Goal: Task Accomplishment & Management: Complete application form

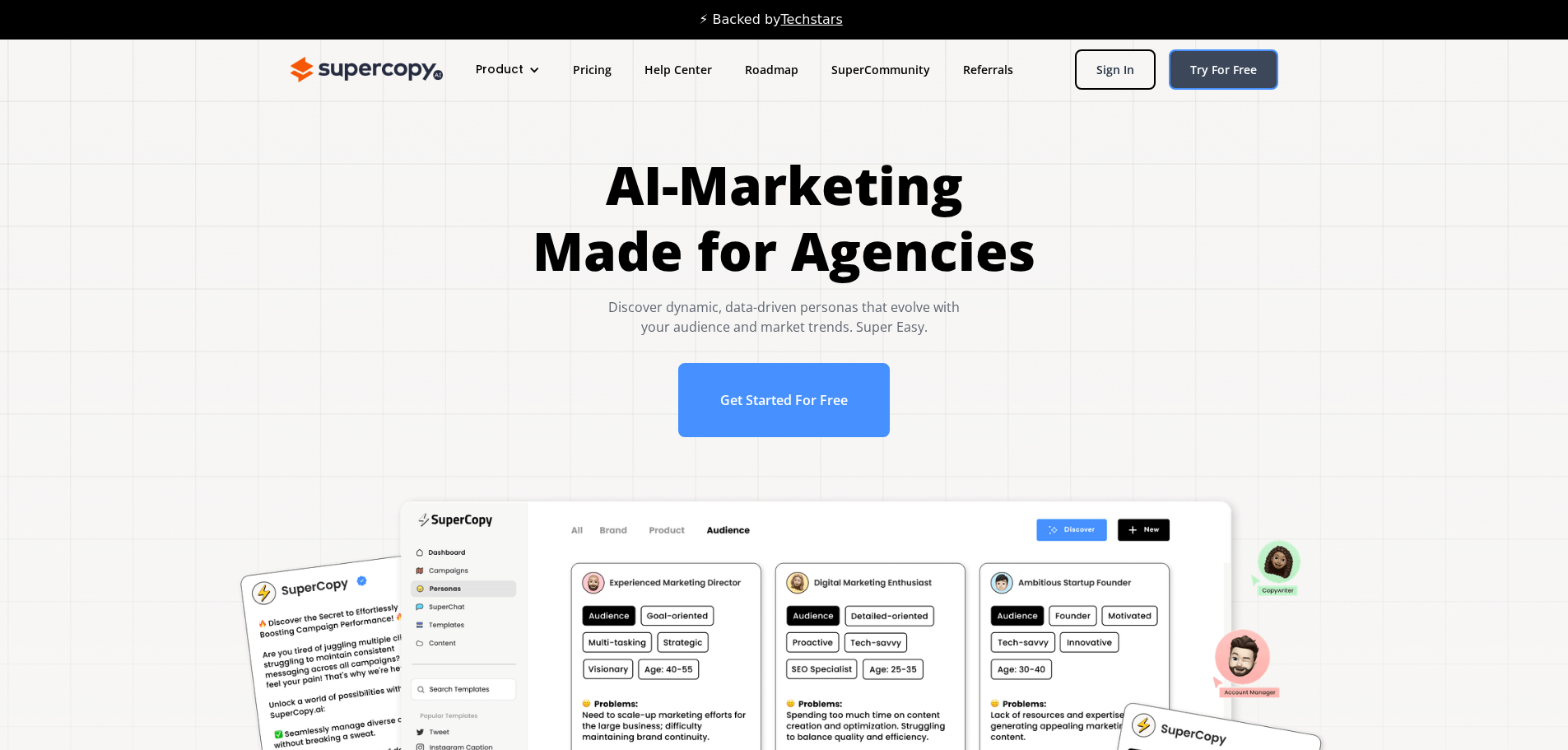
drag, startPoint x: 1238, startPoint y: 82, endPoint x: 1247, endPoint y: 82, distance: 9.0
click at [1239, 82] on link "Try For Free" at bounding box center [1223, 70] width 110 height 41
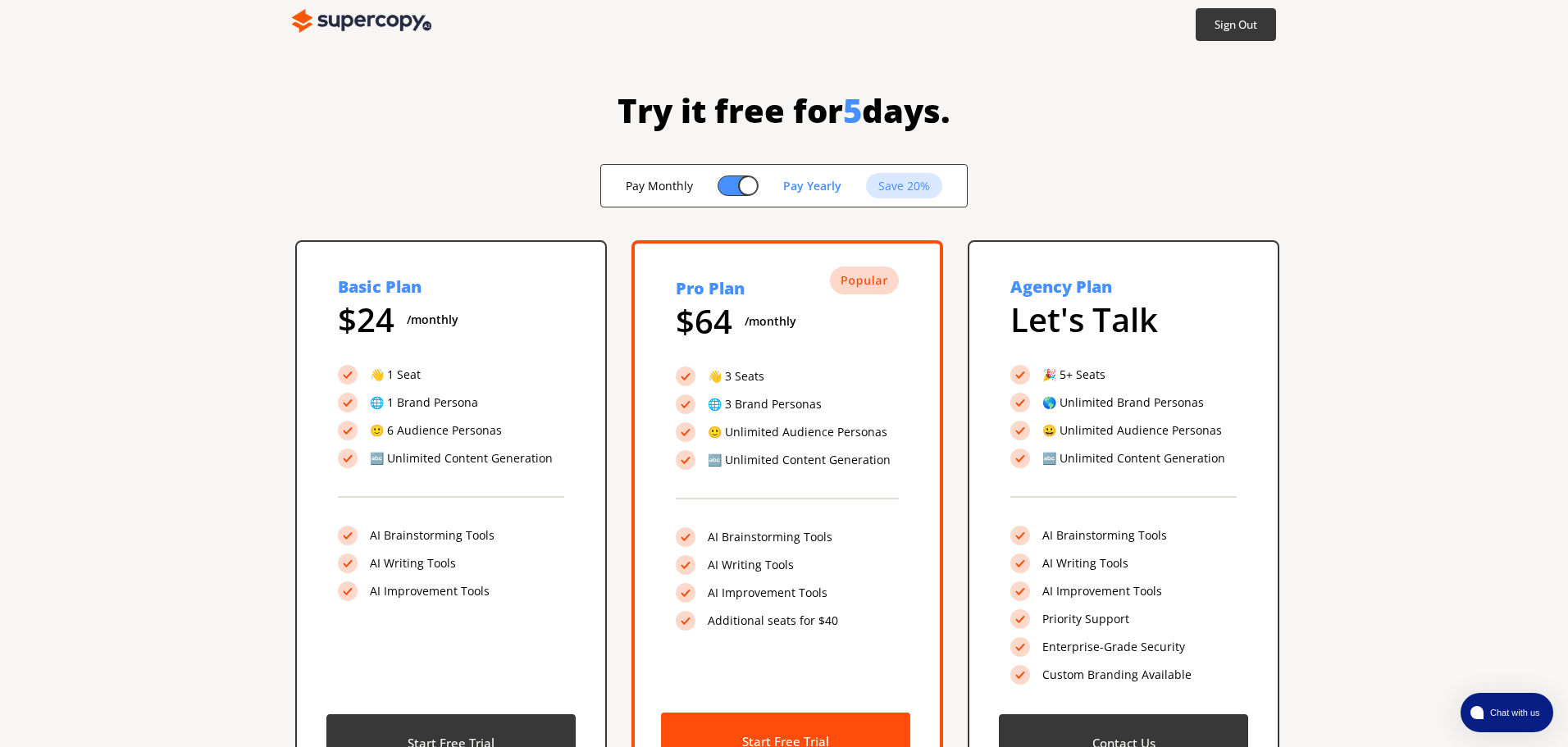
click at [368, 19] on img at bounding box center [361, 21] width 139 height 32
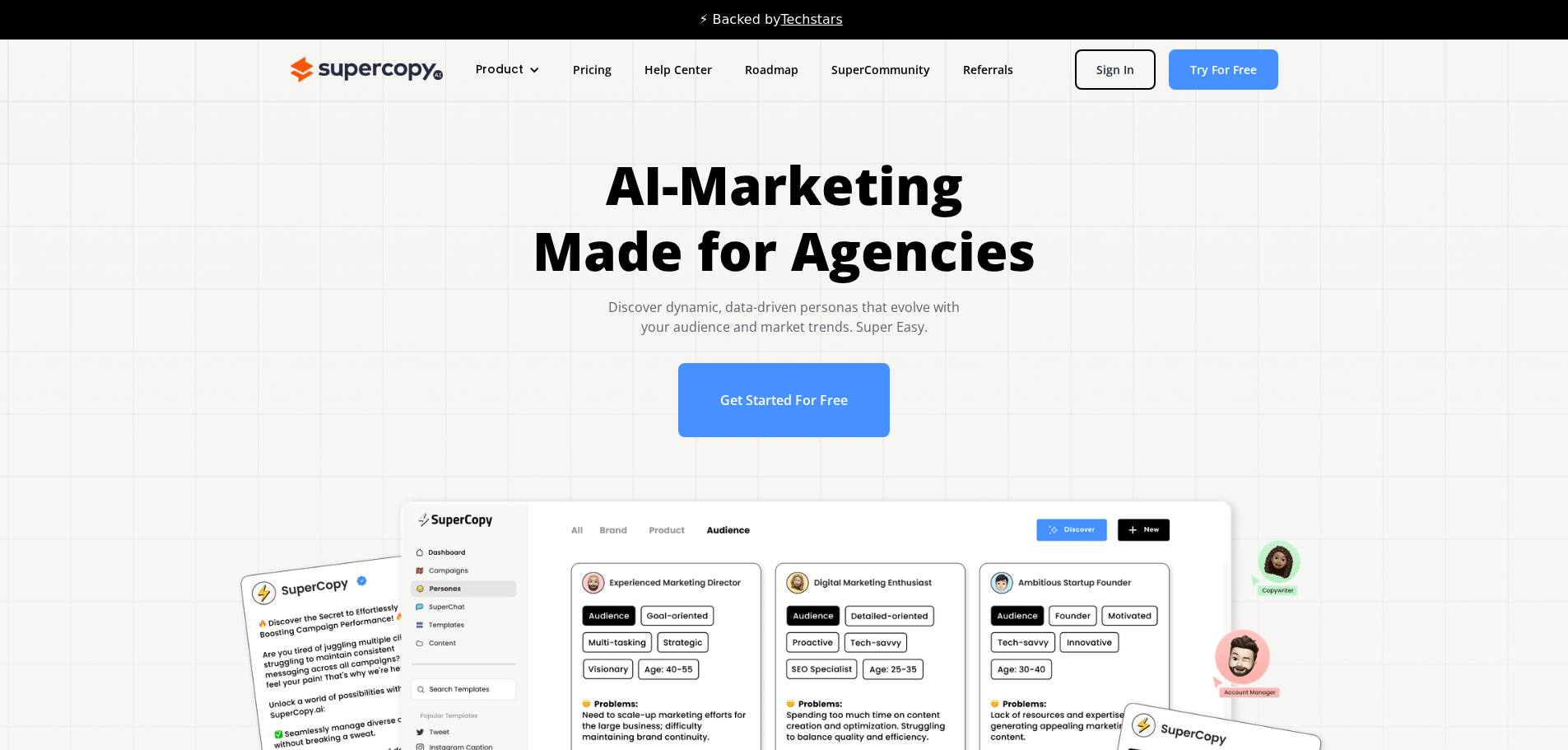
click at [507, 59] on div "Product" at bounding box center [507, 70] width 97 height 31
click at [531, 126] on link "Overview" at bounding box center [538, 123] width 131 height 31
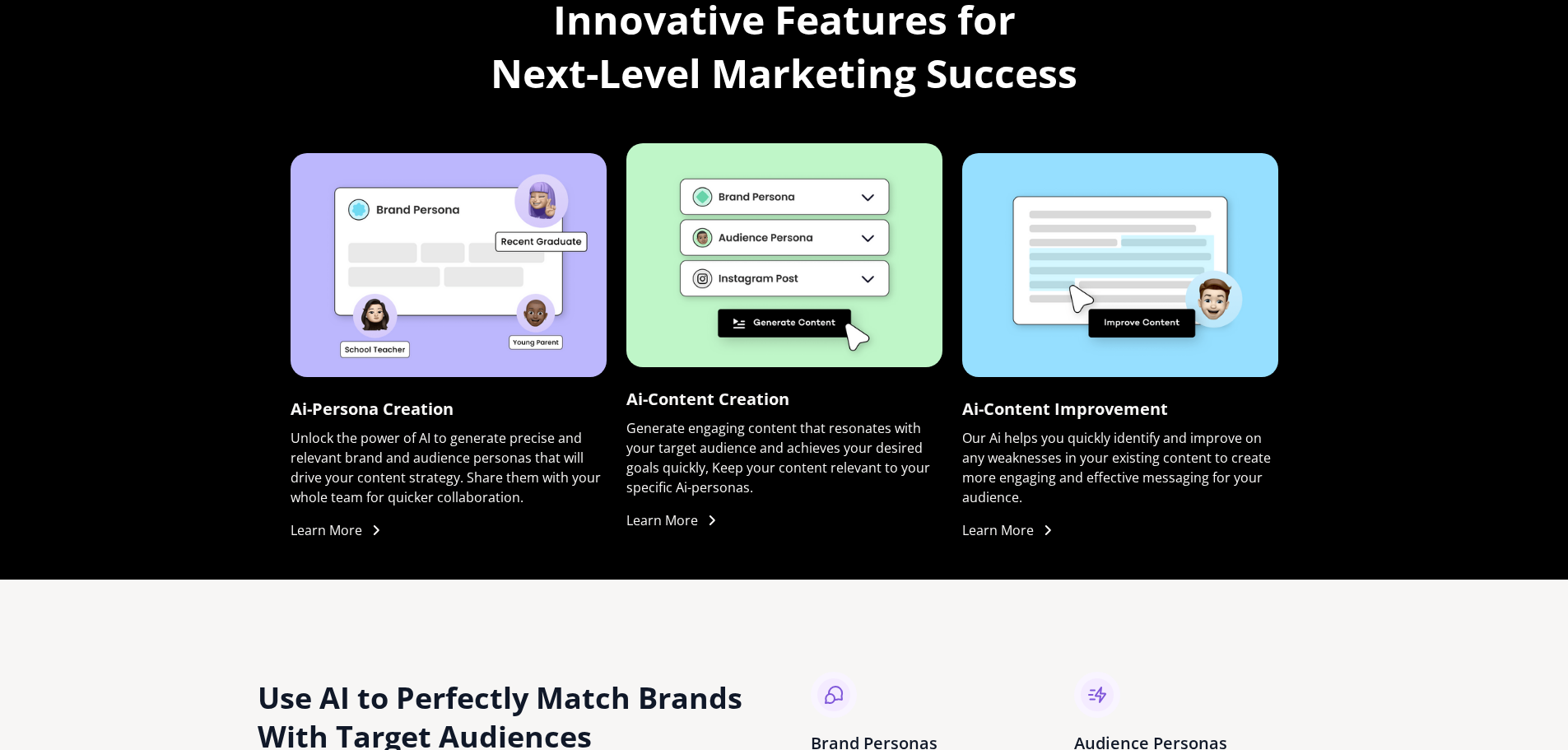
click at [796, 396] on link "Ai-Content Creation Generate engaging content that resonates with your target a…" at bounding box center [784, 340] width 316 height 393
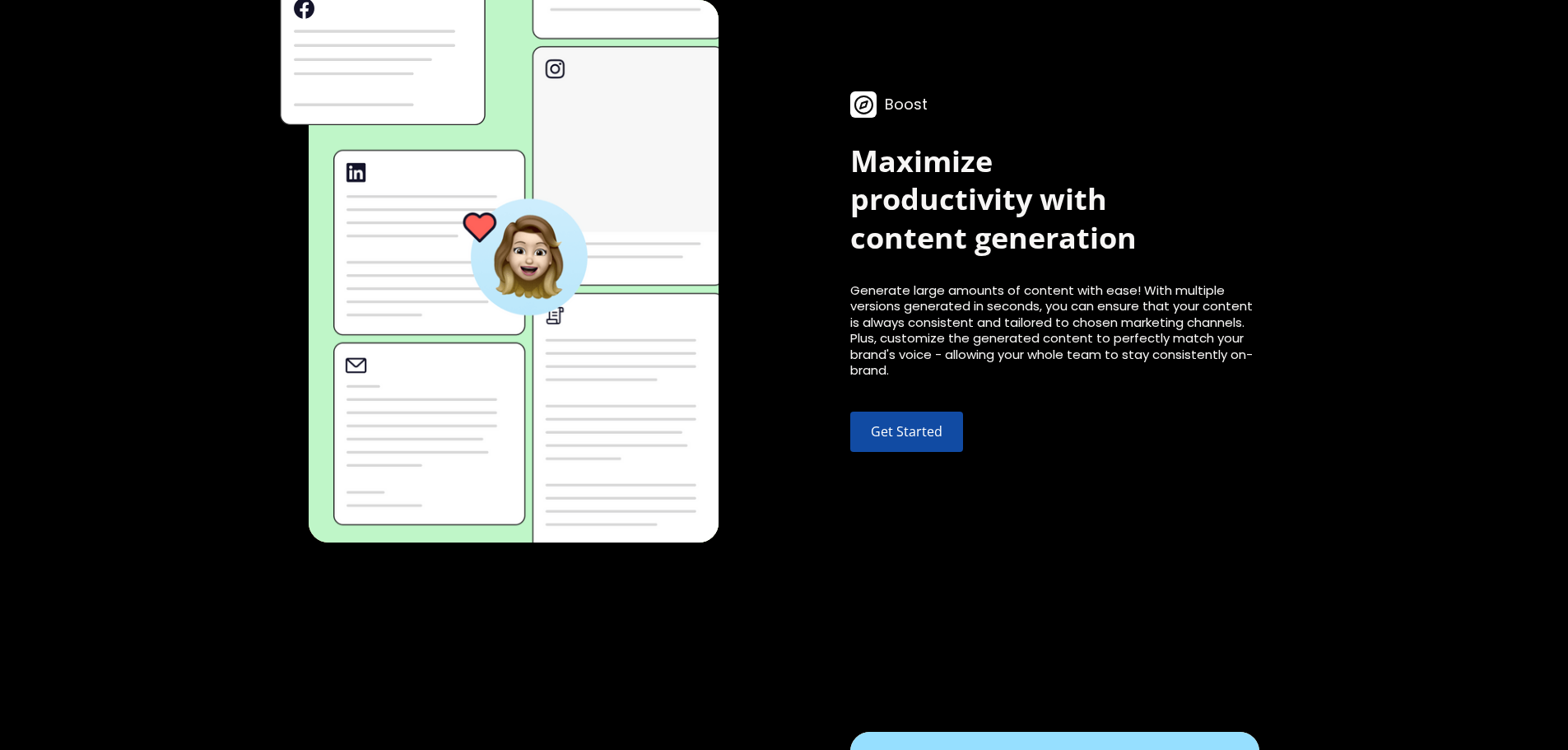
click at [911, 427] on link "Get Started" at bounding box center [907, 431] width 112 height 41
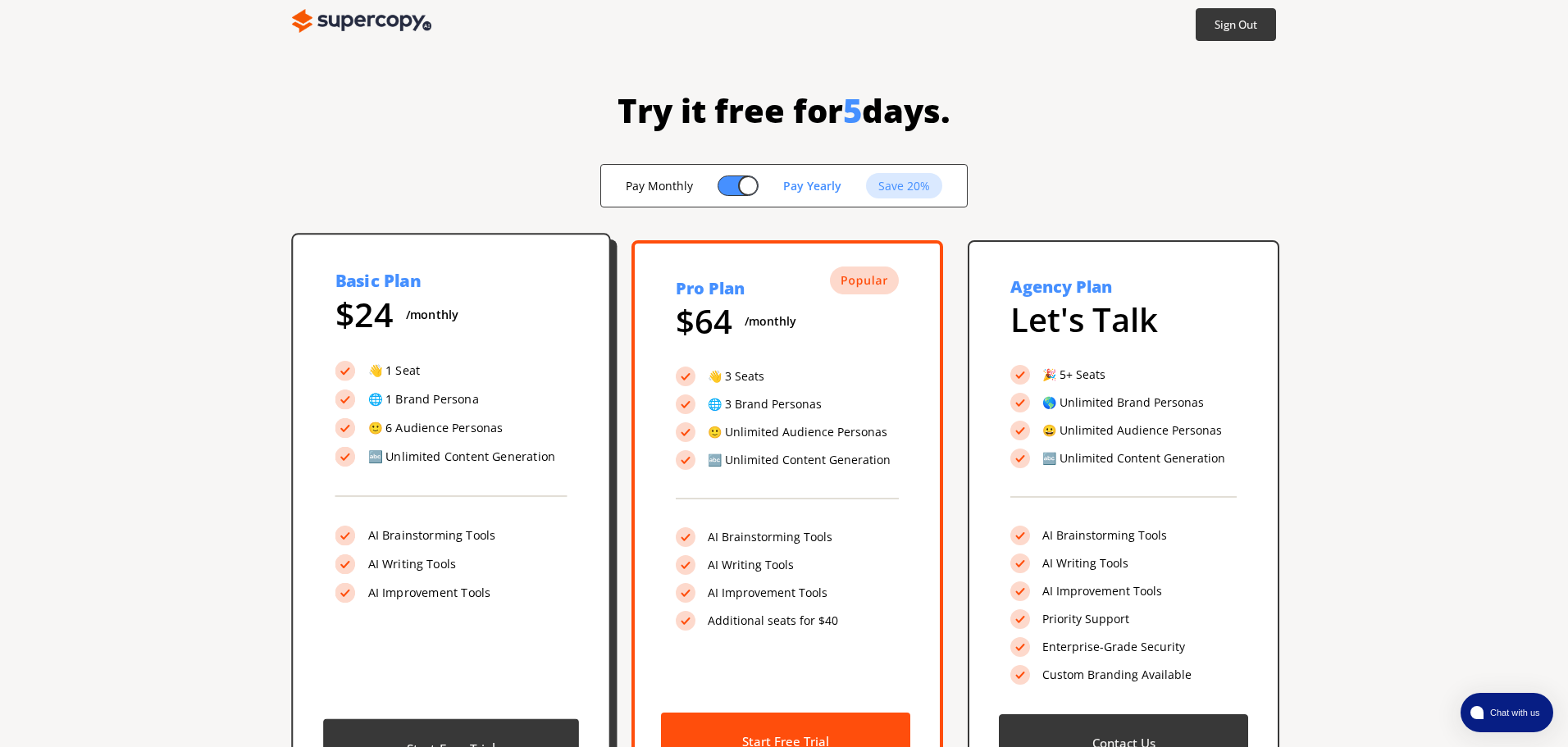
scroll to position [82, 0]
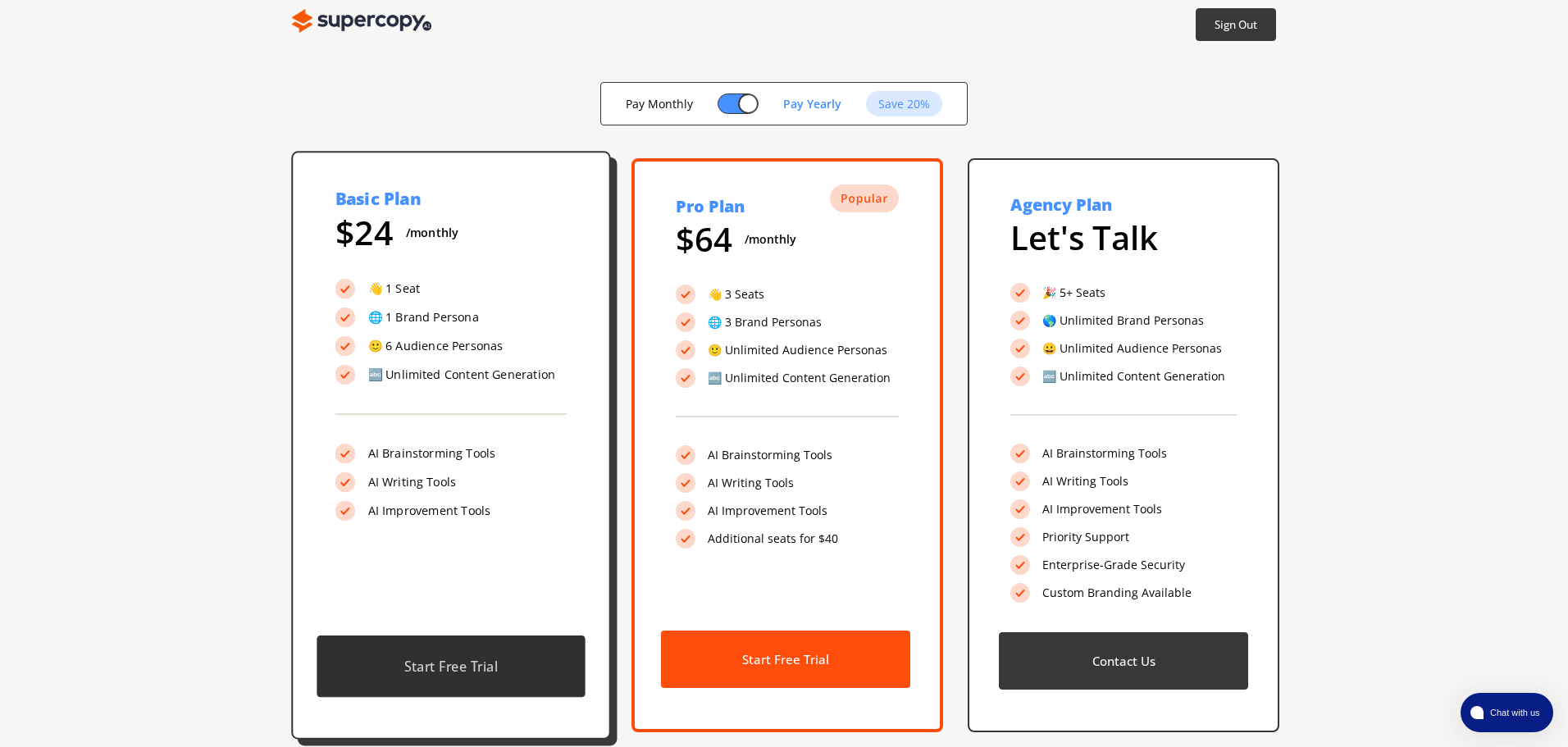
click at [428, 663] on b "Start Free Trial" at bounding box center [451, 667] width 94 height 18
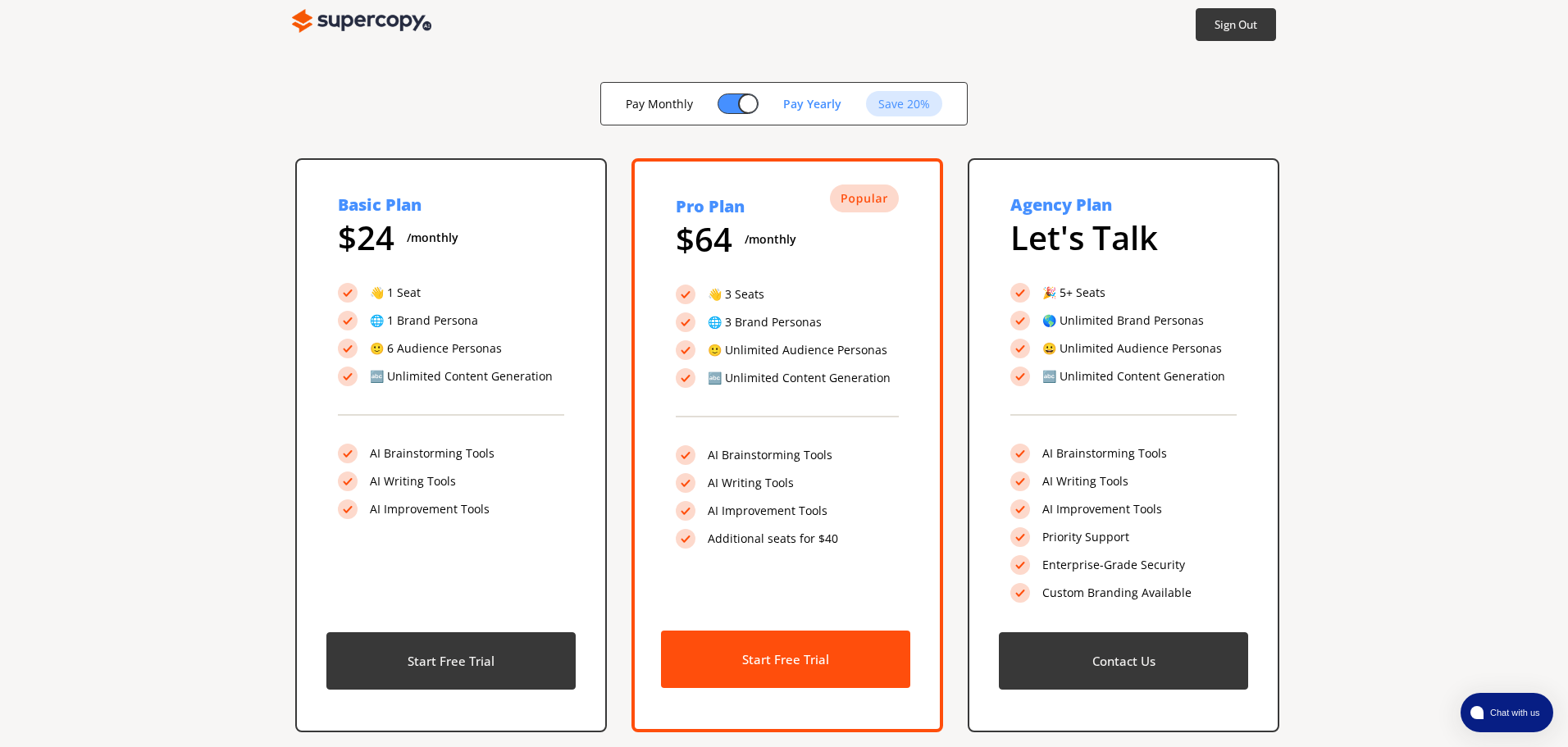
scroll to position [100, 0]
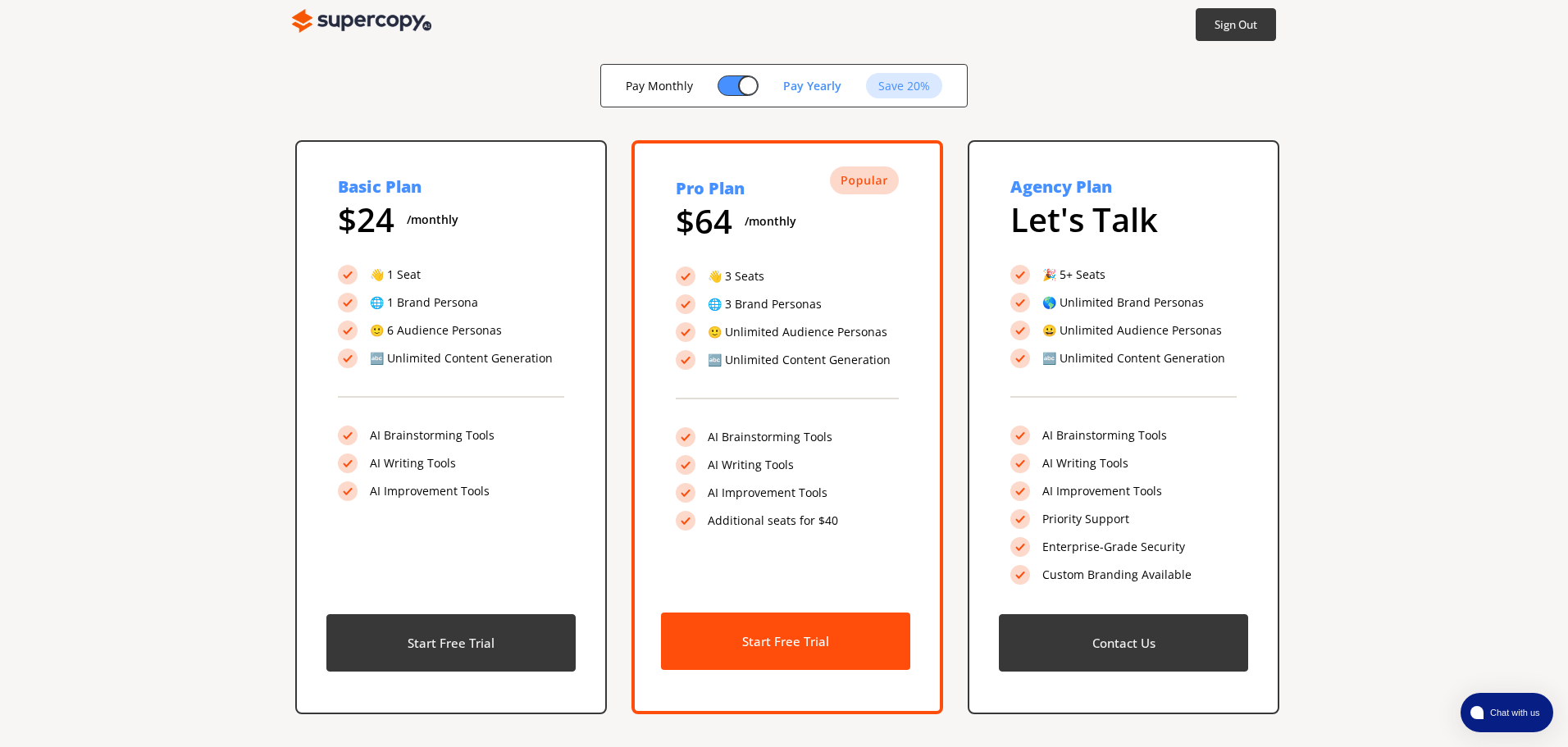
click at [719, 86] on div at bounding box center [738, 86] width 41 height 21
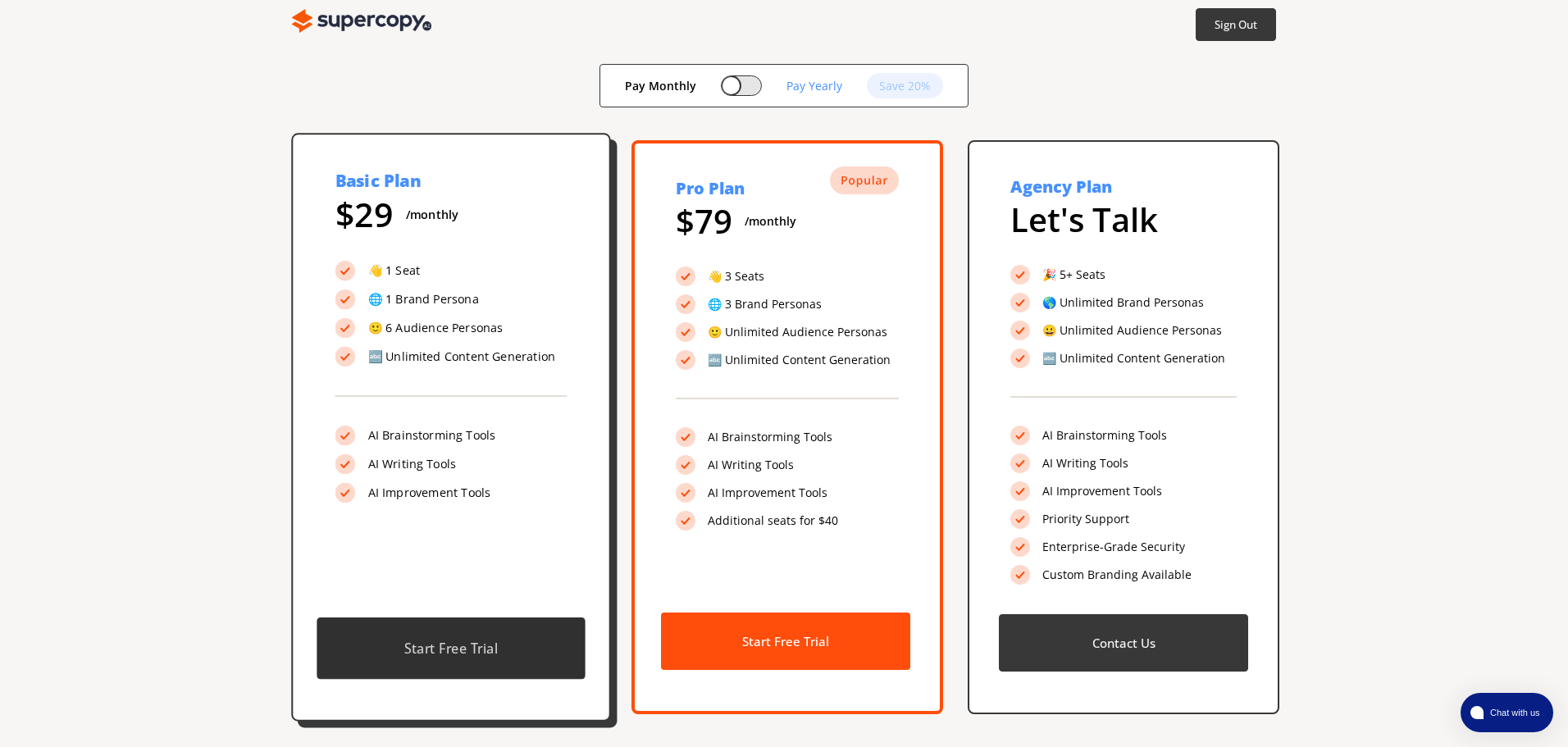
click at [487, 648] on b "Start Free Trial" at bounding box center [451, 649] width 94 height 18
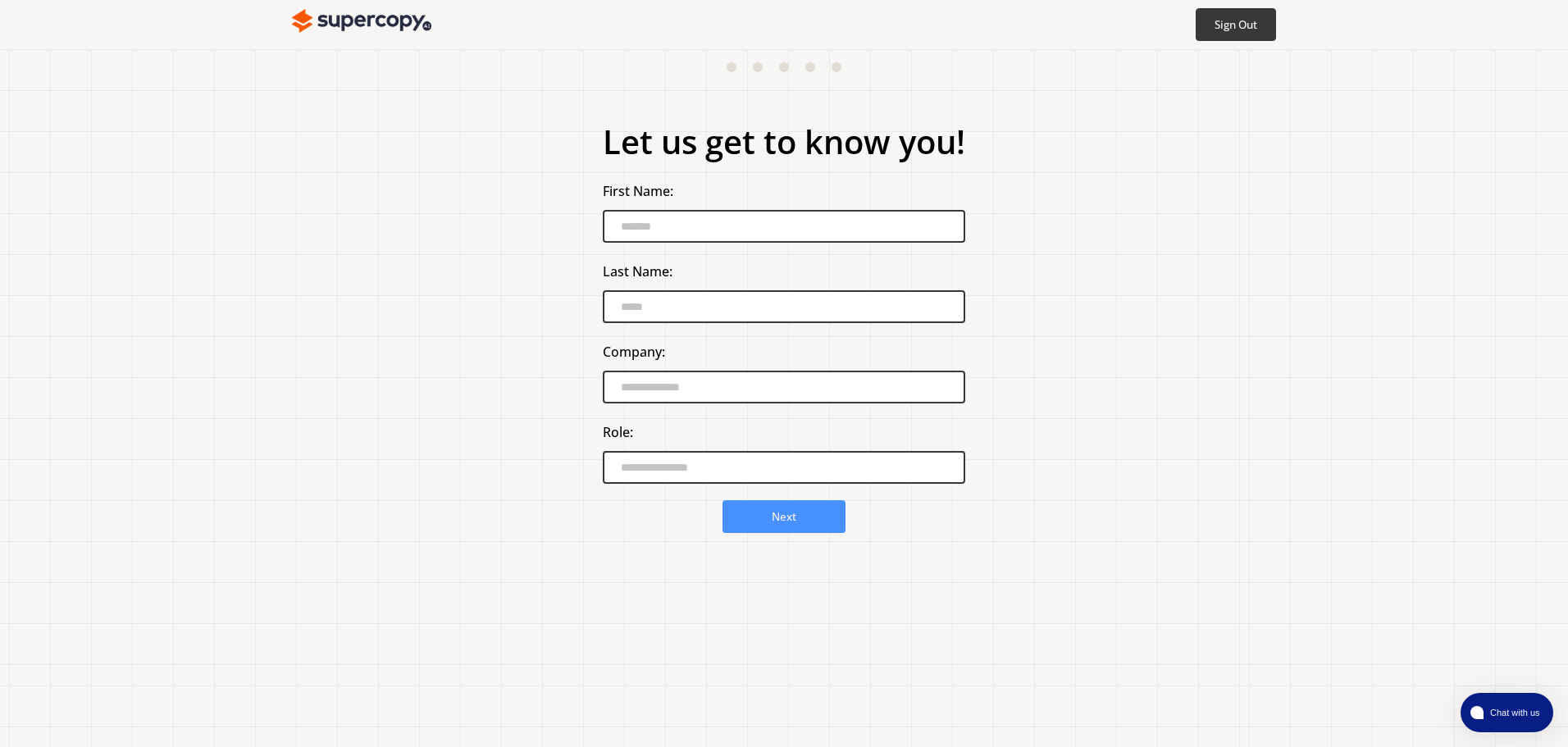
click at [685, 226] on input "First Name:" at bounding box center [784, 226] width 363 height 32
type input "*********"
click at [647, 292] on input "Last Name:" at bounding box center [784, 307] width 363 height 32
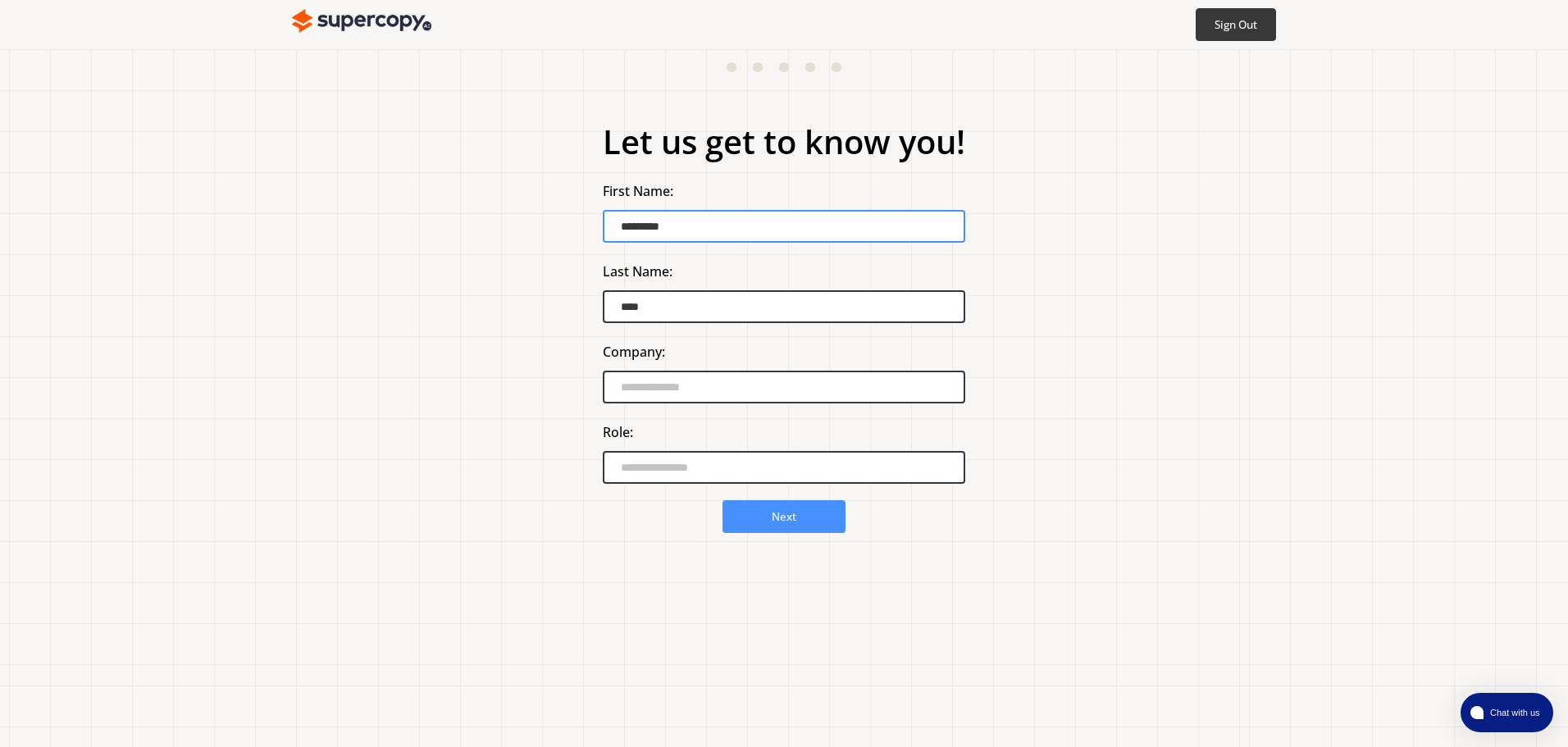
drag, startPoint x: 691, startPoint y: 301, endPoint x: 686, endPoint y: 364, distance: 63.2
click at [690, 305] on input "****" at bounding box center [784, 307] width 363 height 32
type input "****"
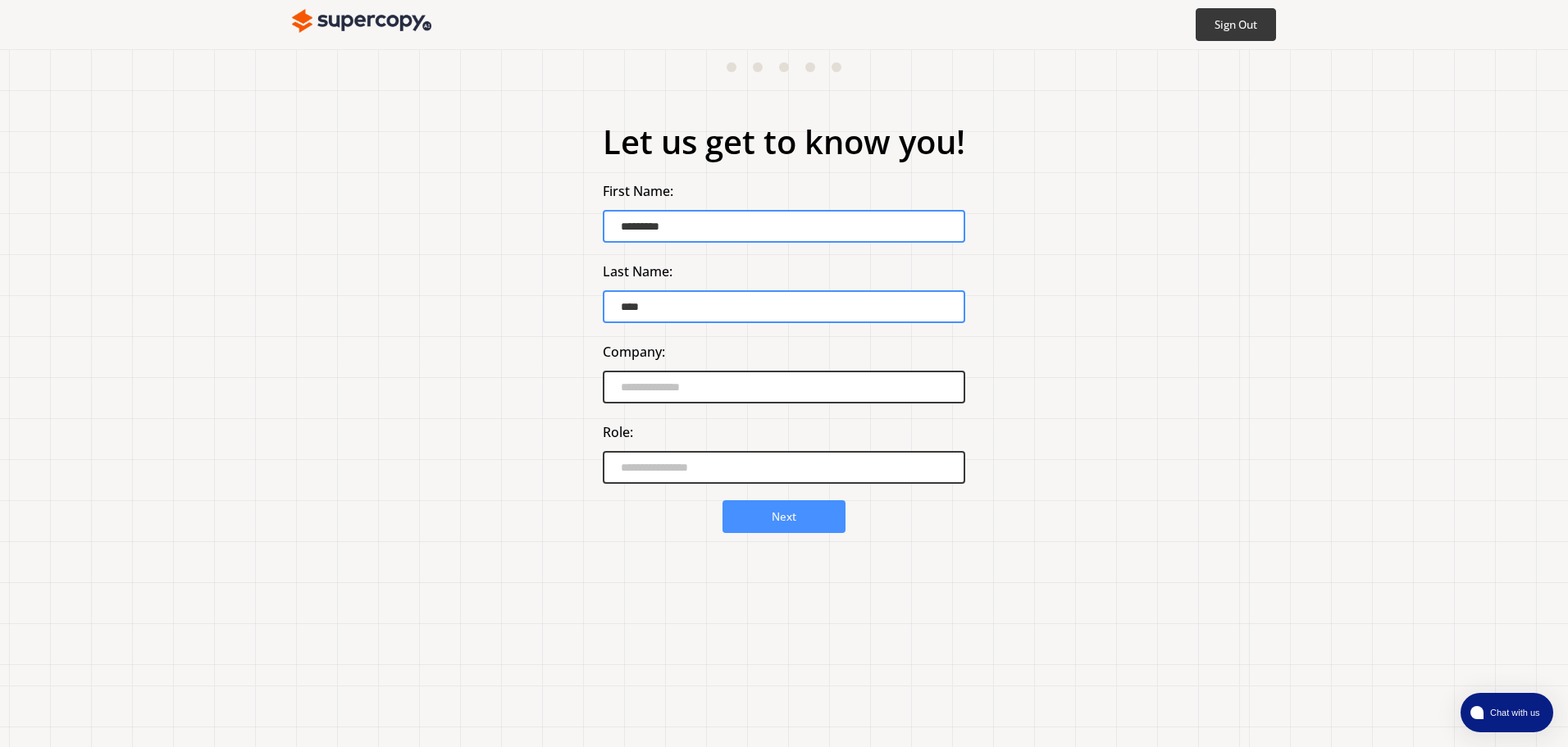
click at [682, 400] on input "Company:" at bounding box center [784, 387] width 363 height 32
type input "****"
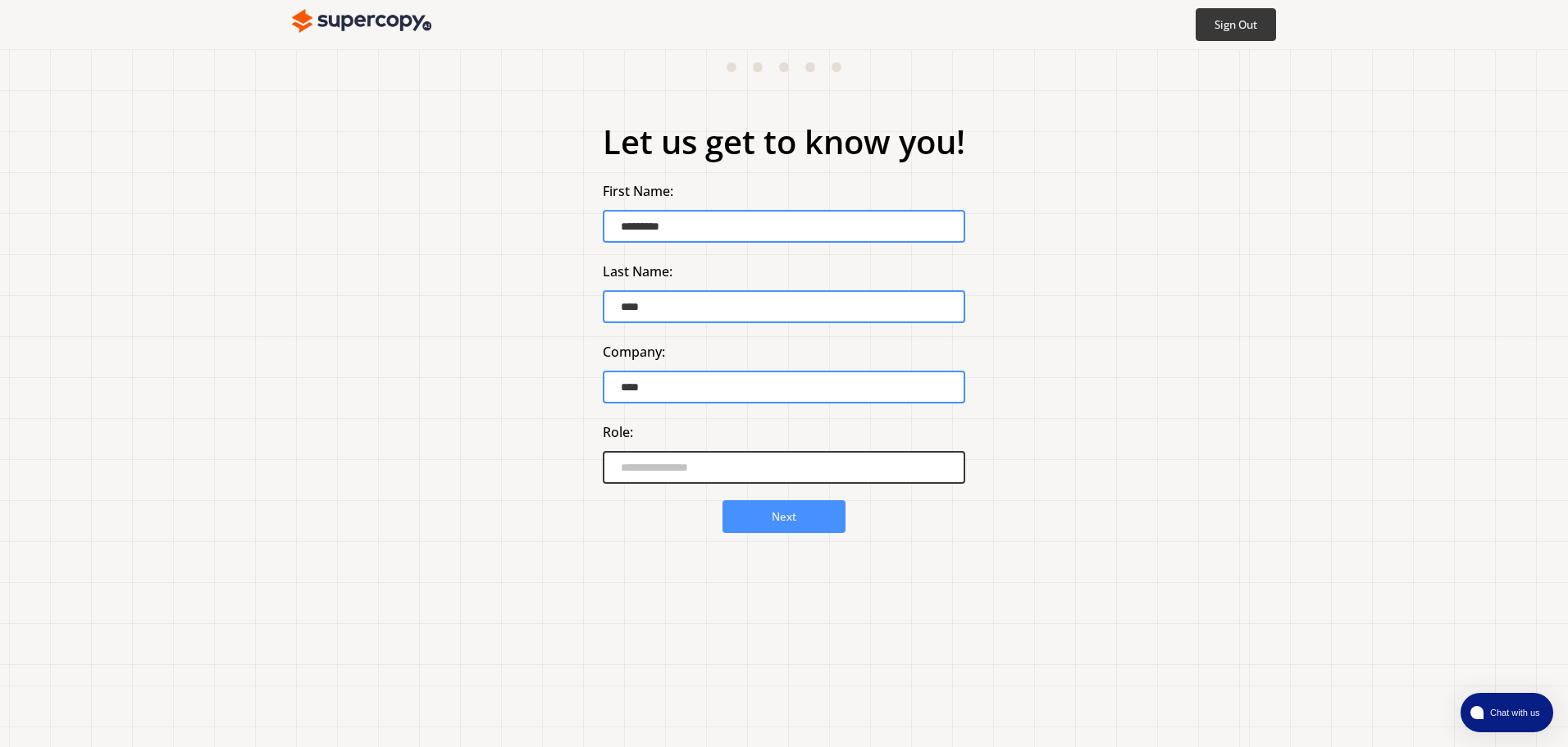
click at [686, 478] on input "Role:" at bounding box center [784, 467] width 363 height 32
type input "****"
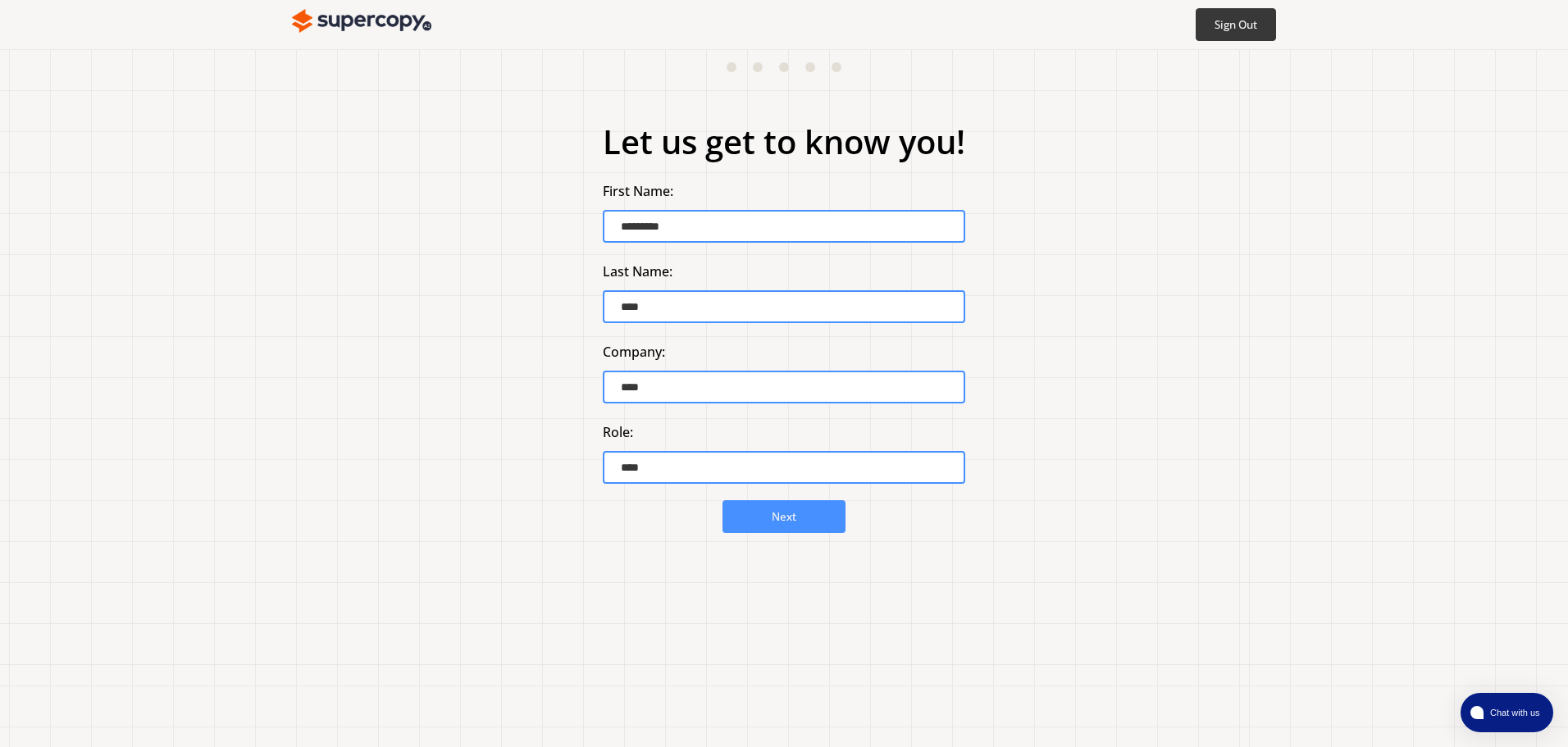
drag, startPoint x: 704, startPoint y: 387, endPoint x: 693, endPoint y: 385, distance: 11.2
click at [693, 385] on input "****" at bounding box center [784, 387] width 363 height 32
type input "**********"
click at [810, 521] on button "Next" at bounding box center [784, 516] width 130 height 34
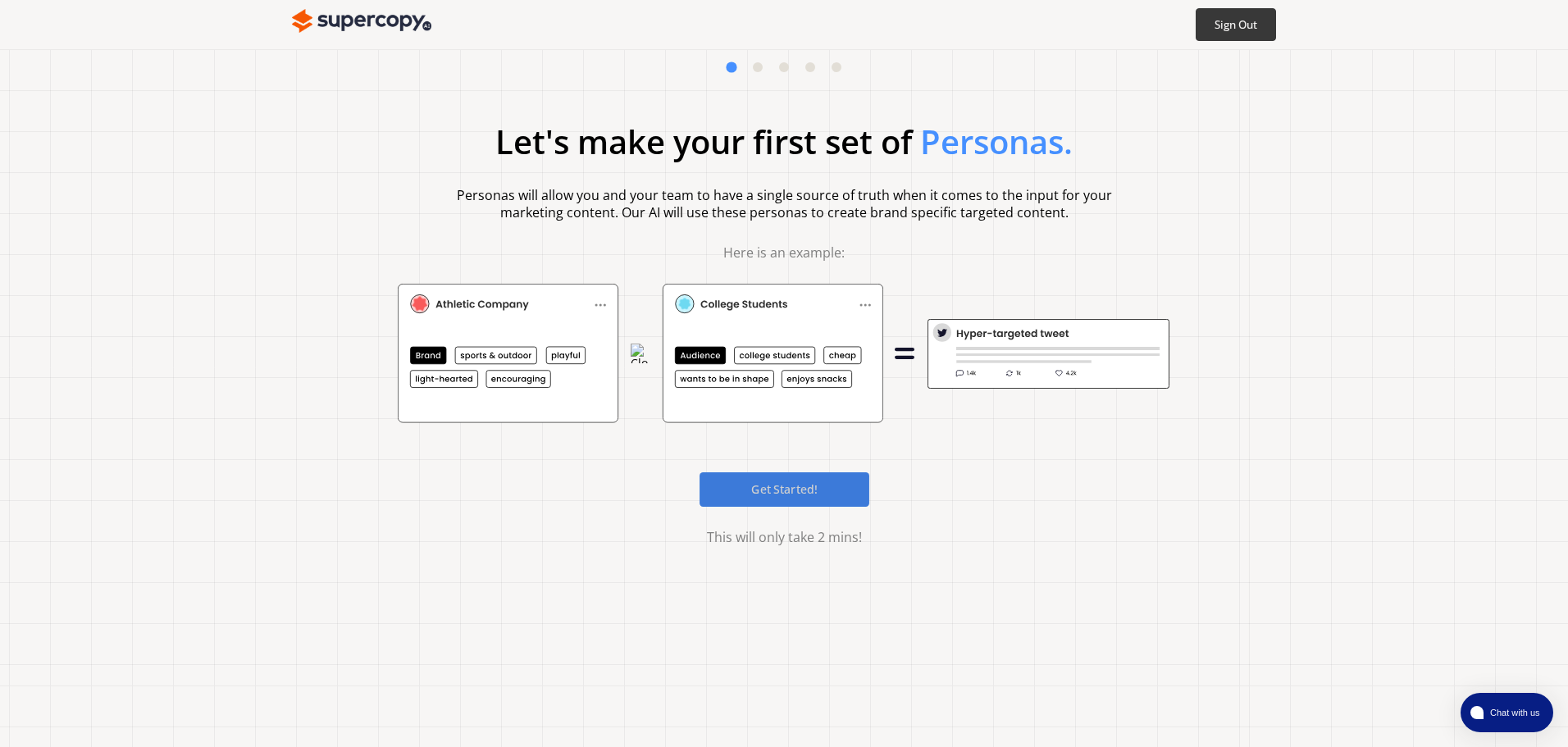
click at [794, 485] on b "Get Started!" at bounding box center [784, 488] width 67 height 15
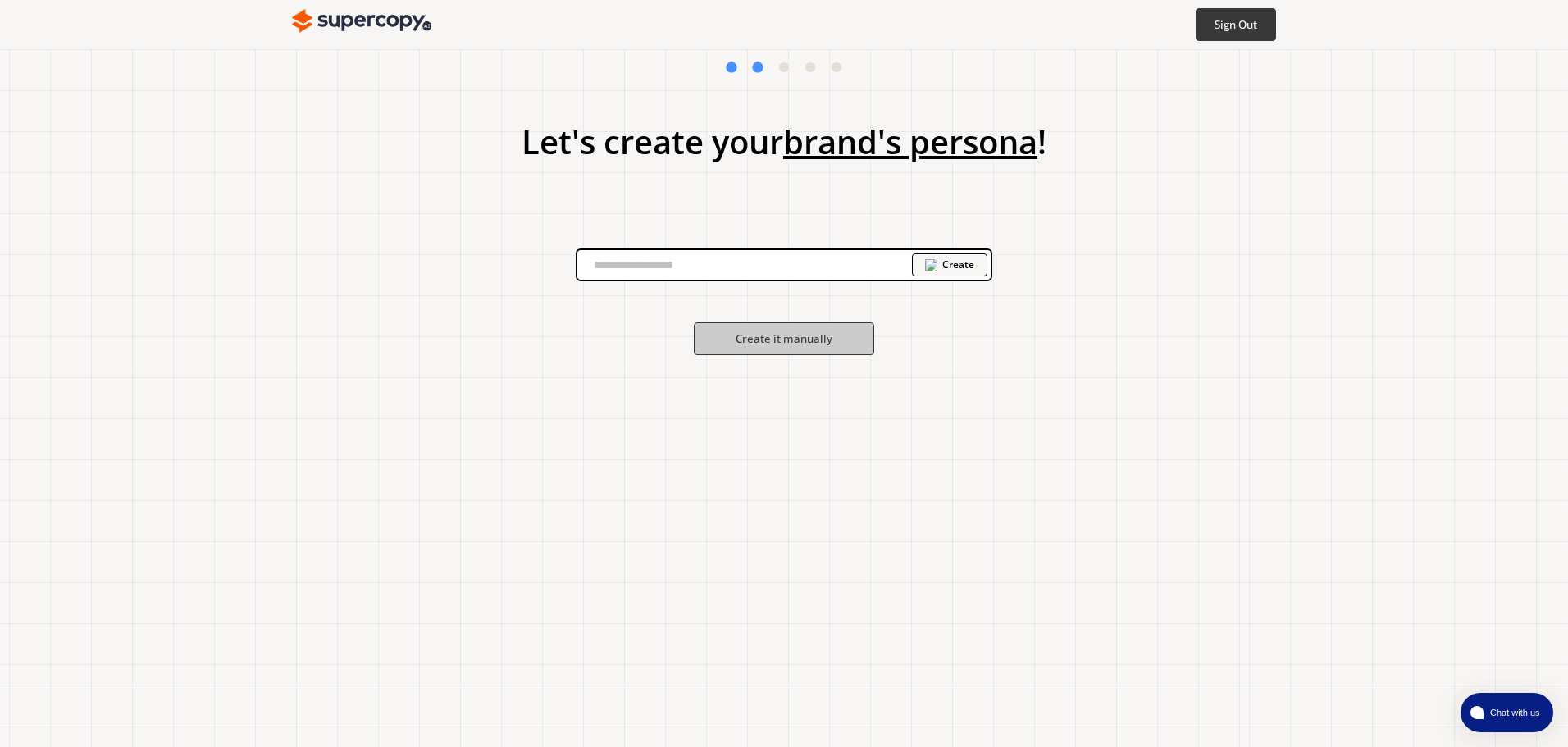
click at [846, 270] on input "text" at bounding box center [745, 264] width 335 height 24
paste input "**********"
type input "**********"
click at [957, 273] on div "Create" at bounding box center [950, 264] width 76 height 23
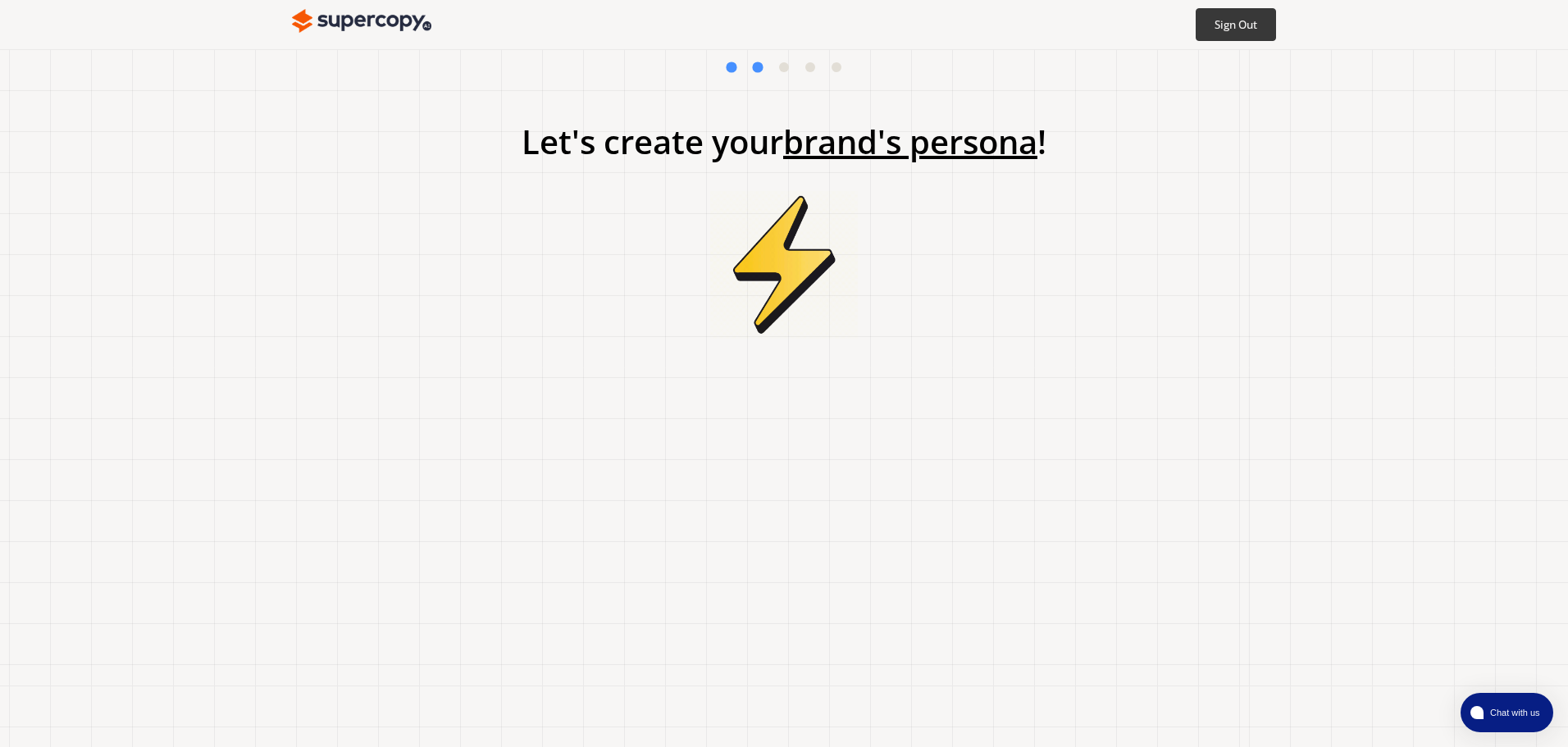
click at [741, 161] on h1 "Let's create your brand's persona !" at bounding box center [784, 141] width 525 height 41
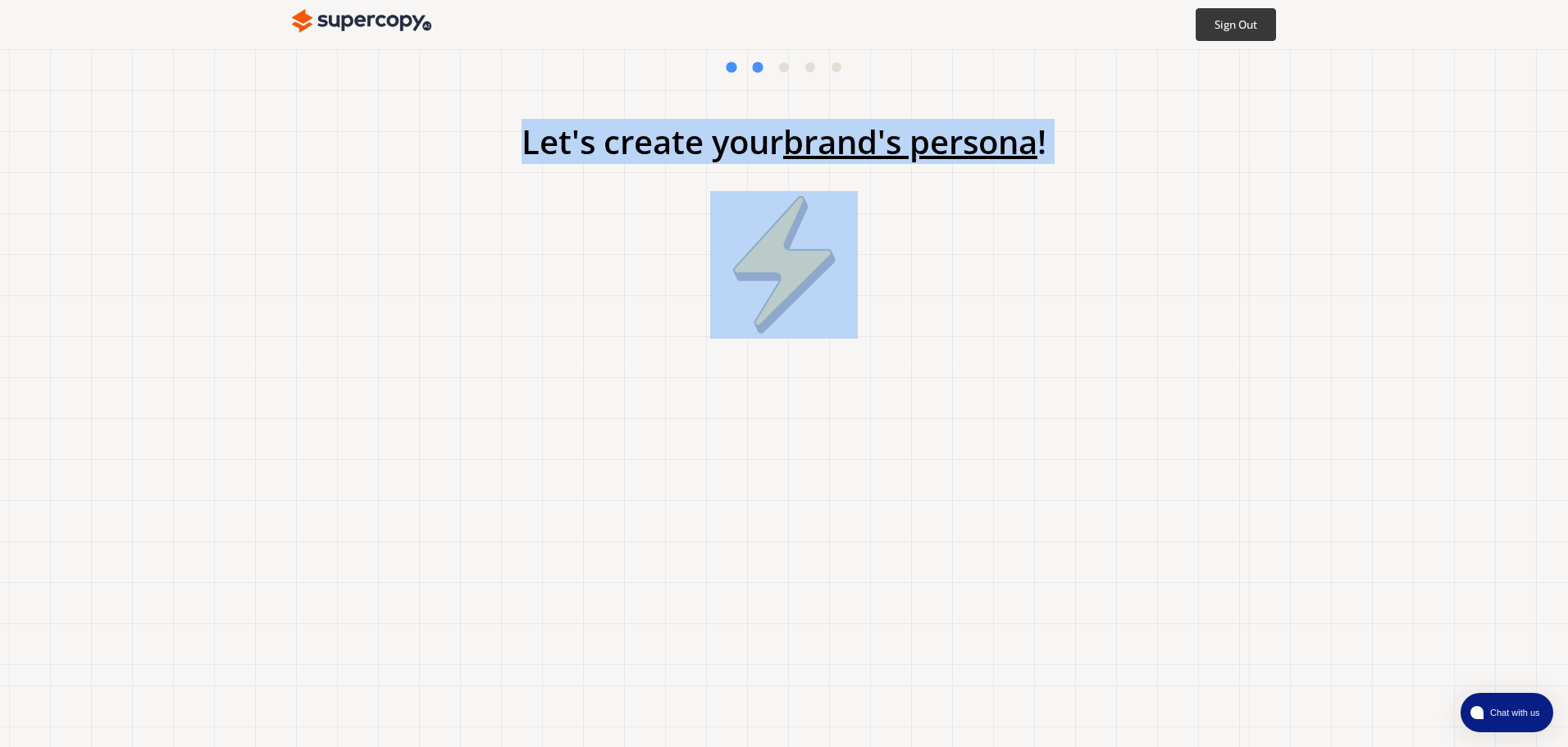
click at [741, 161] on h1 "Let's create your brand's persona !" at bounding box center [784, 141] width 525 height 41
click at [731, 165] on div at bounding box center [731, 165] width 0 height 0
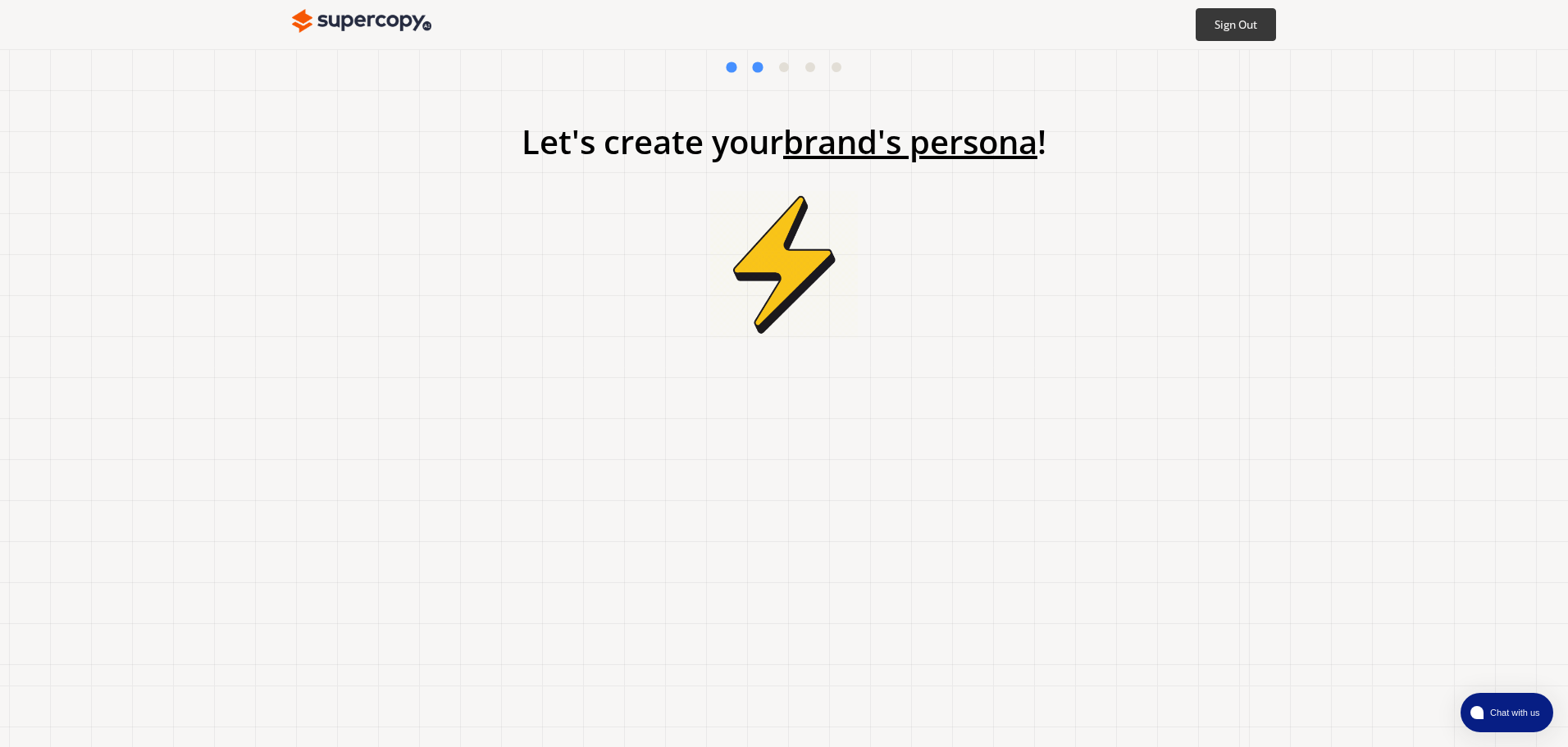
click at [1037, 431] on div "Let's create your brand's persona !" at bounding box center [784, 398] width 1568 height 697
click at [781, 64] on button at bounding box center [784, 67] width 10 height 10
click at [803, 68] on div at bounding box center [784, 67] width 115 height 10
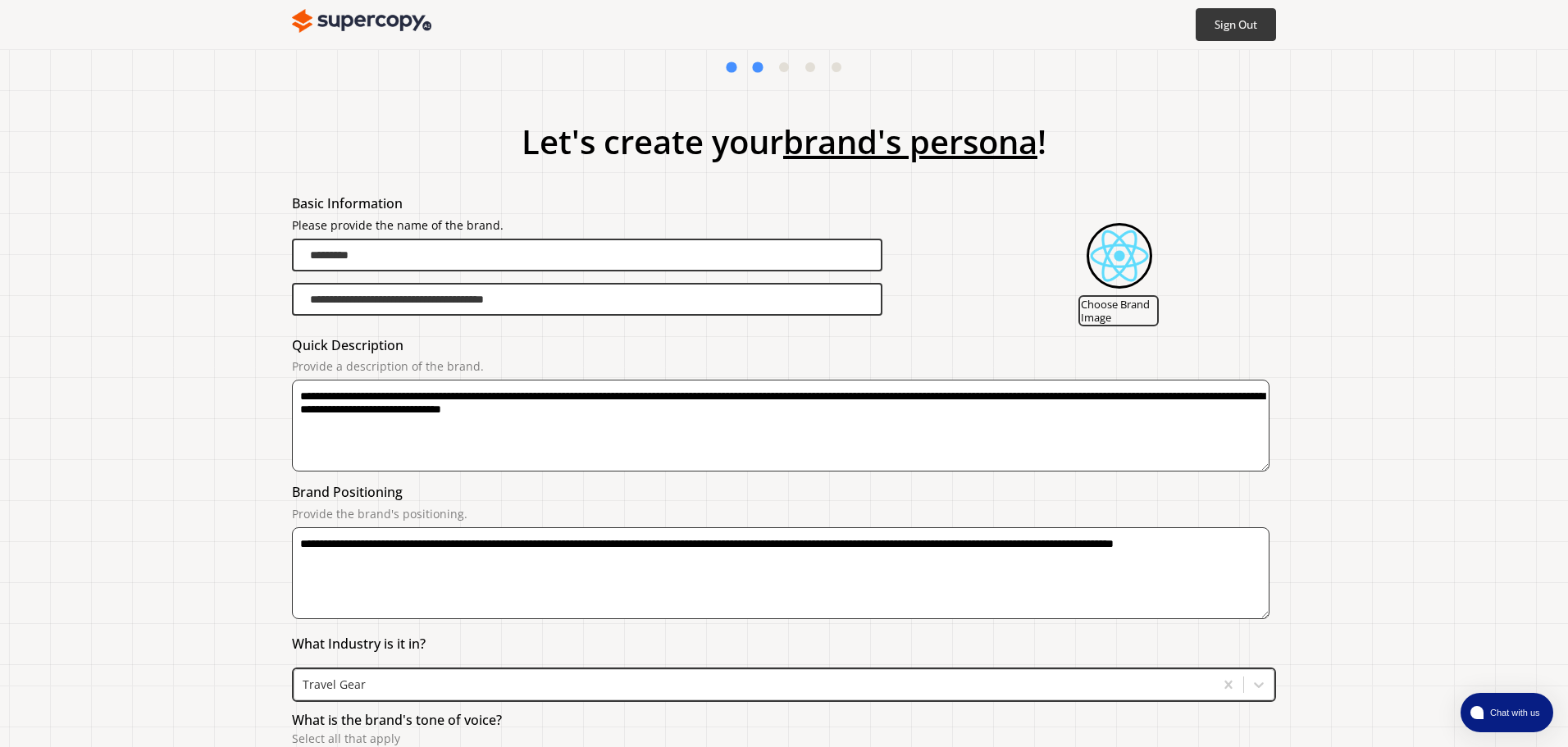
click at [758, 70] on button at bounding box center [757, 67] width 11 height 11
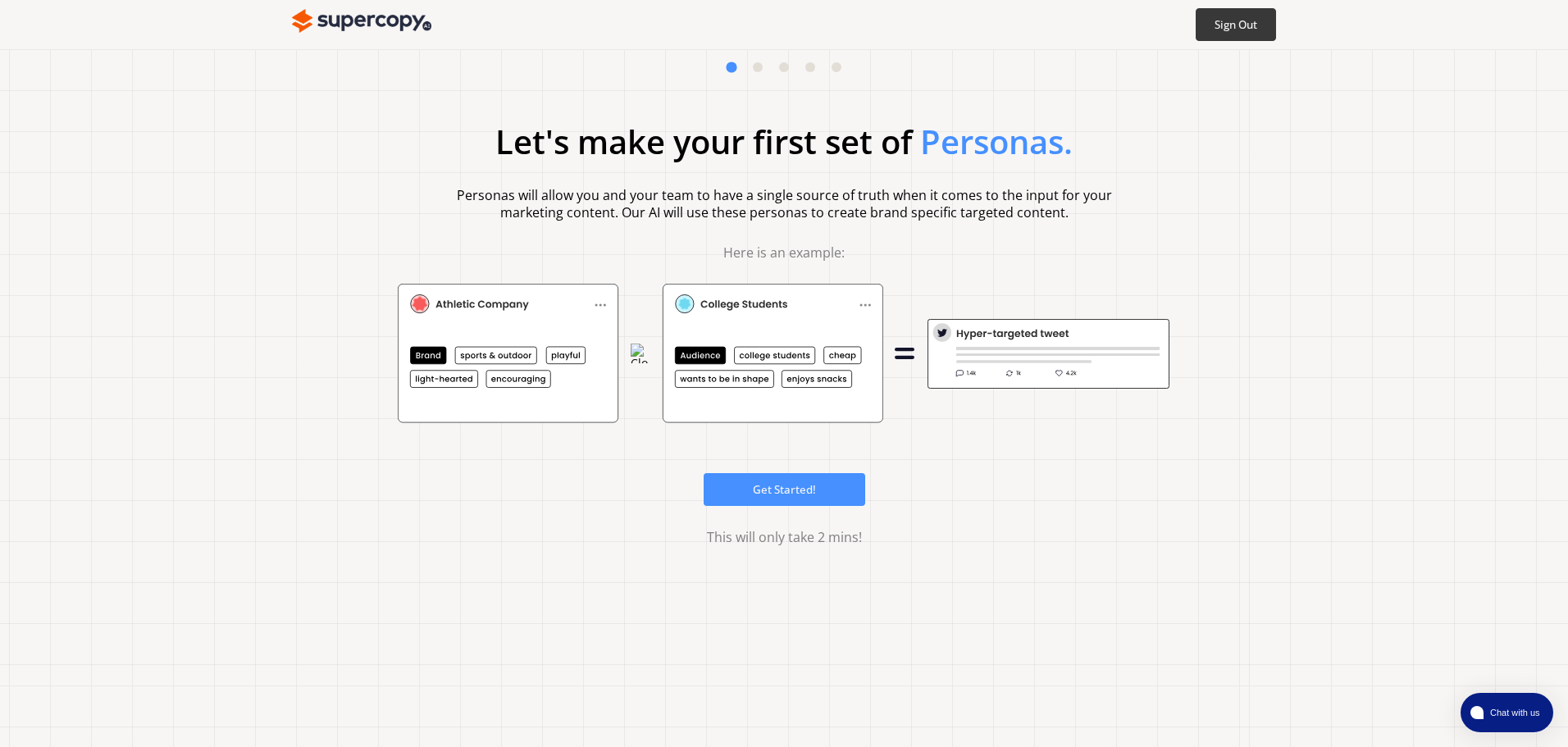
click at [747, 68] on div at bounding box center [784, 67] width 115 height 10
click at [759, 68] on button at bounding box center [757, 67] width 10 height 10
click at [758, 70] on button at bounding box center [757, 67] width 10 height 10
click at [774, 68] on div at bounding box center [784, 67] width 115 height 10
click at [785, 65] on button at bounding box center [784, 67] width 10 height 10
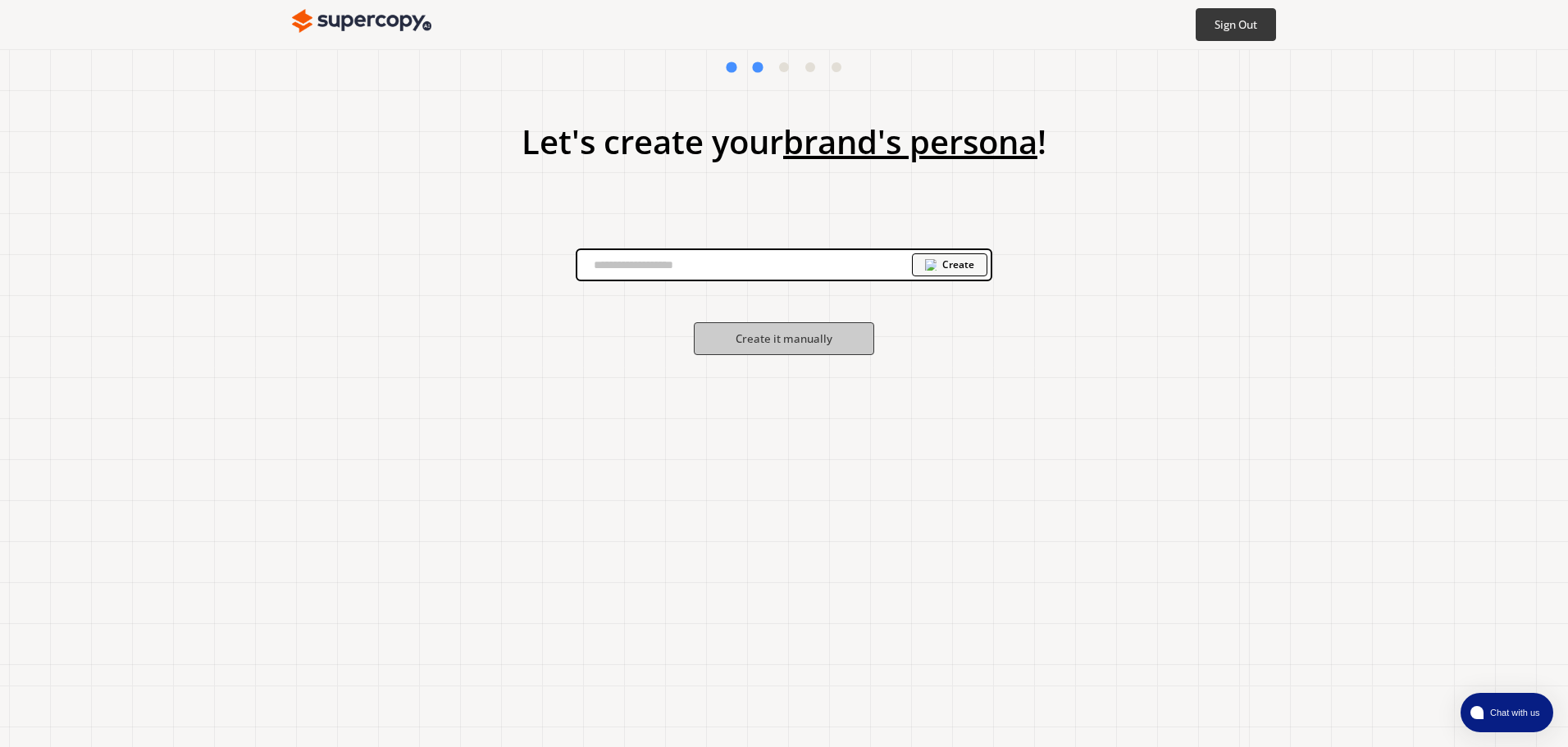
click at [762, 78] on div "Let's create your brand's persona ! Create Create it manually" at bounding box center [784, 398] width 1568 height 697
click at [779, 73] on div "Let's create your brand's persona ! Create Create it manually" at bounding box center [784, 398] width 1568 height 697
click at [784, 70] on button at bounding box center [784, 67] width 10 height 10
click at [804, 67] on div at bounding box center [784, 67] width 115 height 10
click at [830, 64] on div at bounding box center [784, 67] width 115 height 10
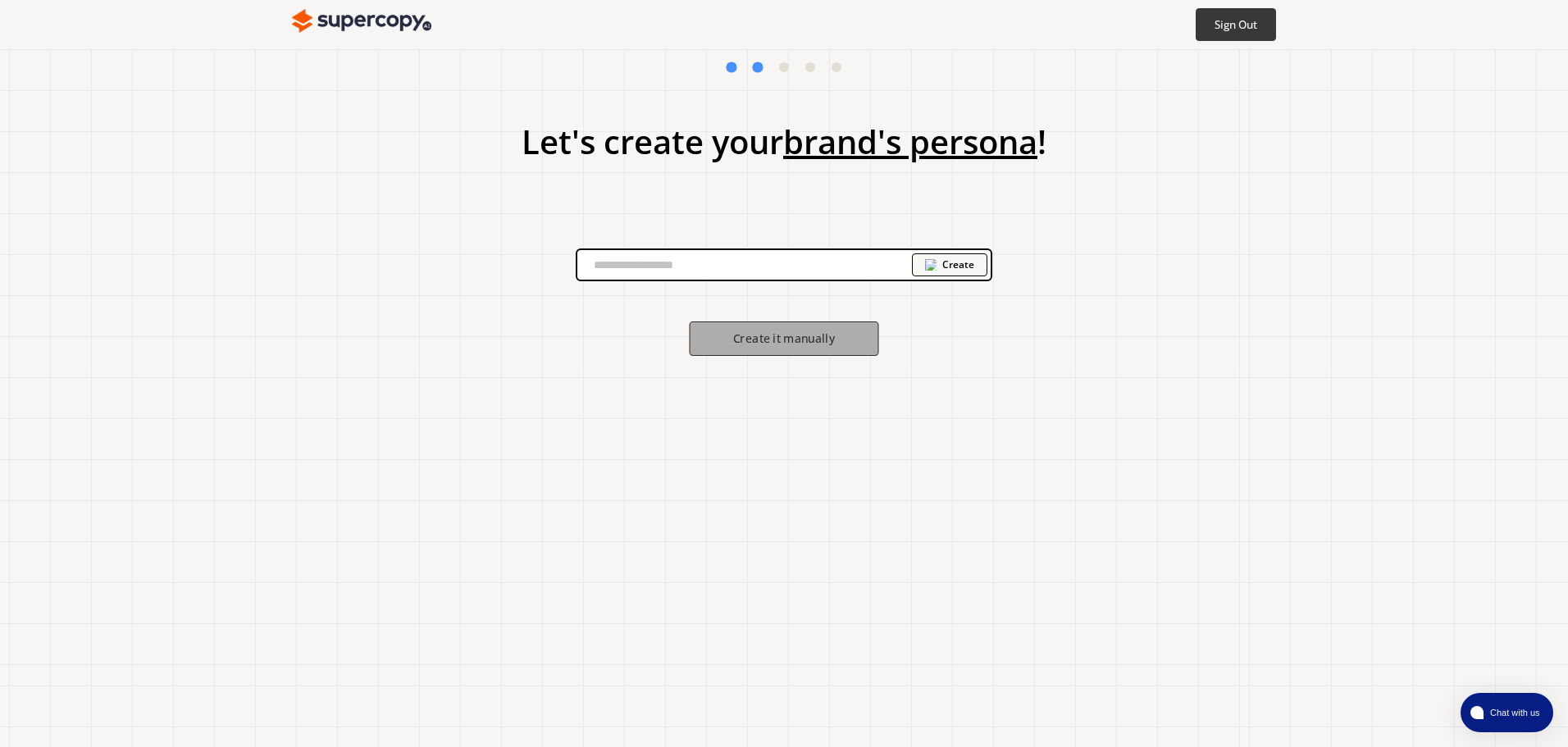
click at [825, 340] on b "Create it manually" at bounding box center [784, 338] width 102 height 15
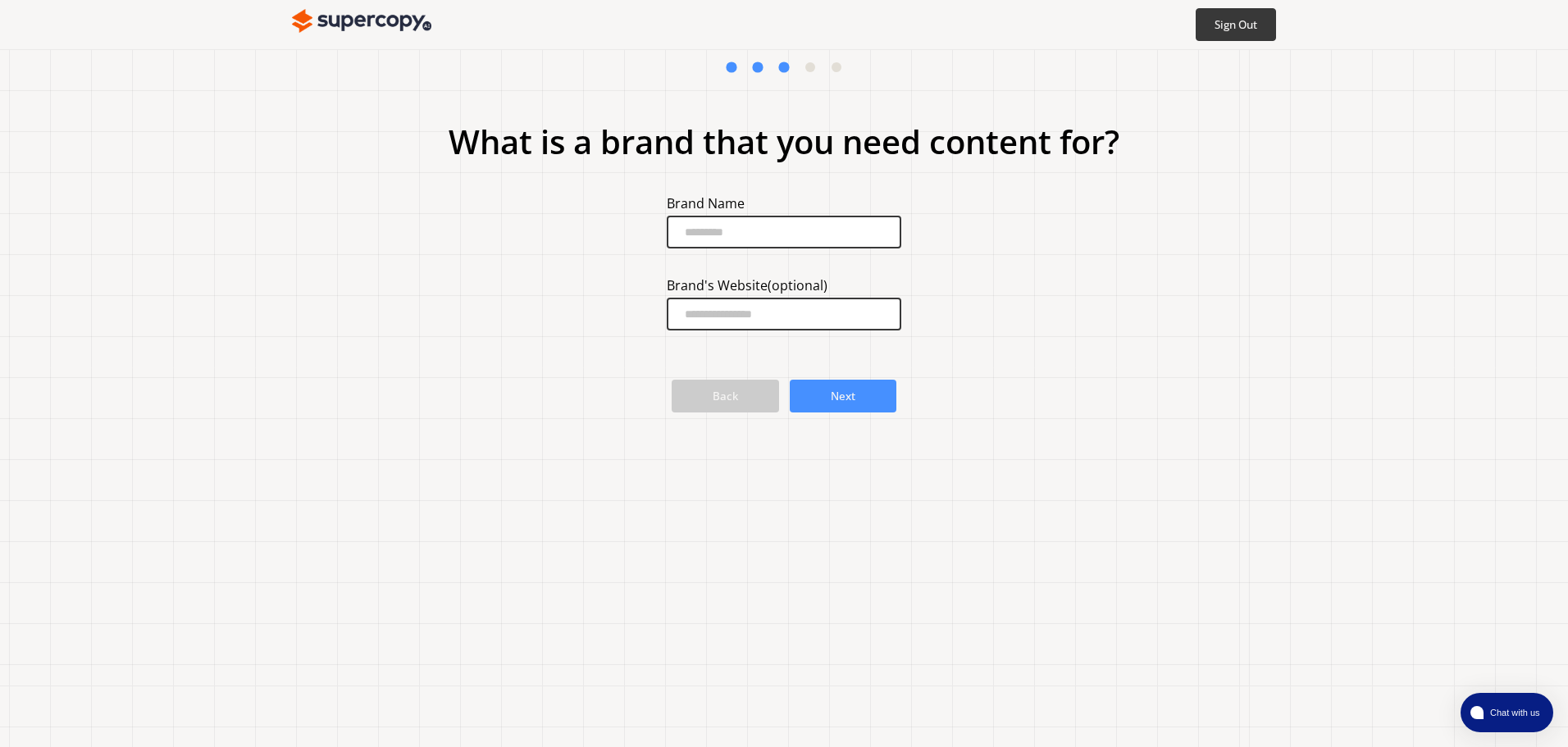
click at [752, 229] on input "brand-input" at bounding box center [784, 232] width 235 height 32
type input "**********"
click at [754, 309] on input "brandWebsite-input" at bounding box center [784, 314] width 235 height 32
paste input "**********"
type input "**********"
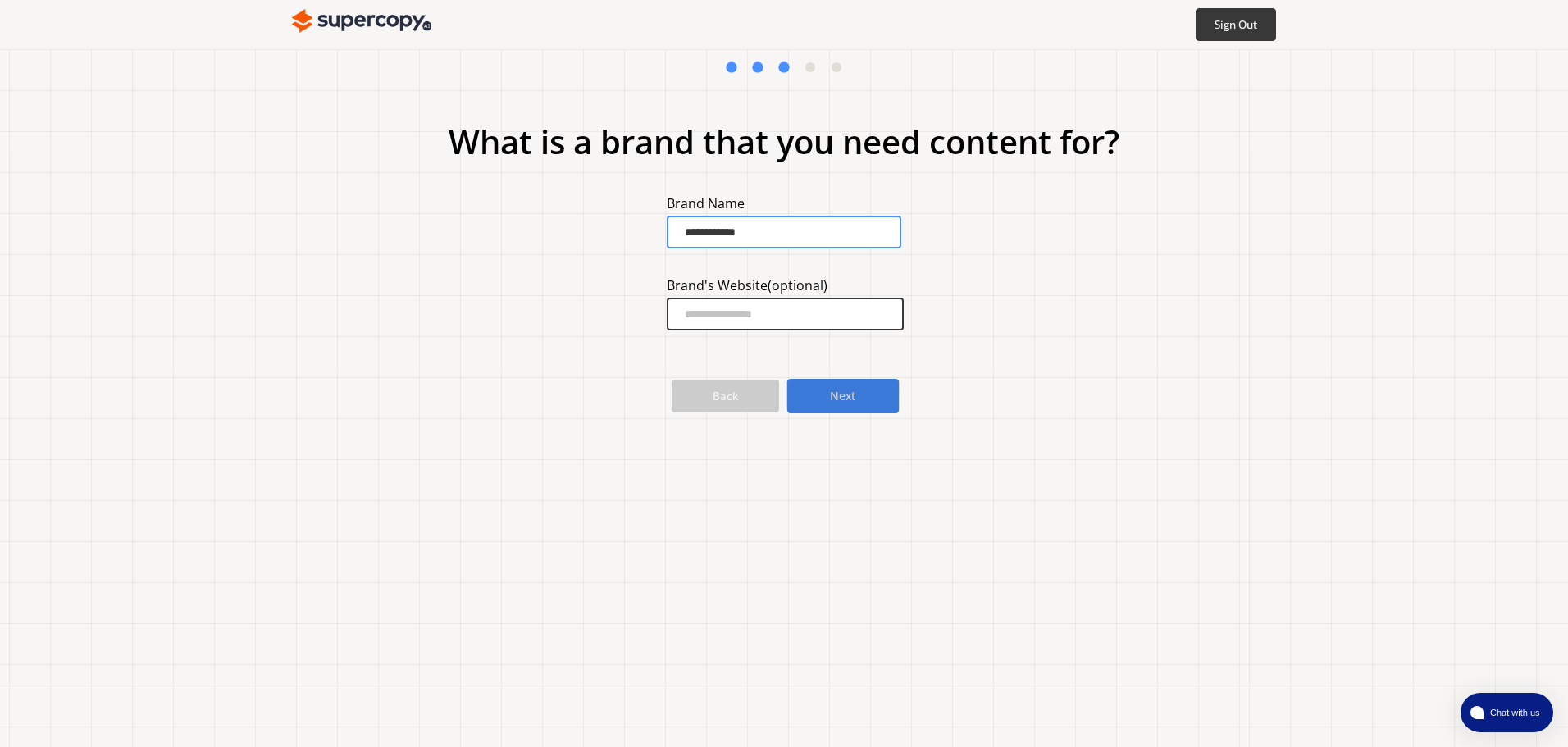
click at [834, 392] on b "Next" at bounding box center [843, 396] width 26 height 15
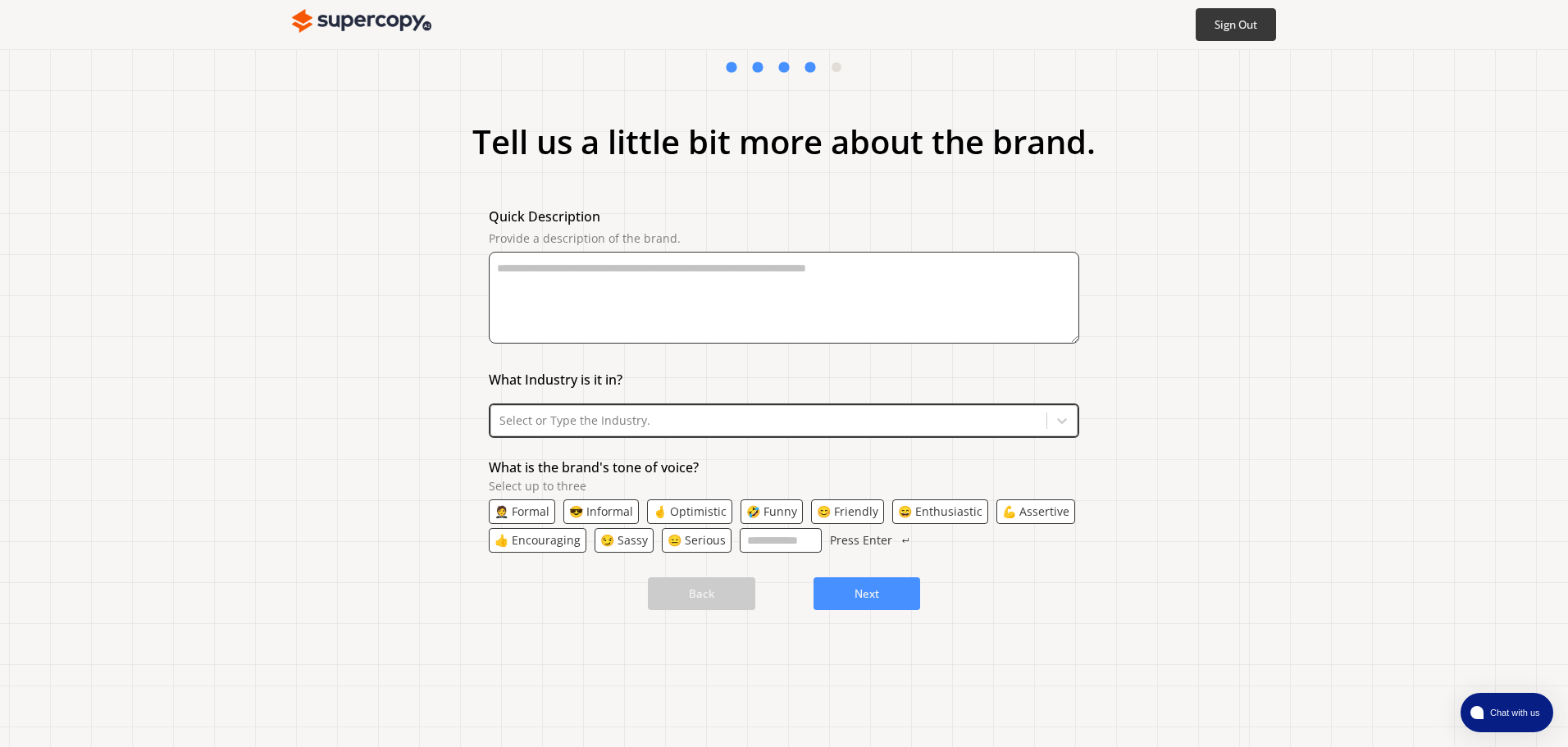
click at [613, 273] on textarea "Provide a description of the brand." at bounding box center [784, 298] width 590 height 92
type textarea "*"
type textarea "**********"
click at [621, 401] on div "What Industry is it in?" at bounding box center [784, 383] width 590 height 41
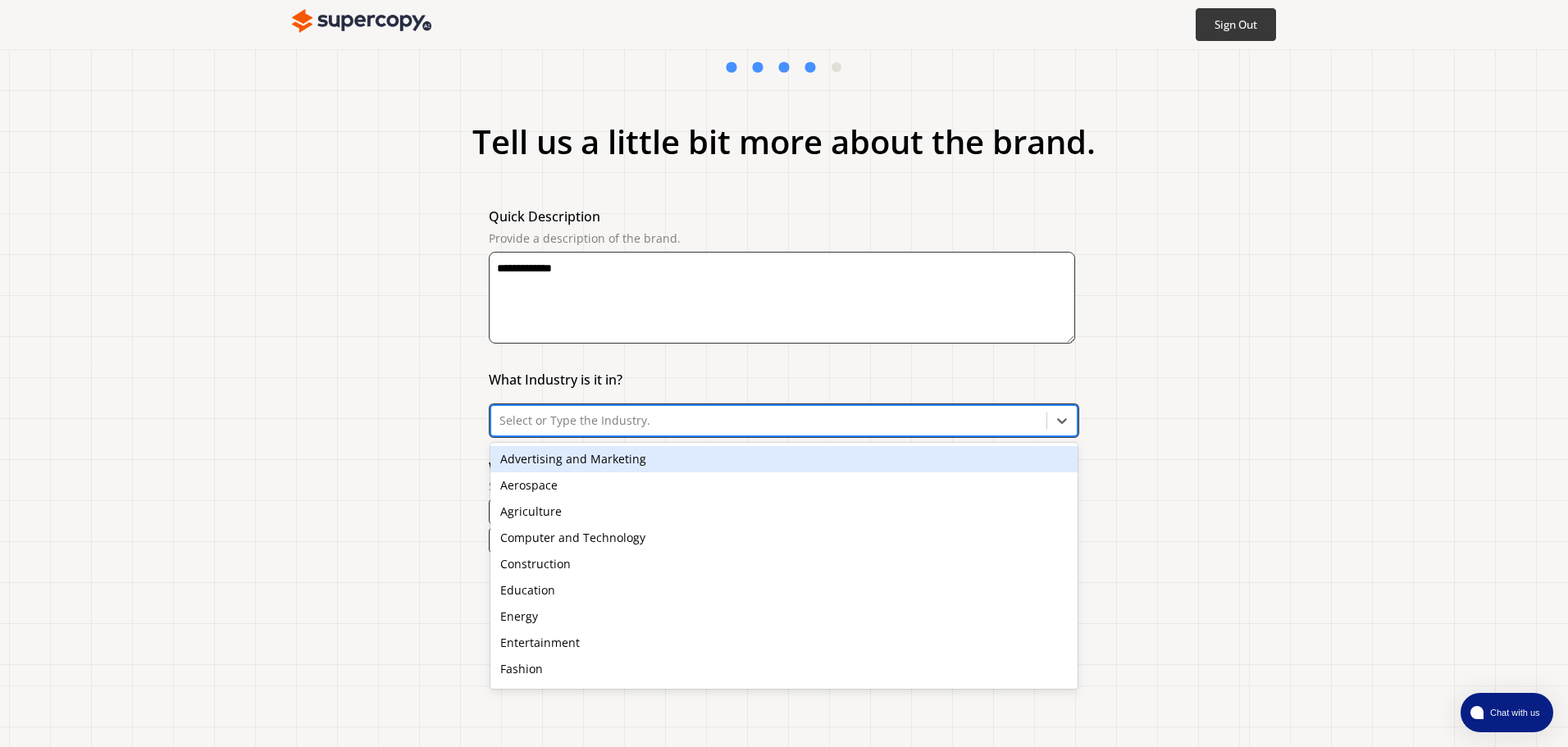
click at [624, 409] on div "Select or Type the Industry." at bounding box center [784, 420] width 588 height 32
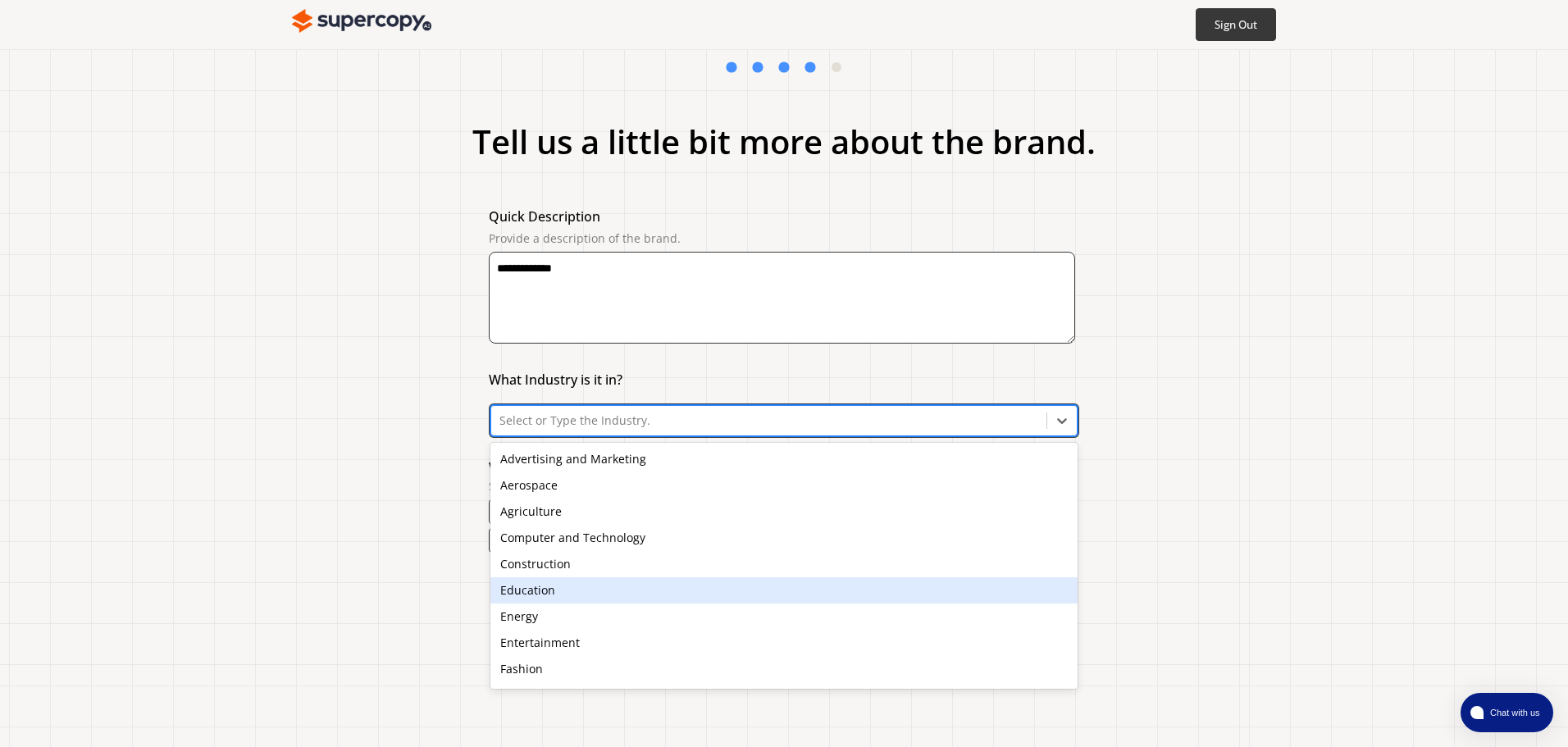
click at [533, 595] on div "Education" at bounding box center [784, 590] width 588 height 26
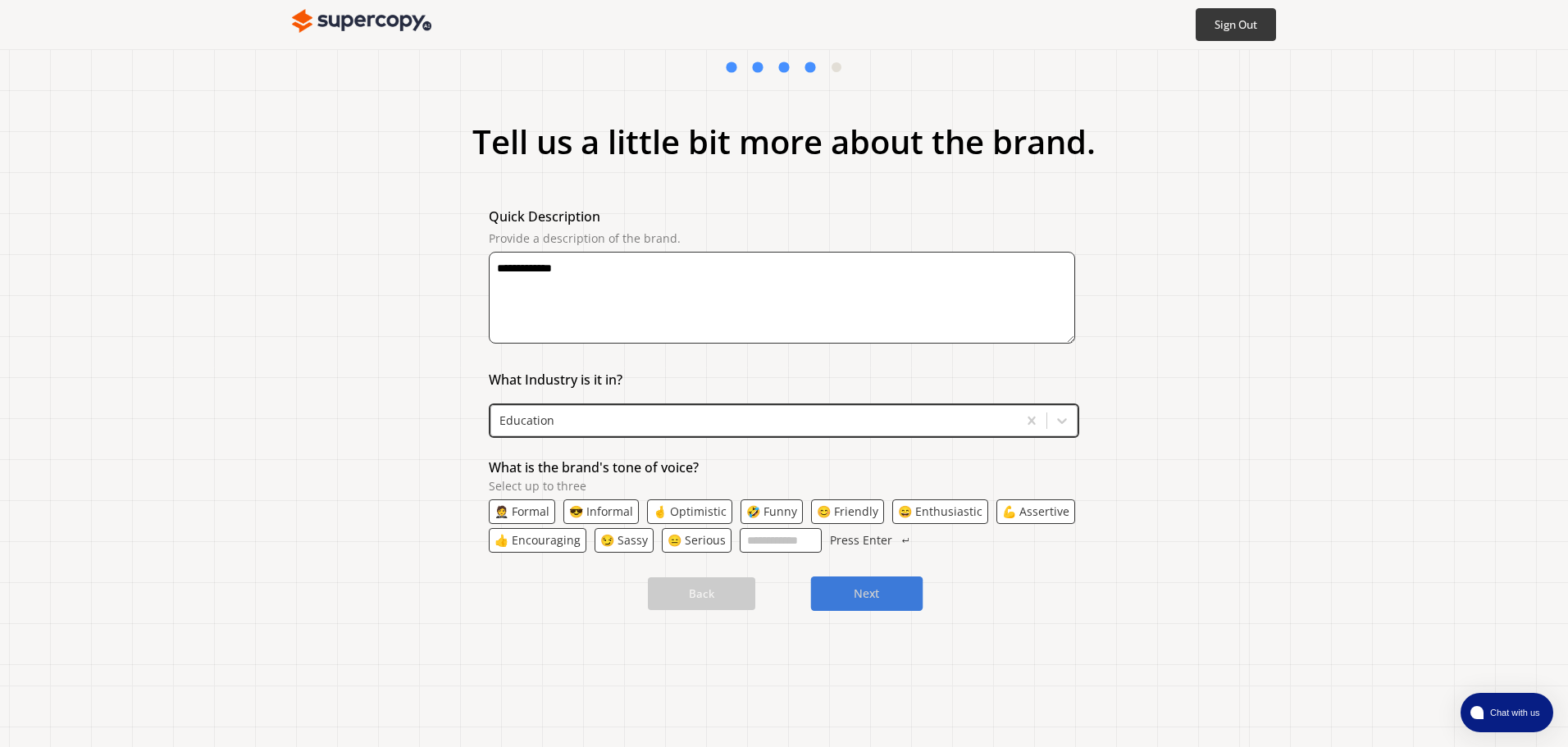
click at [872, 588] on b "Next" at bounding box center [867, 594] width 26 height 15
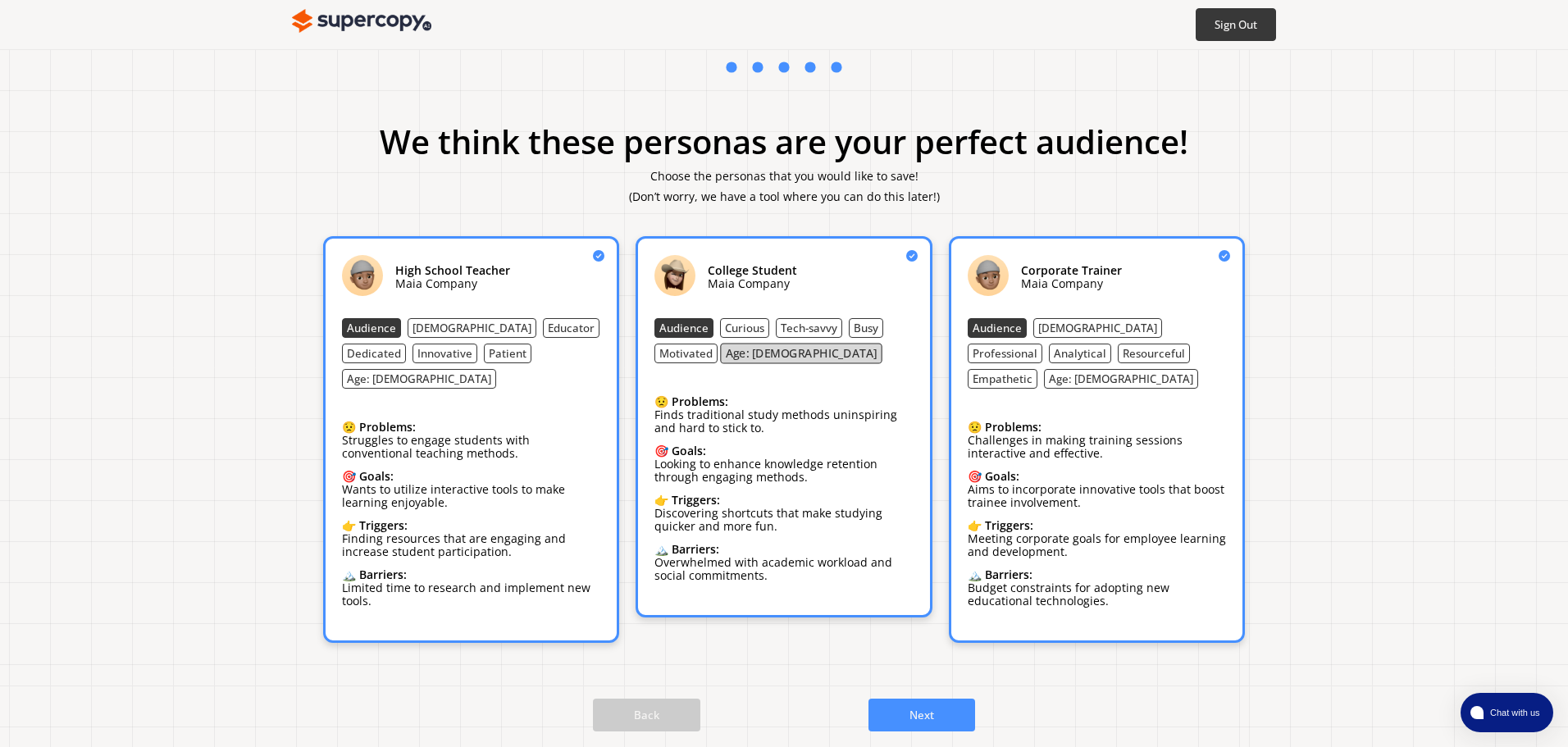
click at [771, 358] on b "Age: [DEMOGRAPHIC_DATA]" at bounding box center [802, 353] width 152 height 15
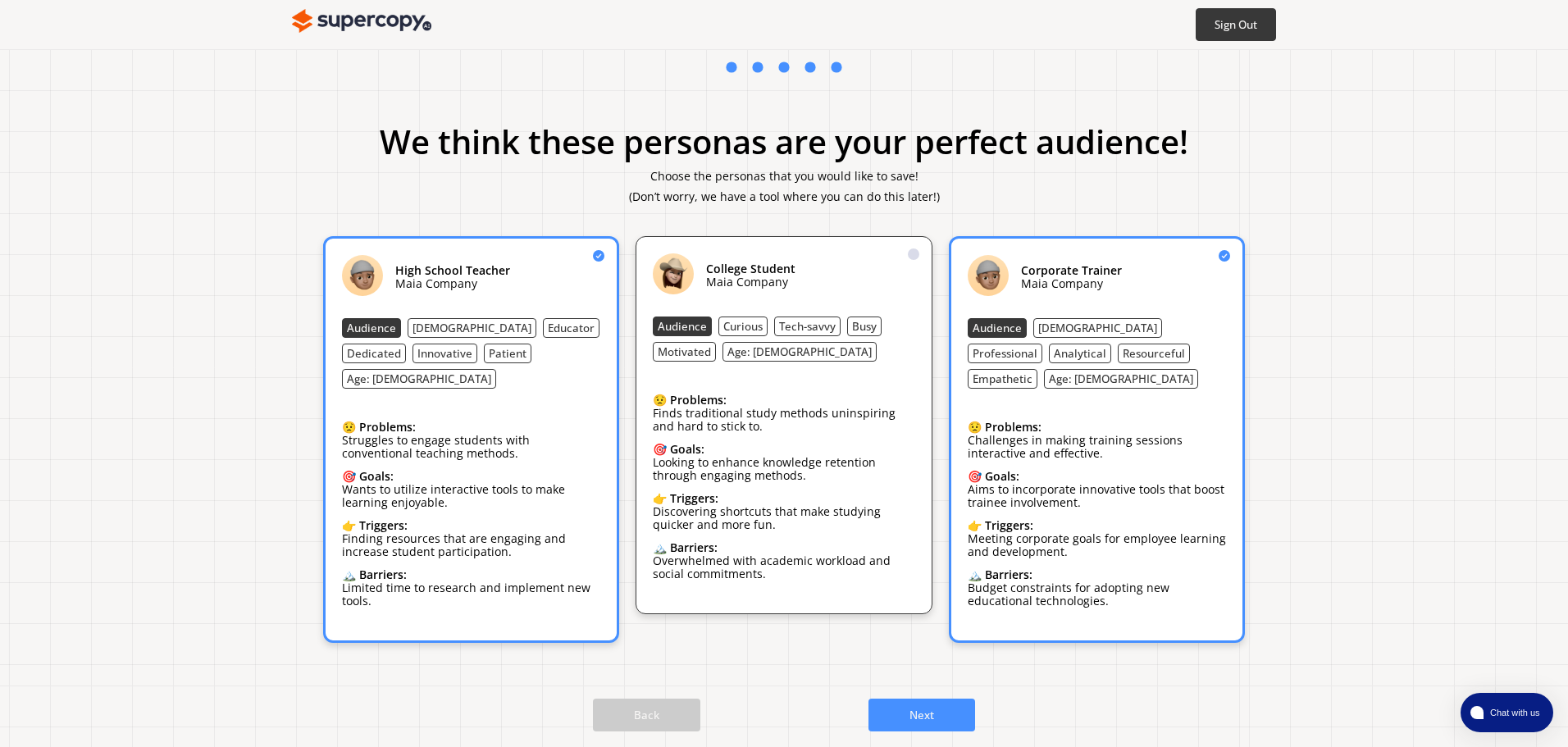
click at [759, 370] on div "College Student Maia Company Audience Curious Tech-savvy Busy Motivated Age: 18…" at bounding box center [784, 425] width 262 height 344
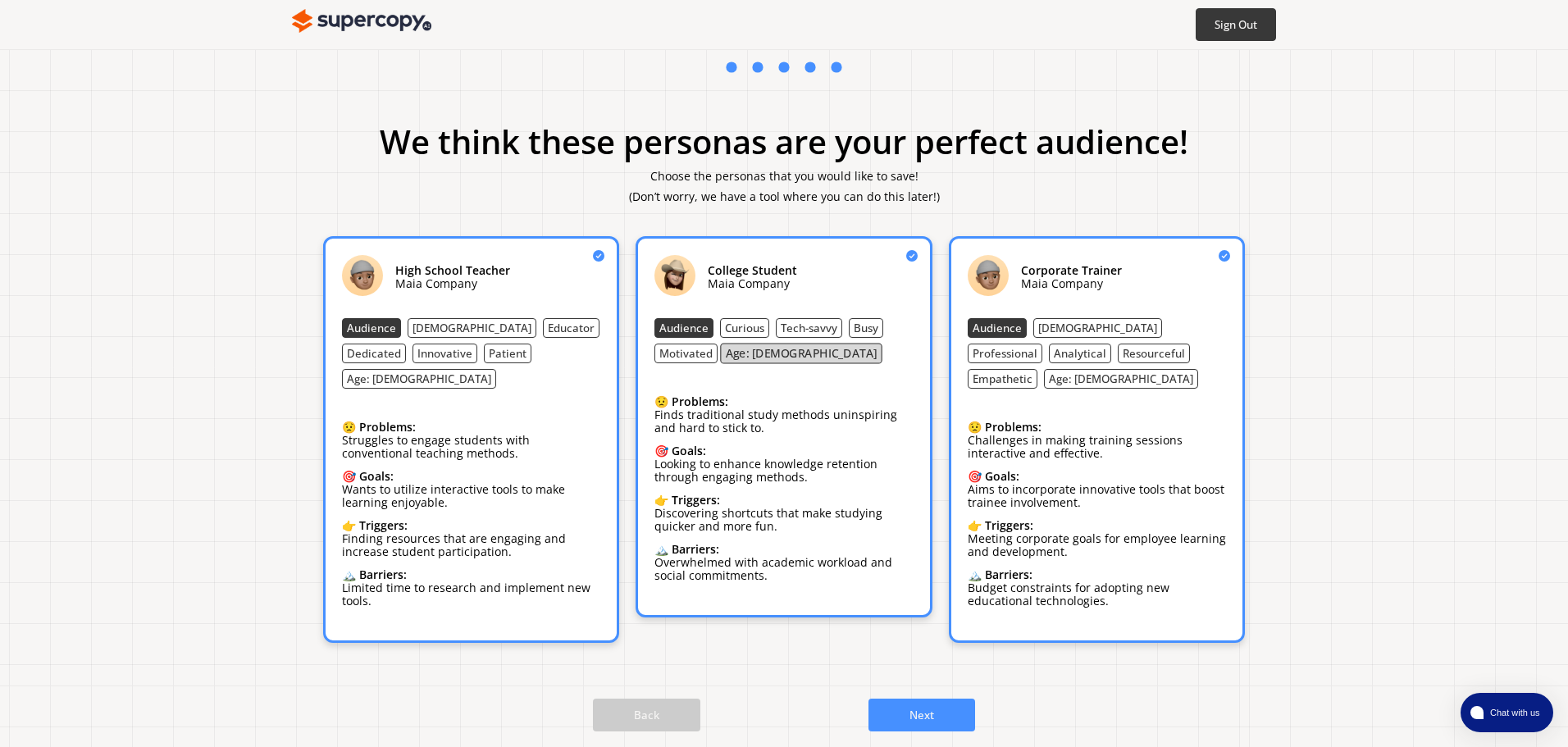
click at [759, 353] on b "Age: [DEMOGRAPHIC_DATA]" at bounding box center [802, 353] width 152 height 15
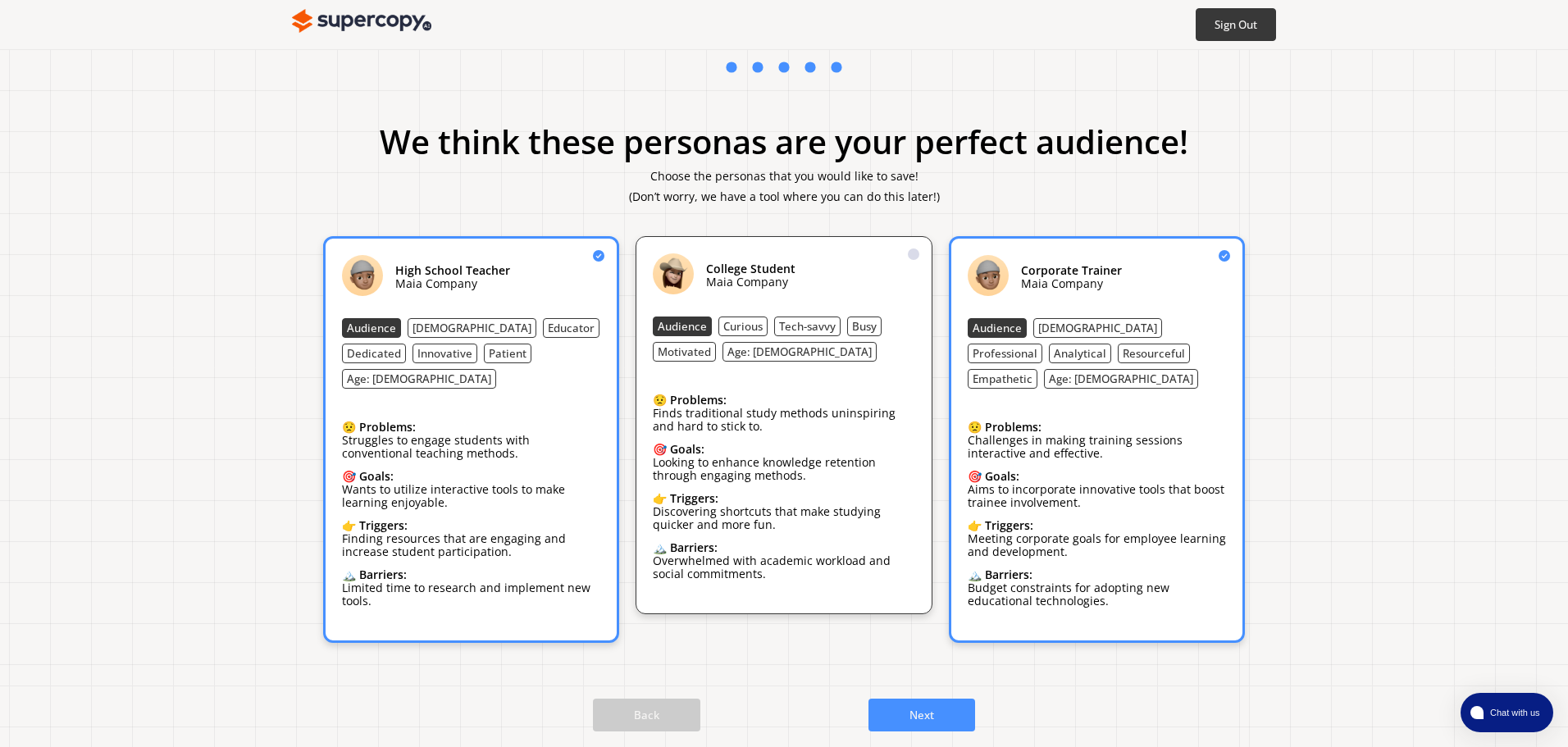
click at [840, 380] on div "College Student Maia Company Audience Curious Tech-savvy Busy Motivated Age: 18…" at bounding box center [784, 425] width 262 height 344
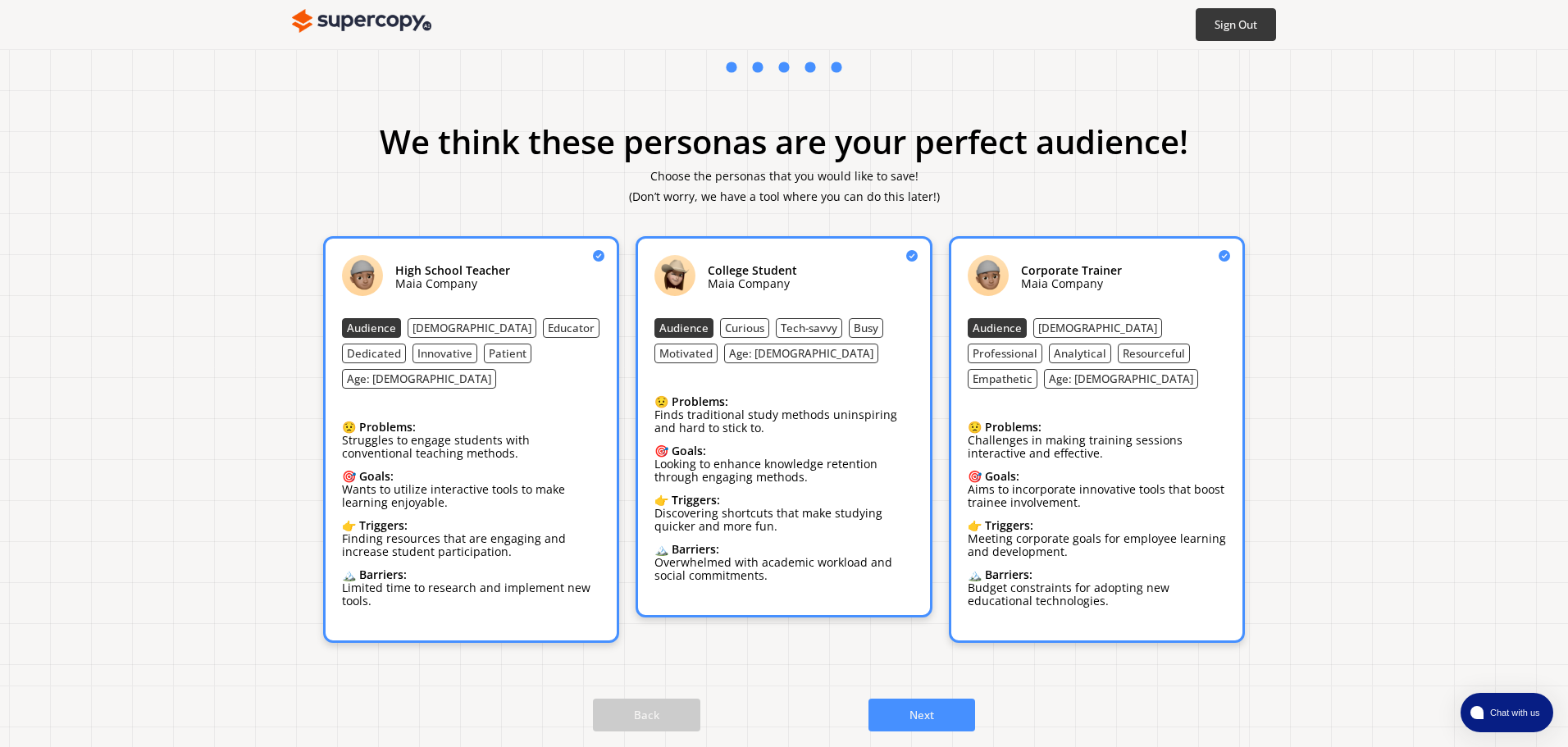
click at [830, 474] on p "Looking to enhance knowledge retention through engaging methods." at bounding box center [784, 470] width 258 height 26
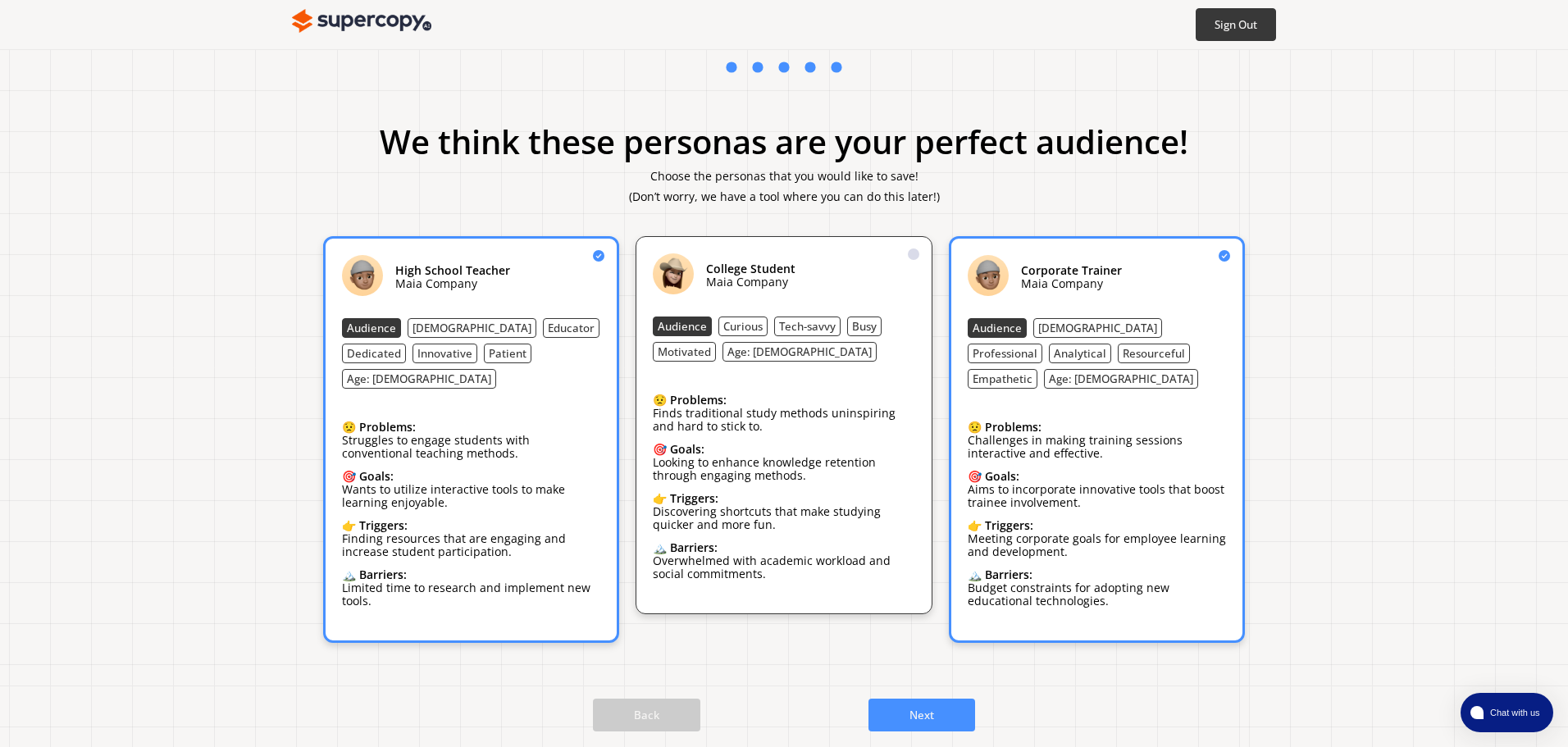
click at [835, 534] on div "👉 Triggers: Discovering shortcuts that make studying quicker and more fun." at bounding box center [784, 513] width 262 height 43
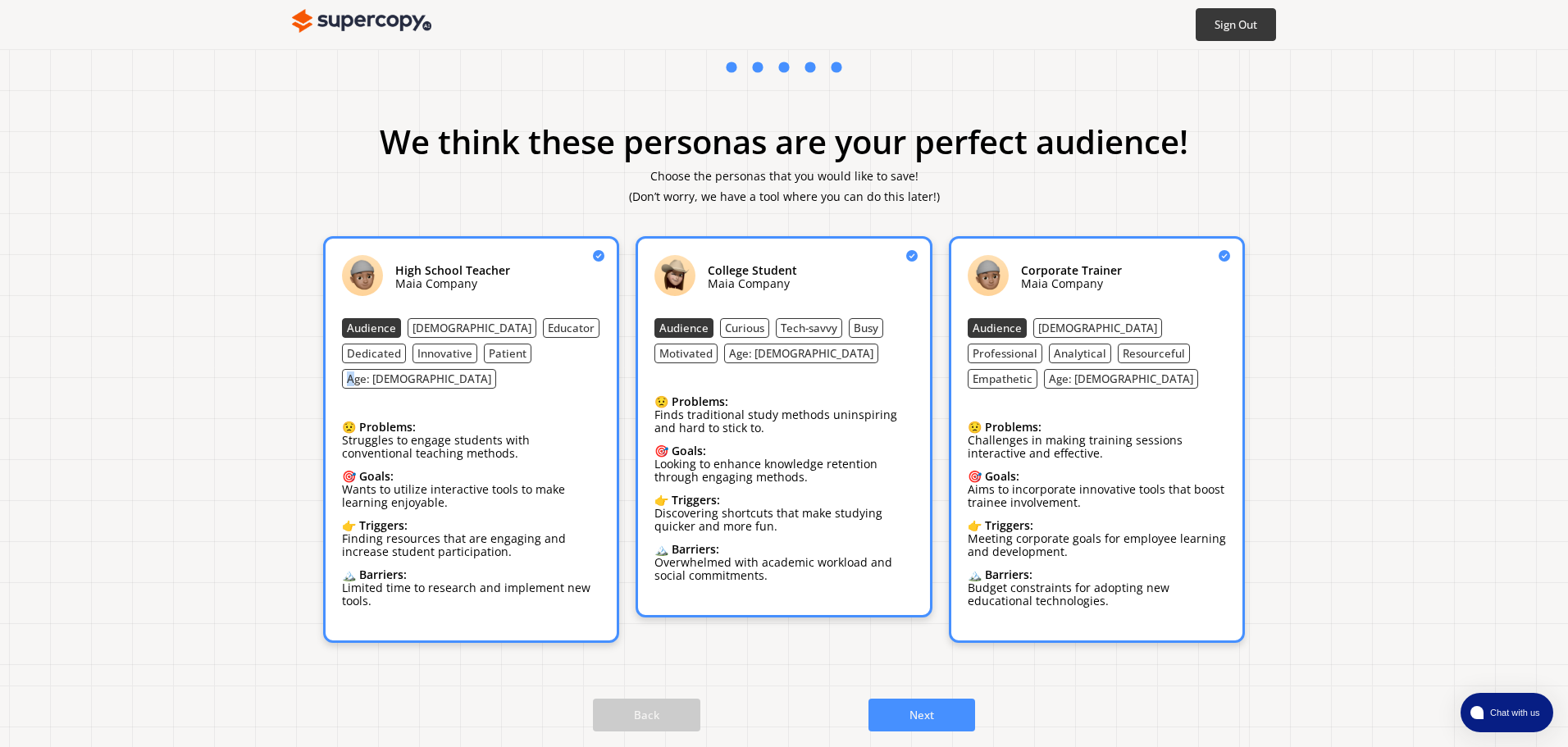
click at [478, 369] on div "High School Teacher Maia Company Audience Female Educator Dedicated Innovative …" at bounding box center [471, 439] width 258 height 369
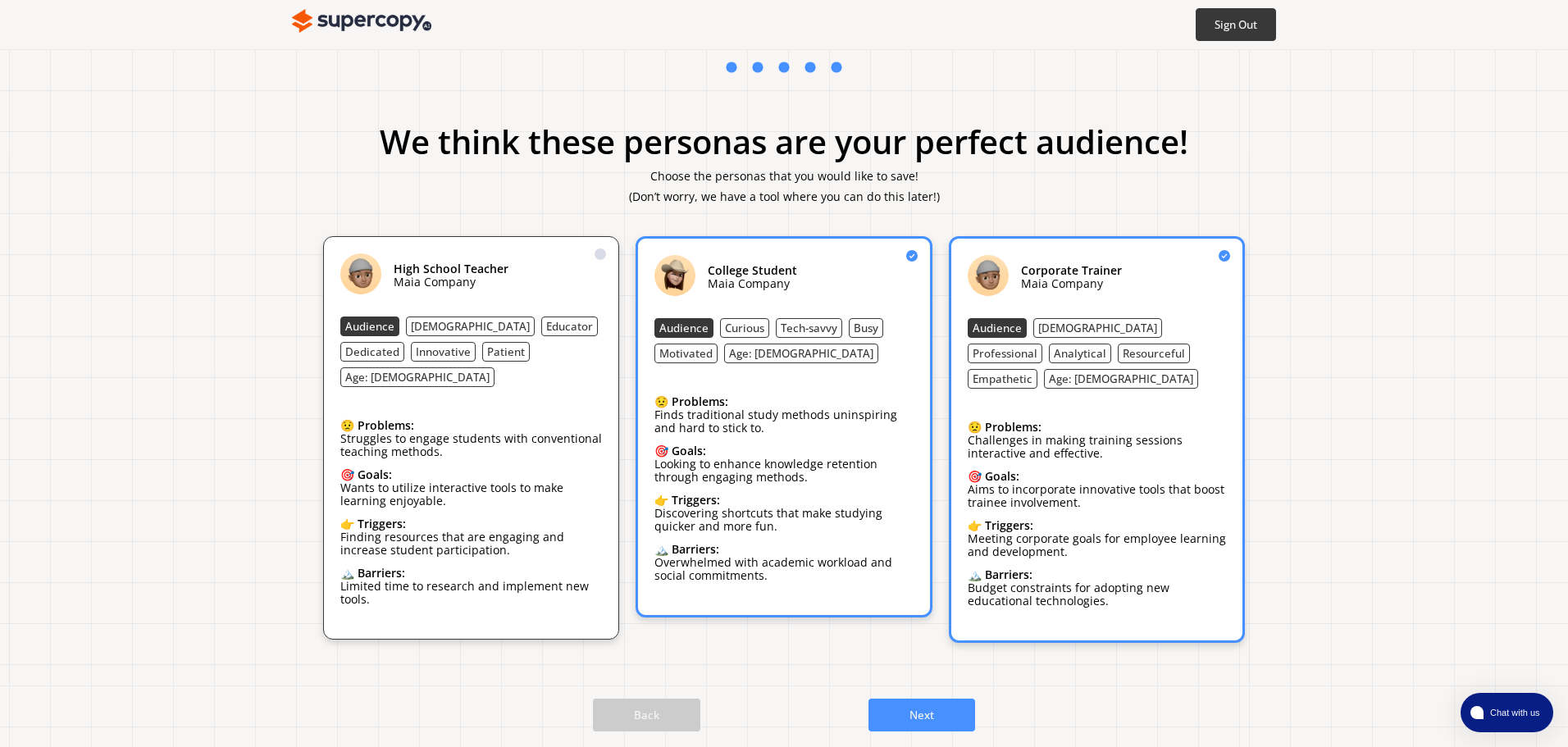
drag, startPoint x: 1134, startPoint y: 278, endPoint x: 1127, endPoint y: 298, distance: 21.2
click at [1135, 278] on div "Corporate Trainer Maia Company" at bounding box center [1097, 277] width 258 height 43
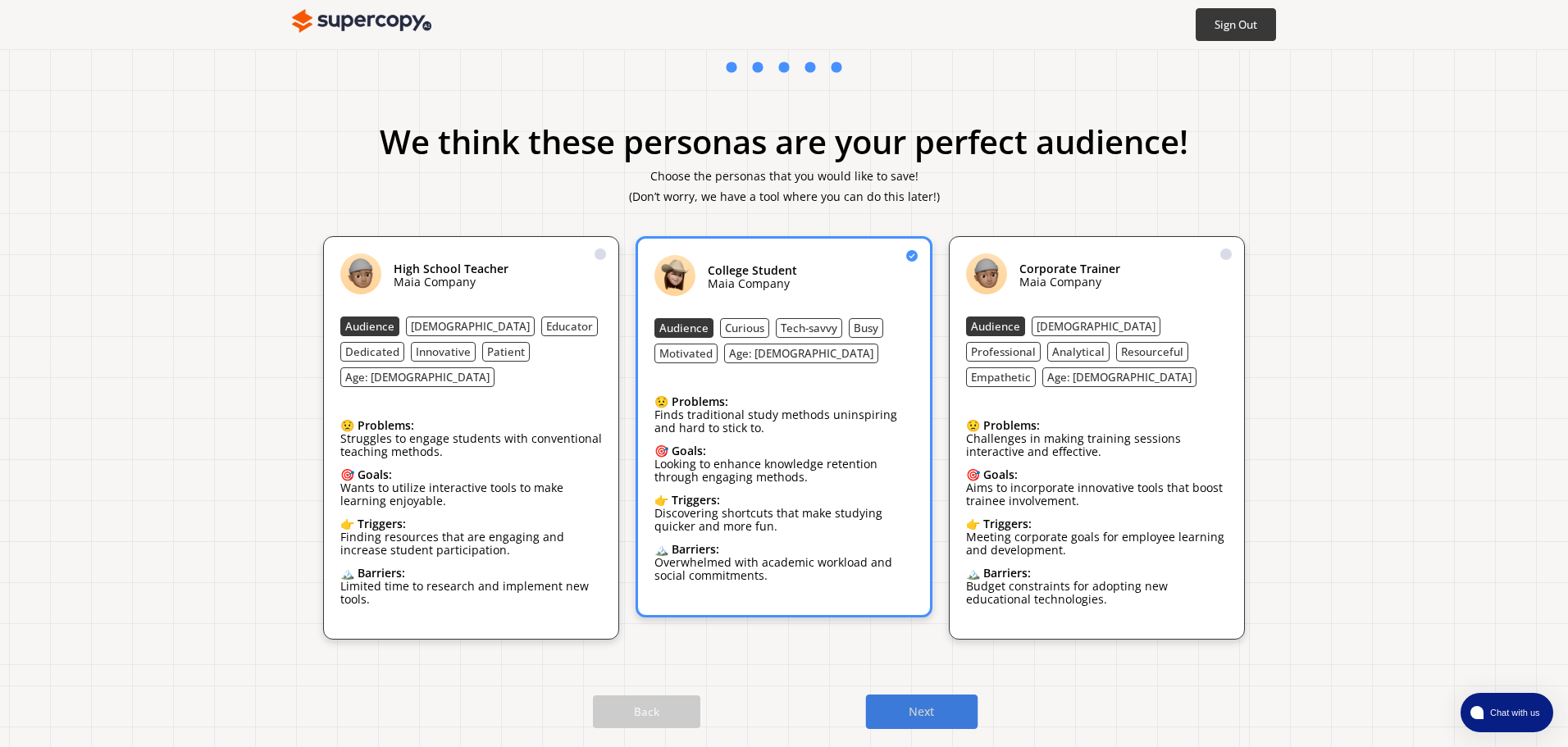
click at [919, 705] on b "Next" at bounding box center [923, 712] width 26 height 15
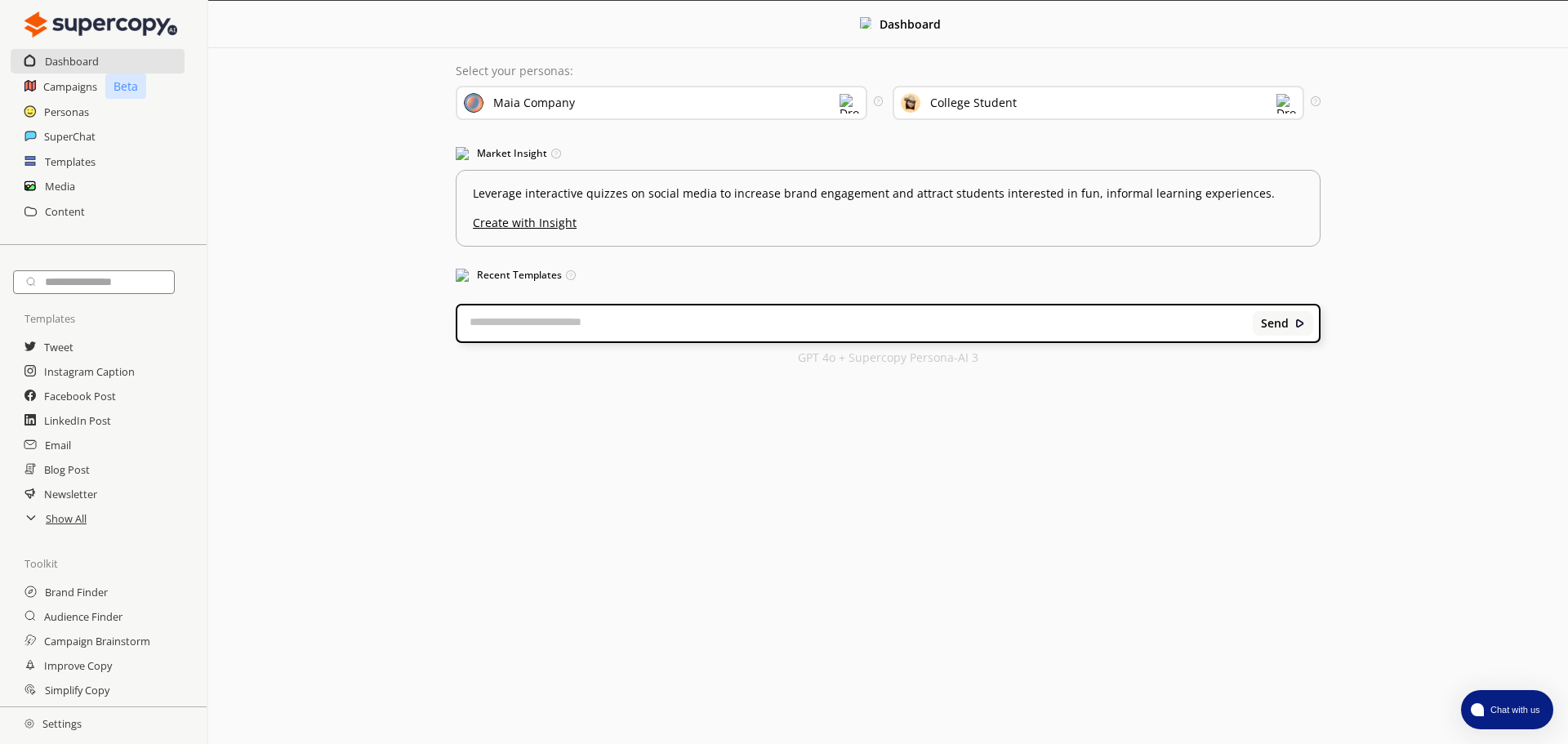
click at [555, 104] on div "Maia Company" at bounding box center [534, 102] width 82 height 13
click at [569, 102] on div "Maia Company" at bounding box center [534, 102] width 82 height 13
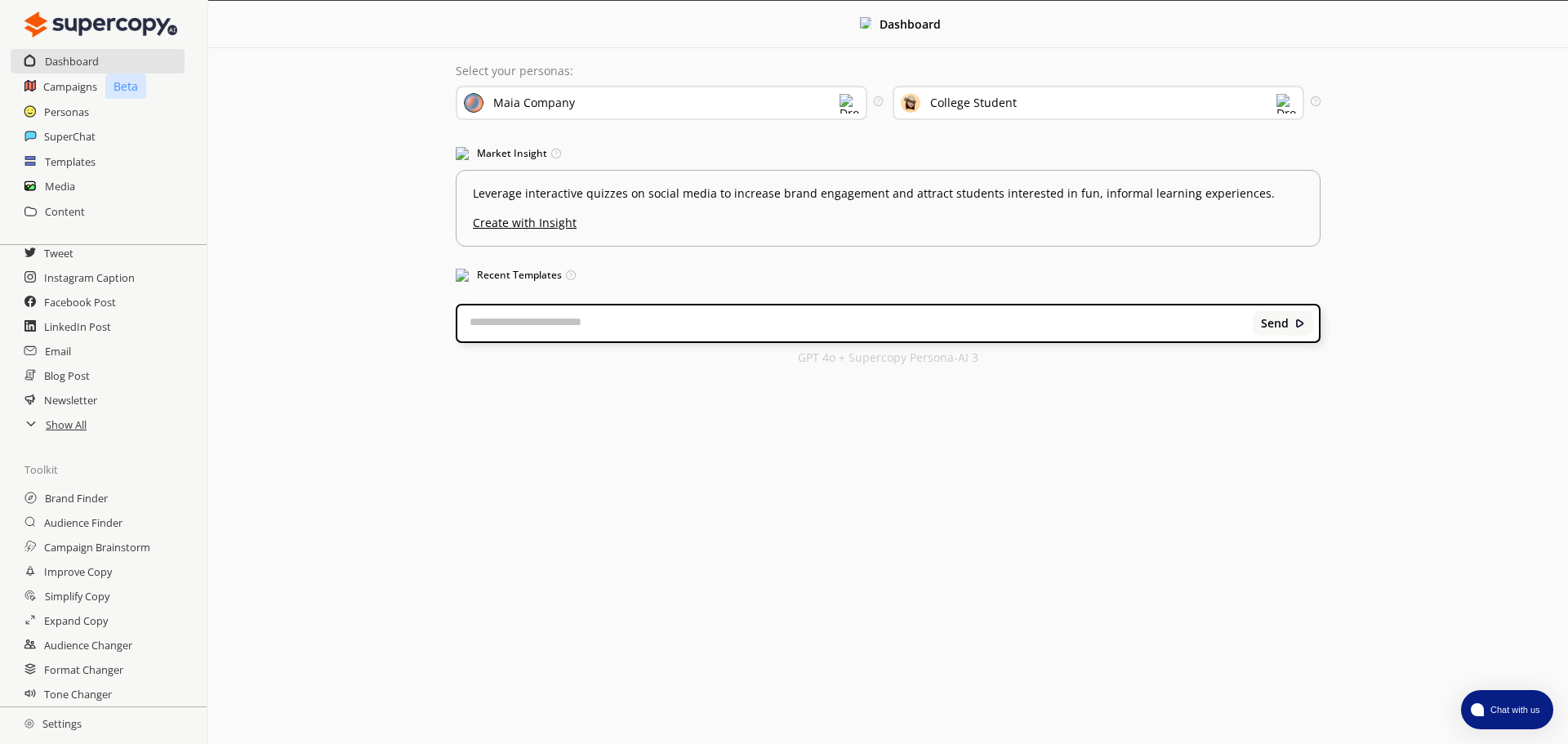
click at [78, 727] on h2 "Settings" at bounding box center [53, 723] width 106 height 32
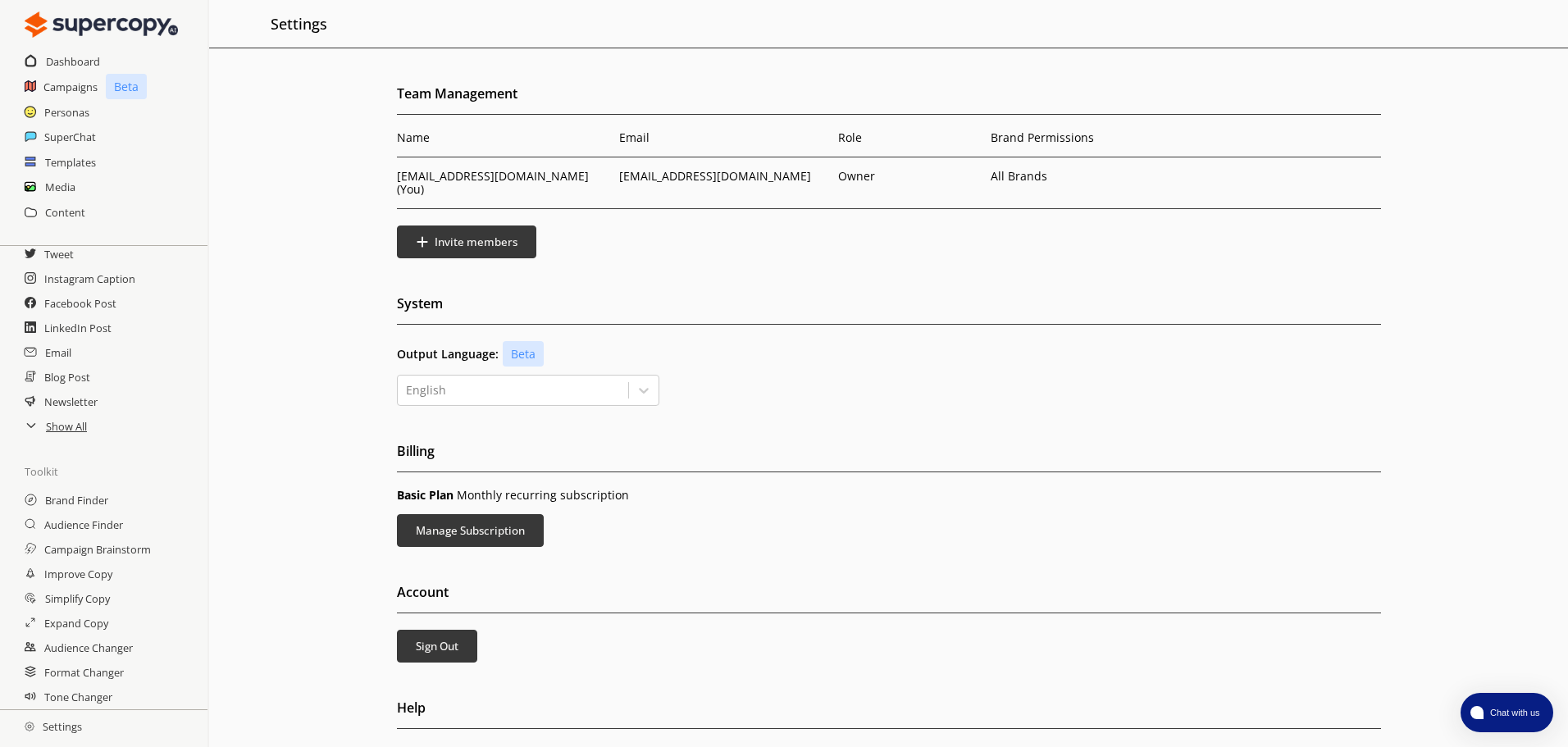
scroll to position [32, 0]
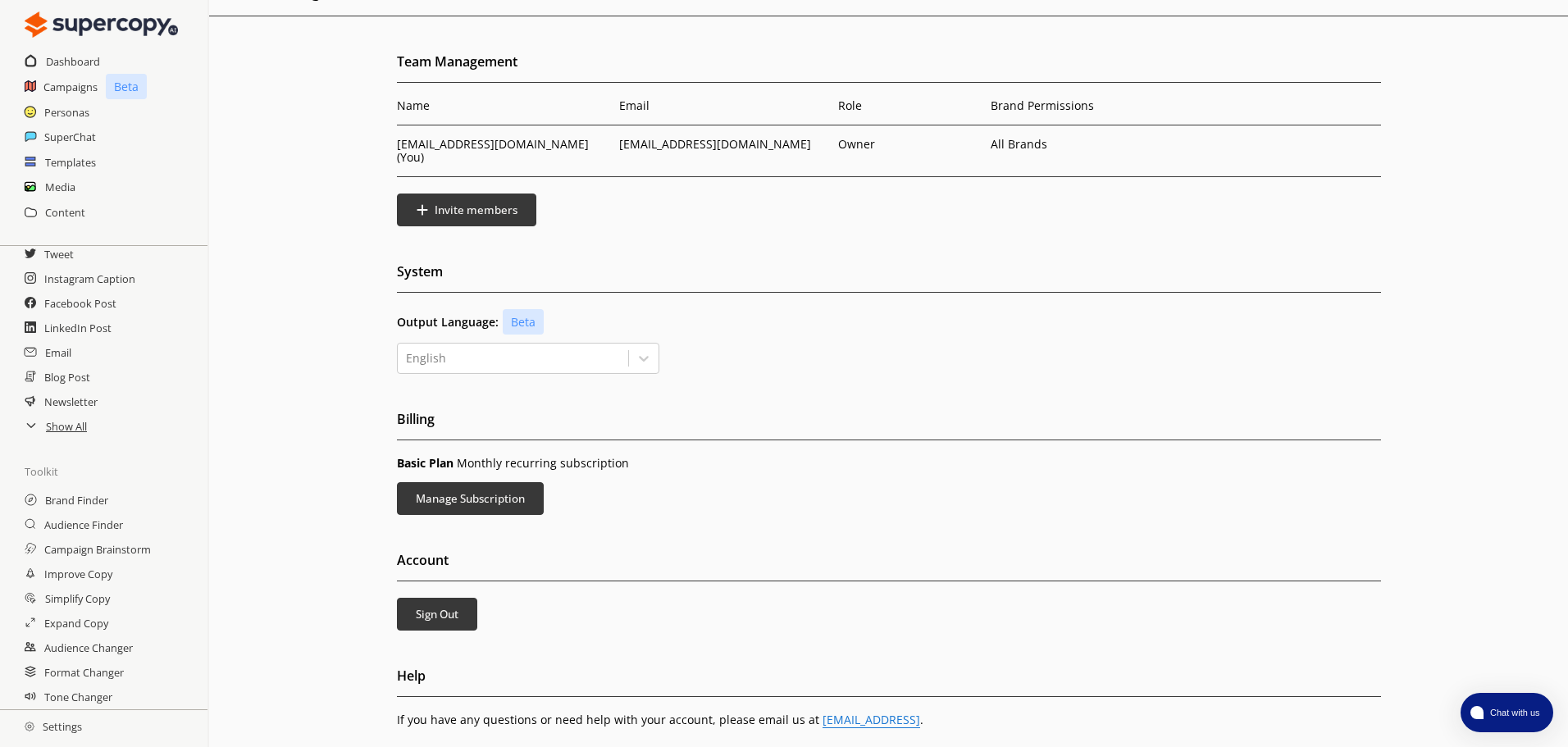
click at [573, 326] on div "Output Language: Beta English" at bounding box center [889, 342] width 984 height 65
click at [513, 350] on div at bounding box center [513, 358] width 214 height 16
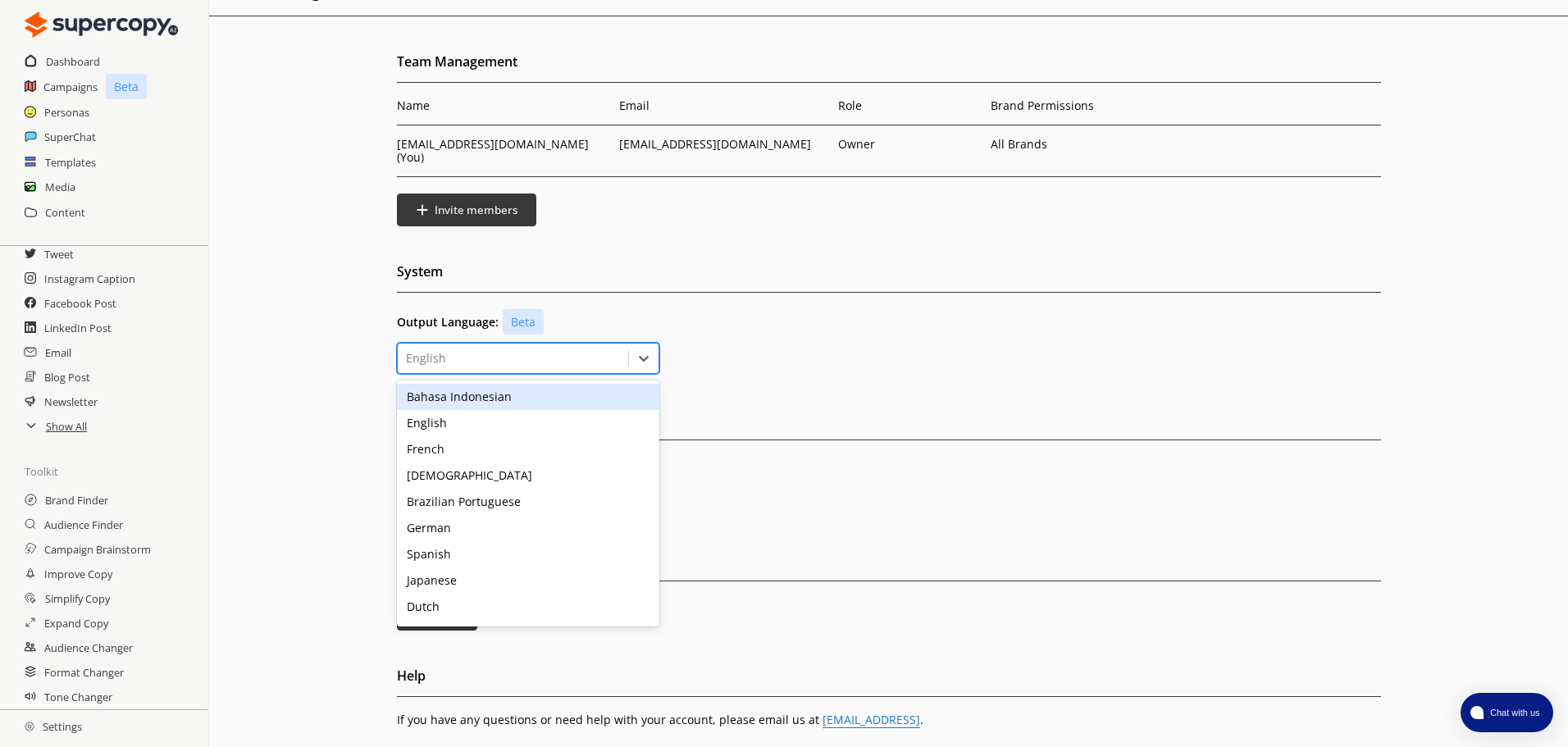
click at [530, 309] on p "Beta" at bounding box center [523, 322] width 41 height 25
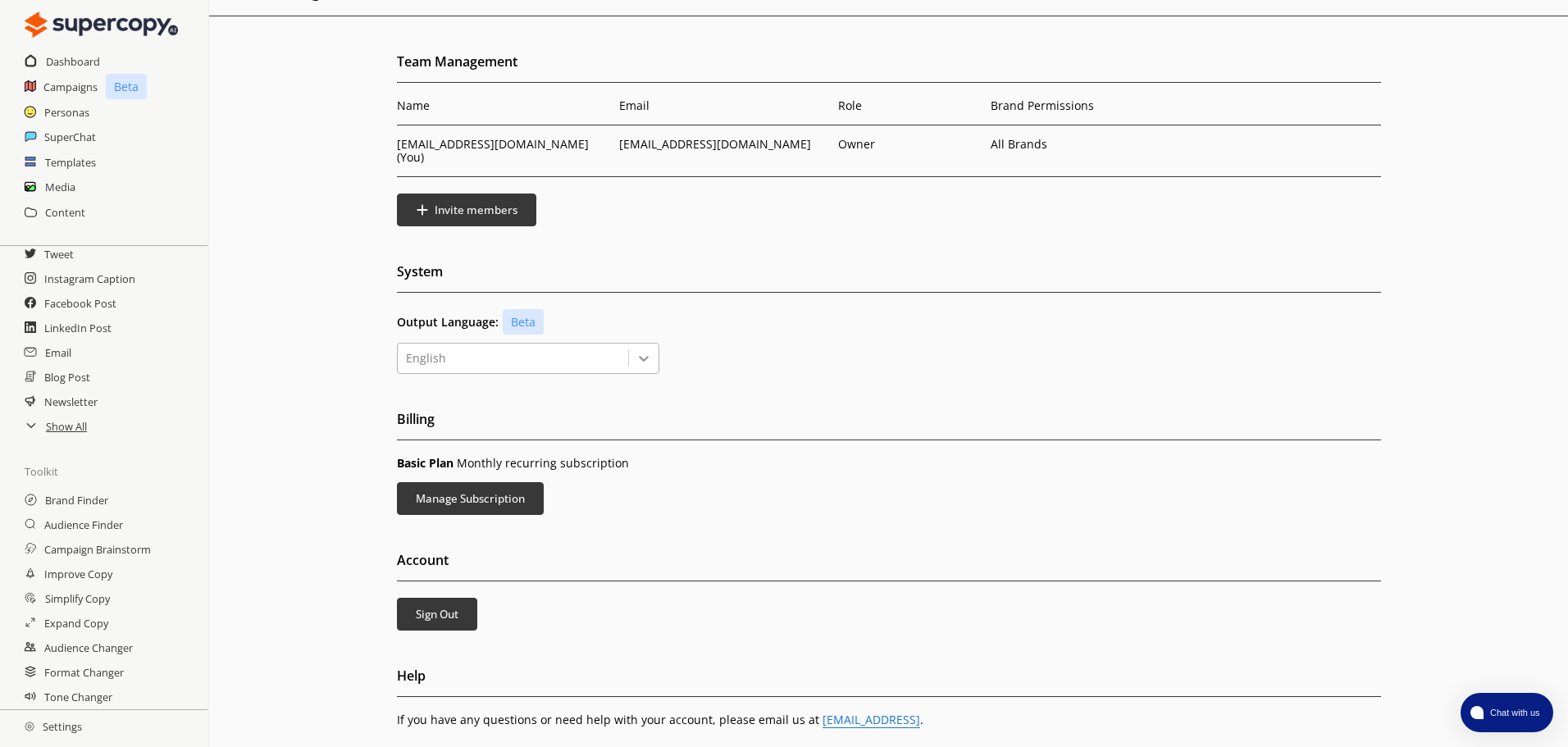
click at [634, 330] on div "Output Language: Beta English" at bounding box center [889, 342] width 984 height 65
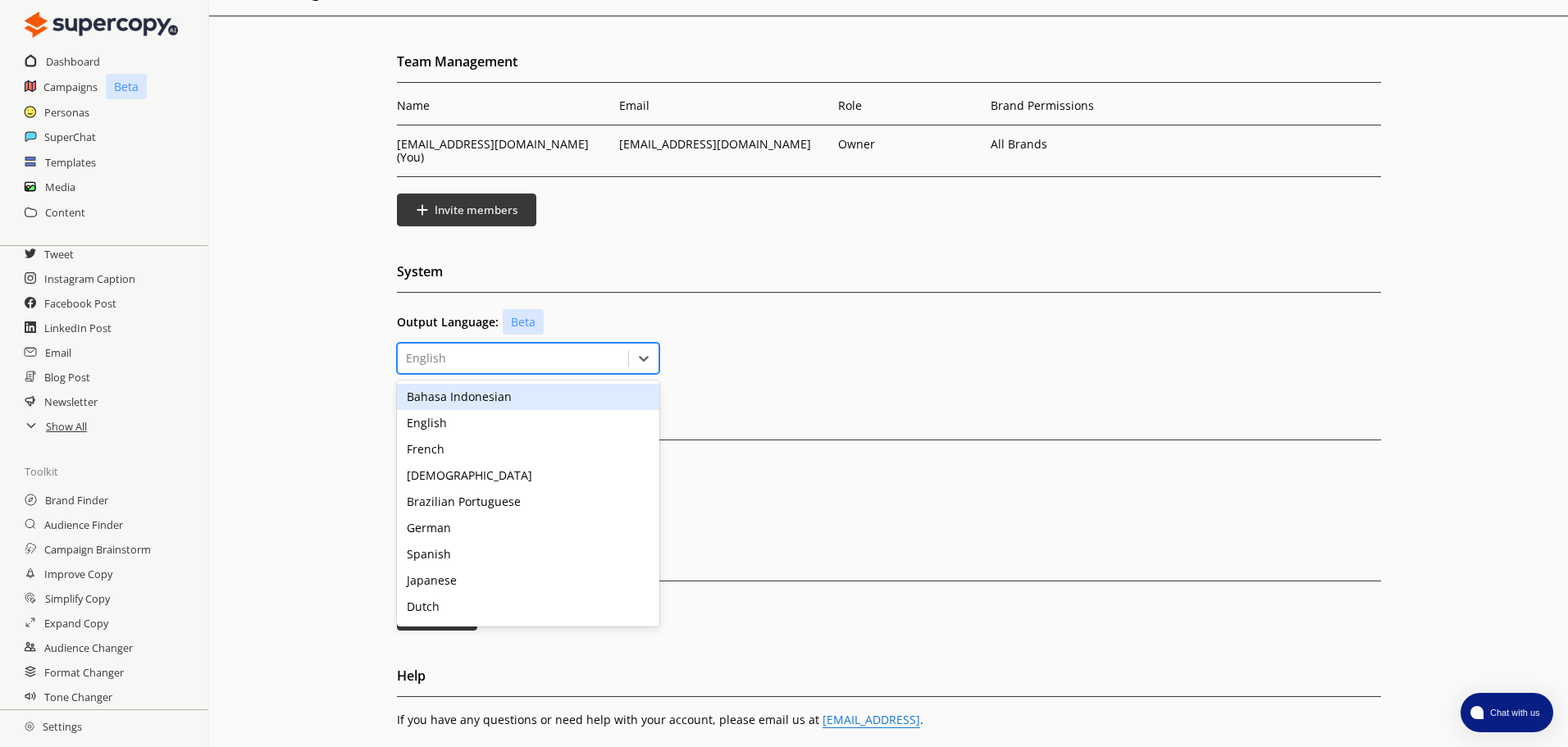
drag, startPoint x: 638, startPoint y: 346, endPoint x: 560, endPoint y: 456, distance: 134.8
click at [638, 350] on icon at bounding box center [644, 358] width 16 height 16
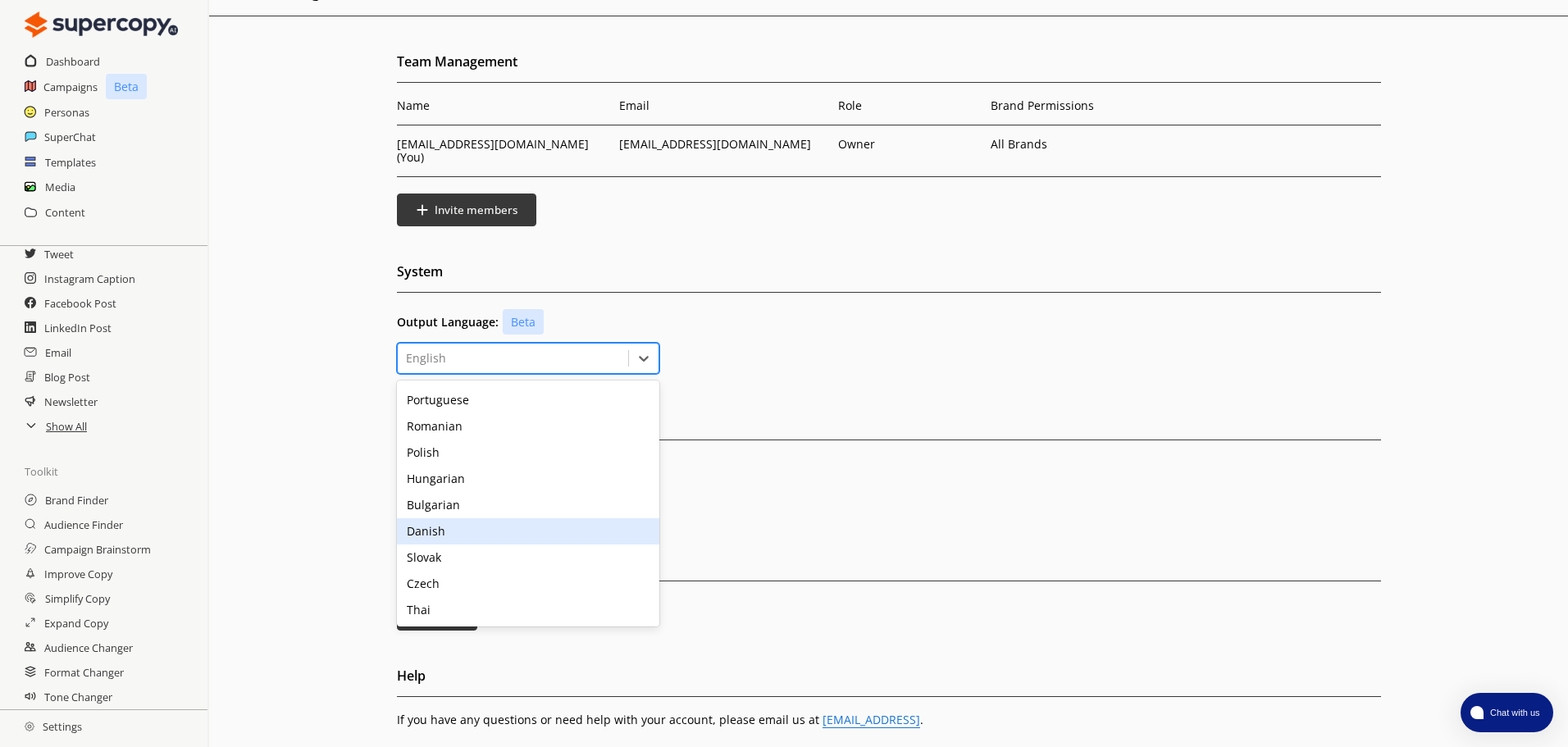
scroll to position [121, 0]
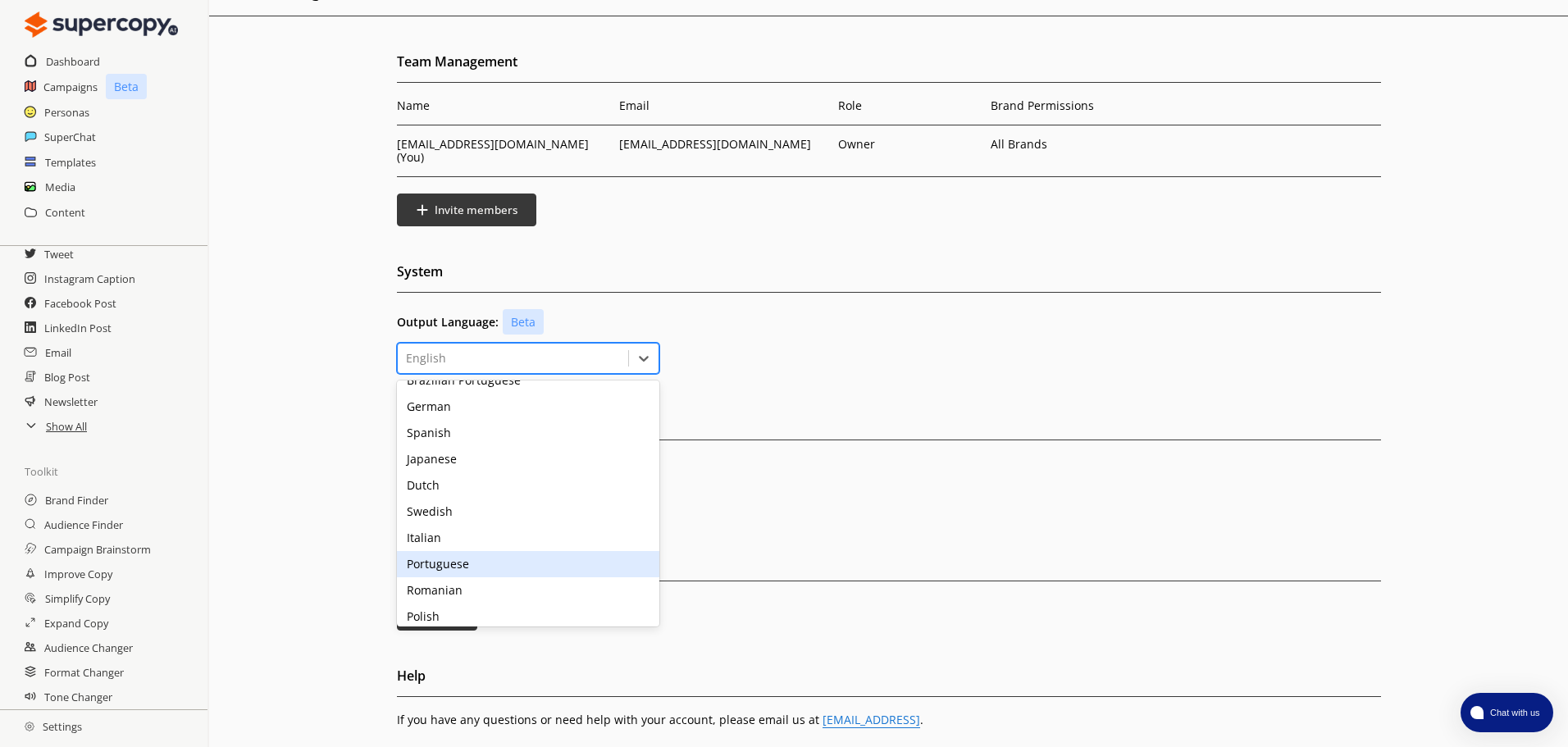
click at [456, 552] on div "Portuguese" at bounding box center [528, 564] width 263 height 26
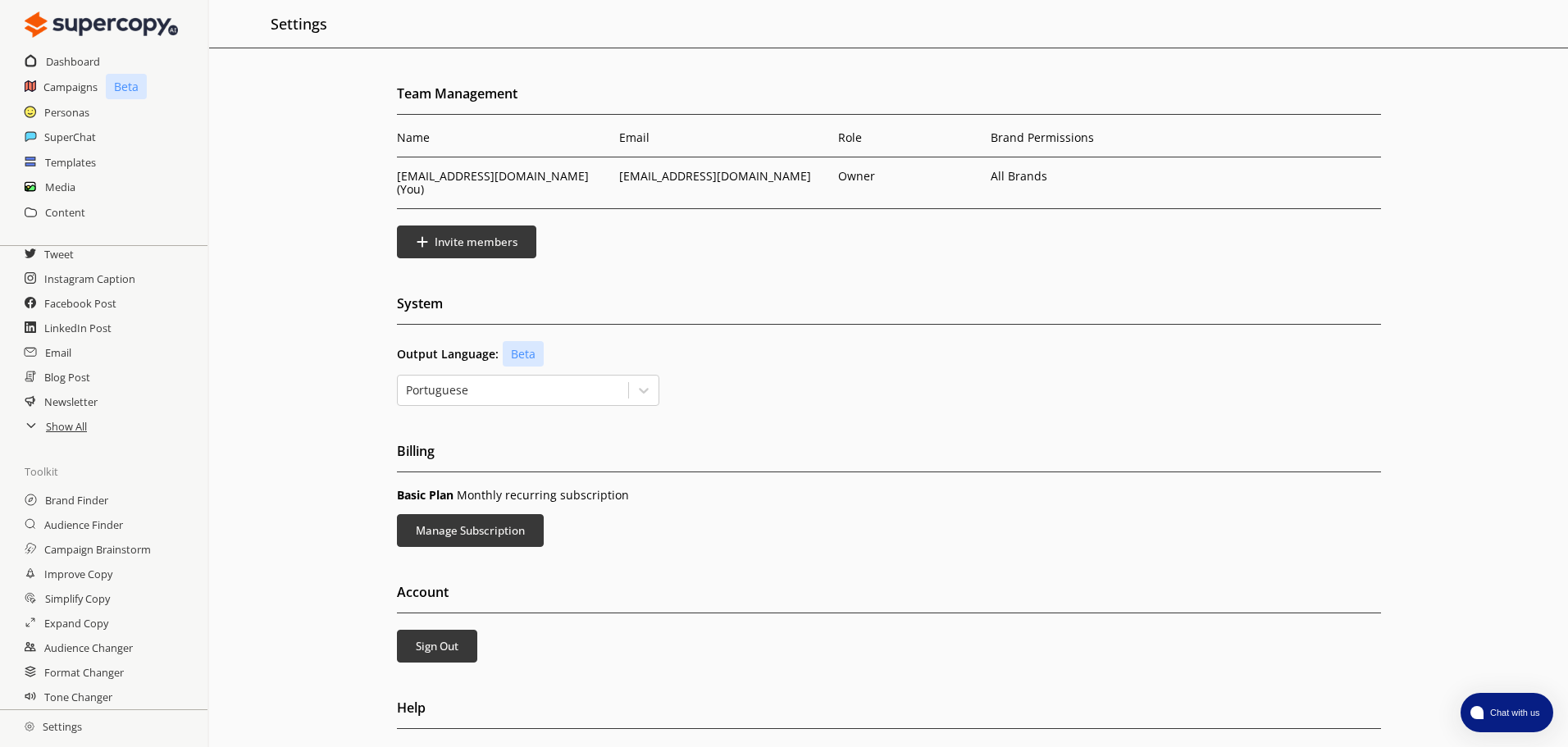
scroll to position [32, 0]
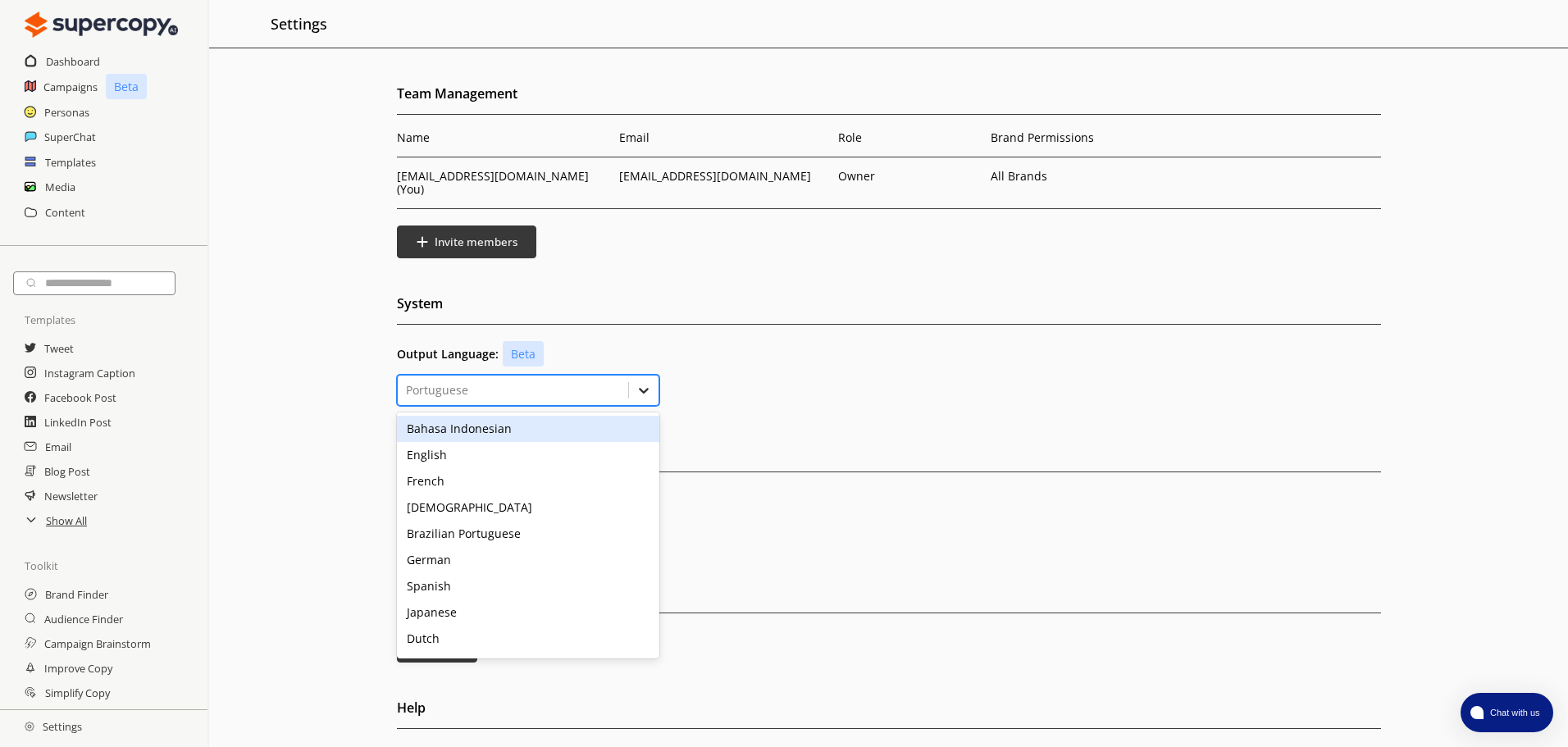
click at [631, 375] on div at bounding box center [644, 390] width 30 height 30
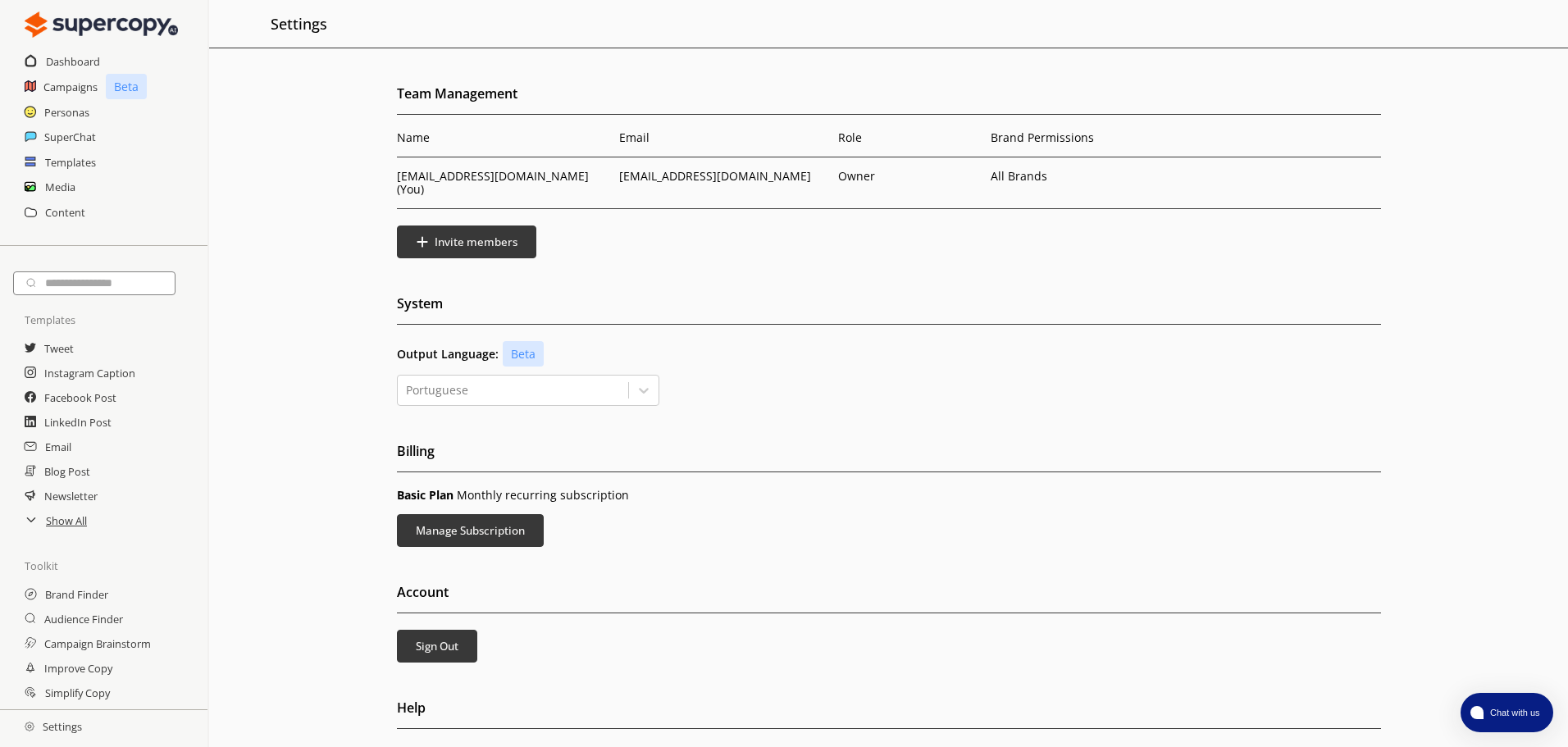
click at [819, 438] on h2 "Billing" at bounding box center [889, 455] width 984 height 33
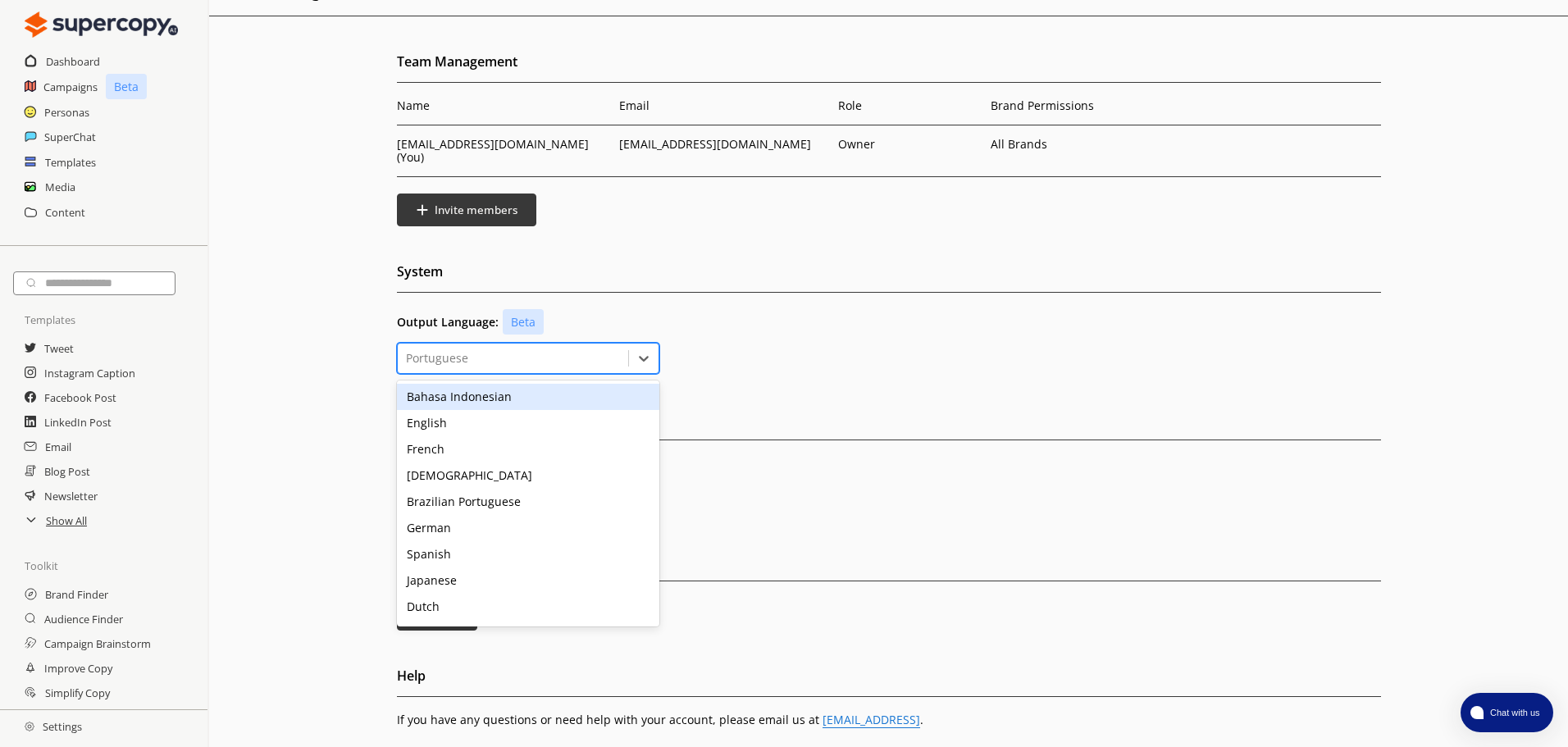
click at [572, 350] on div at bounding box center [513, 358] width 214 height 16
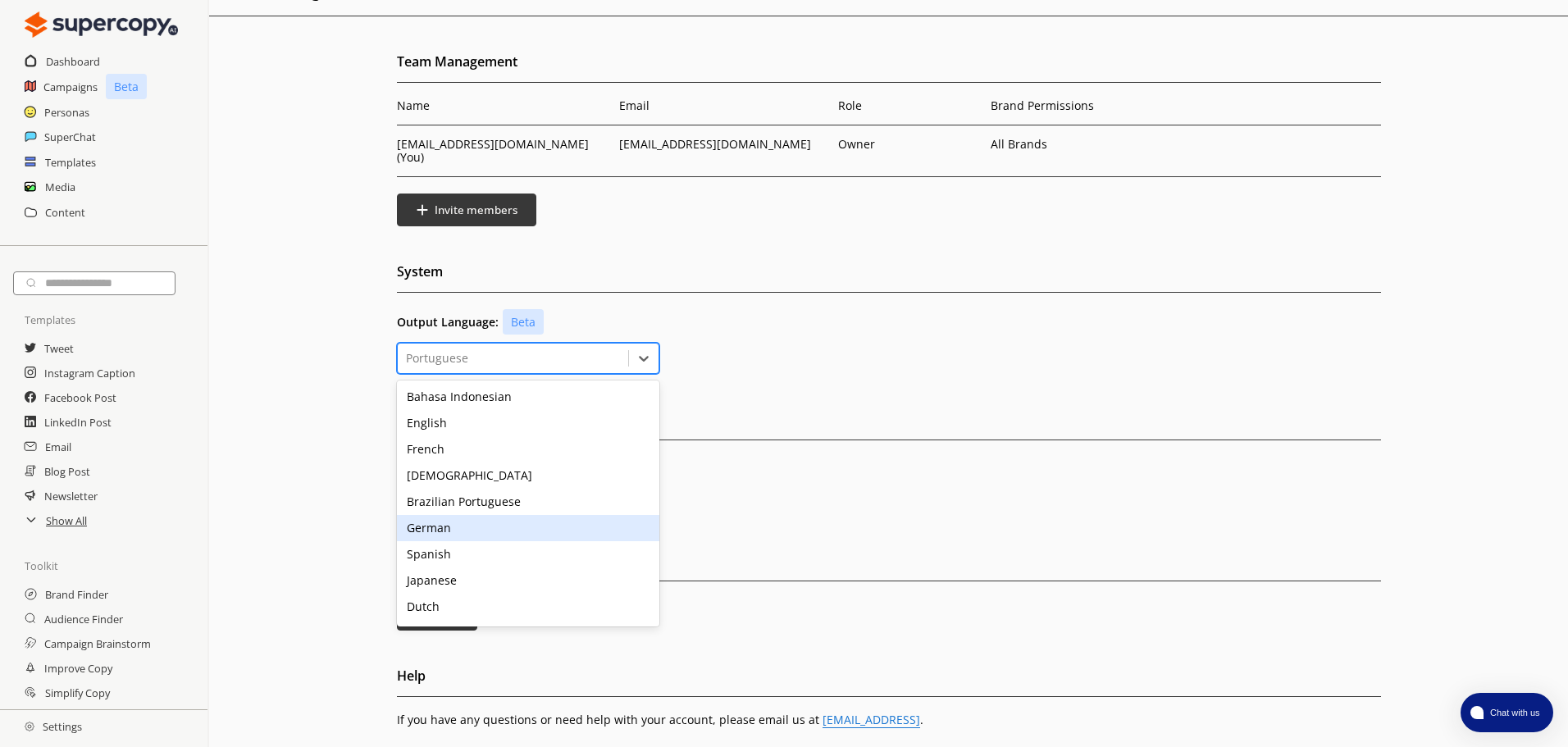
scroll to position [285, 0]
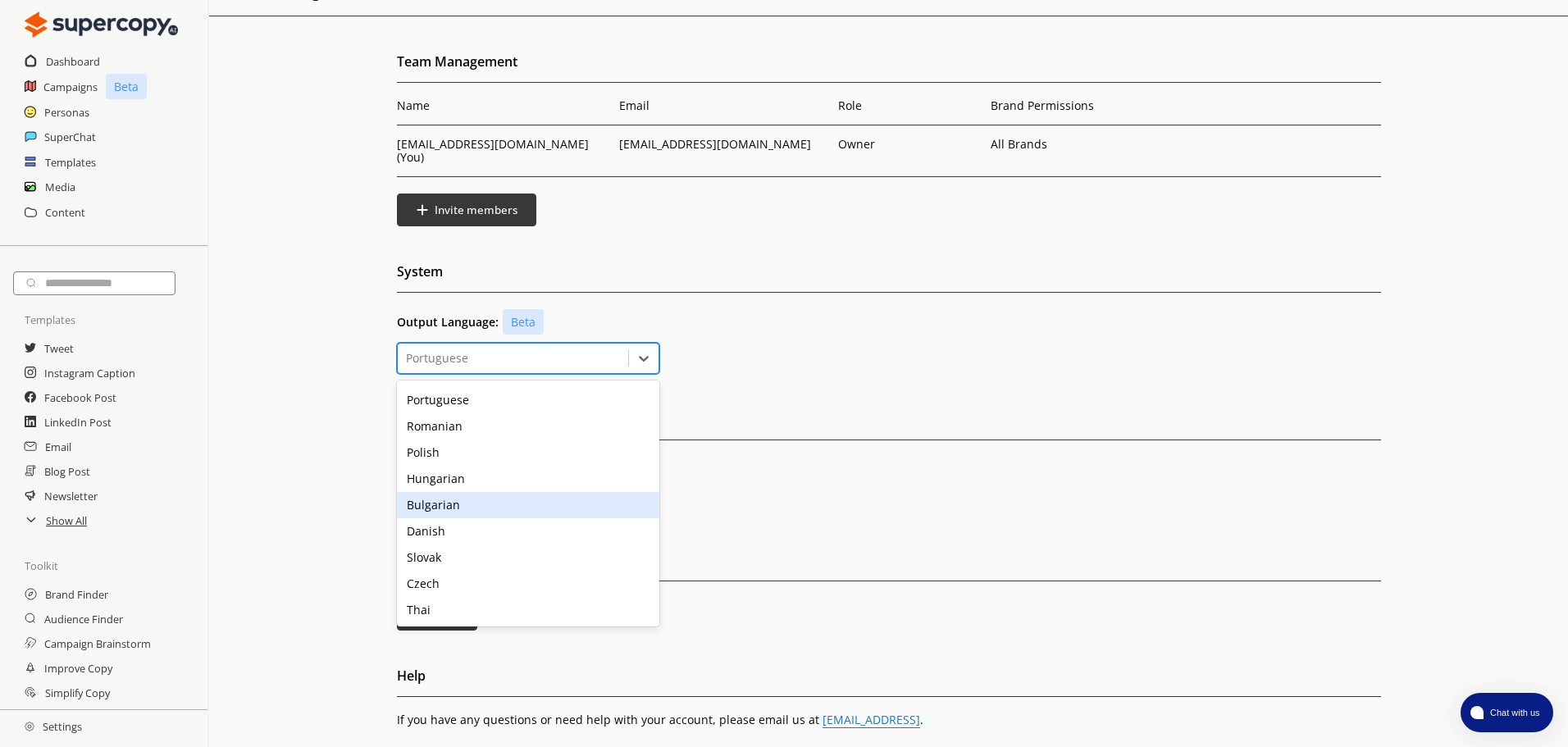
drag, startPoint x: 864, startPoint y: 459, endPoint x: 357, endPoint y: 436, distance: 507.5
click at [862, 459] on div "Basic Plan Monthly recurring subscription Manage Subscription" at bounding box center [889, 485] width 984 height 59
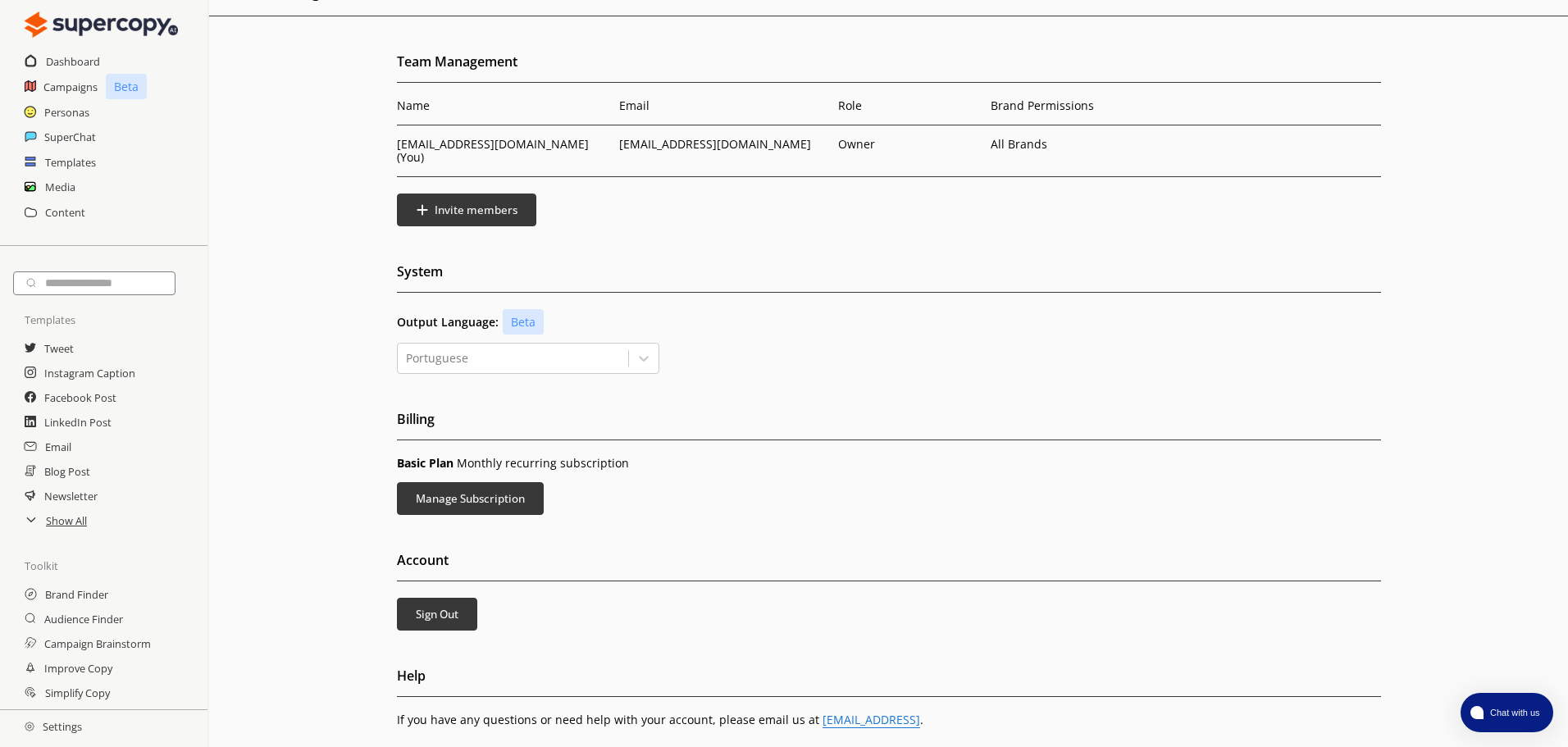
scroll to position [0, 0]
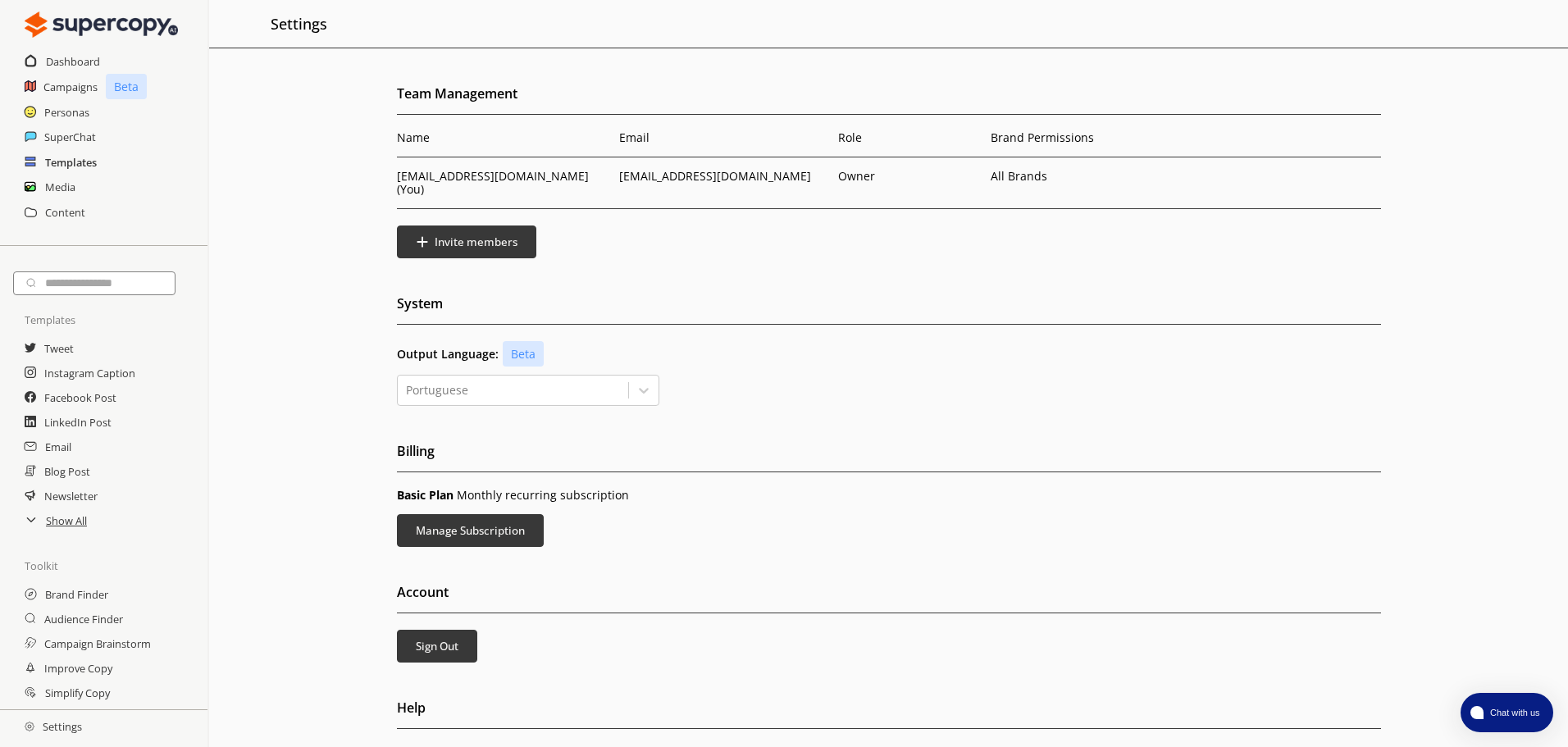
click at [77, 161] on h2 "Templates" at bounding box center [70, 161] width 51 height 24
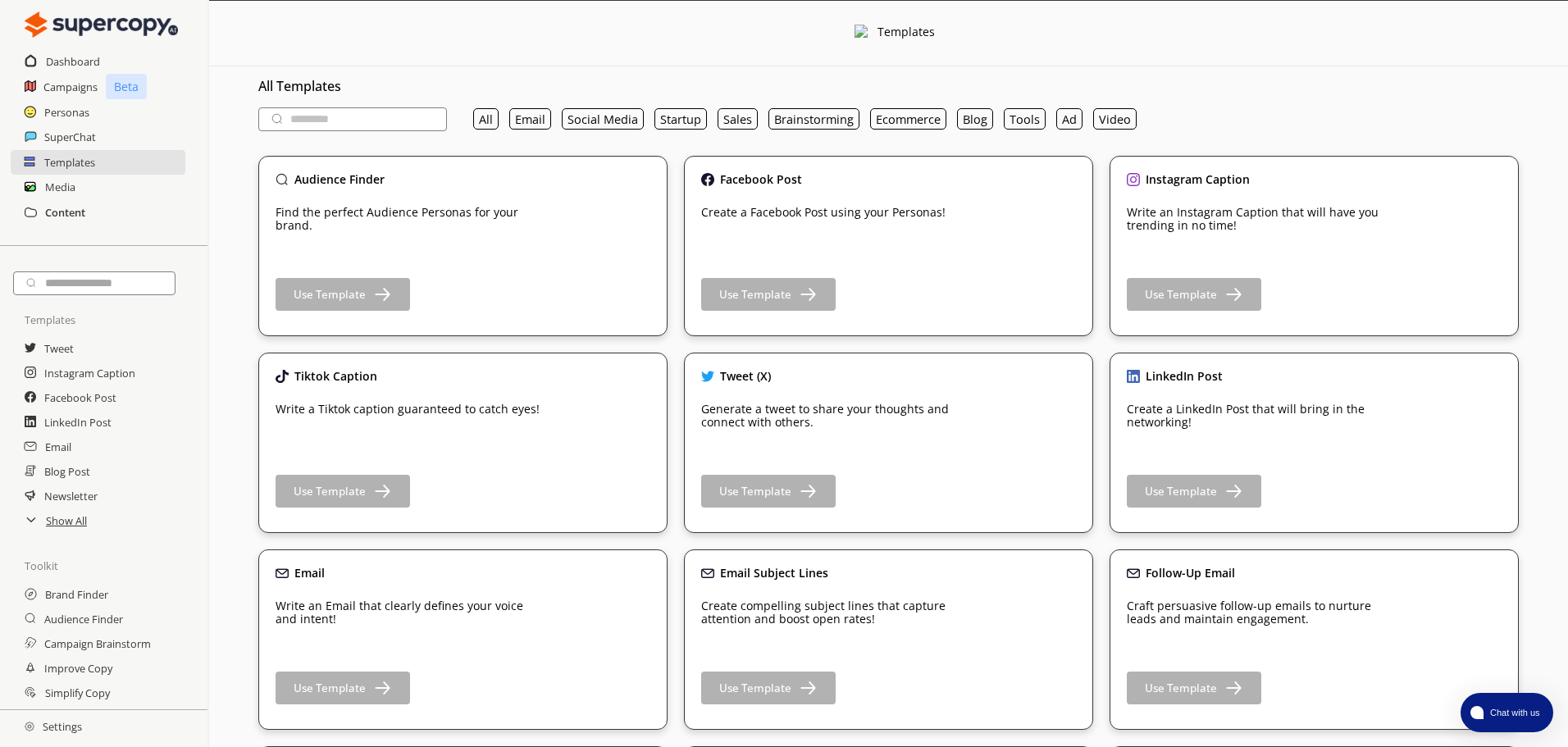
click at [83, 197] on div "Media" at bounding box center [104, 187] width 208 height 24
click at [82, 207] on h2 "Content" at bounding box center [65, 212] width 41 height 24
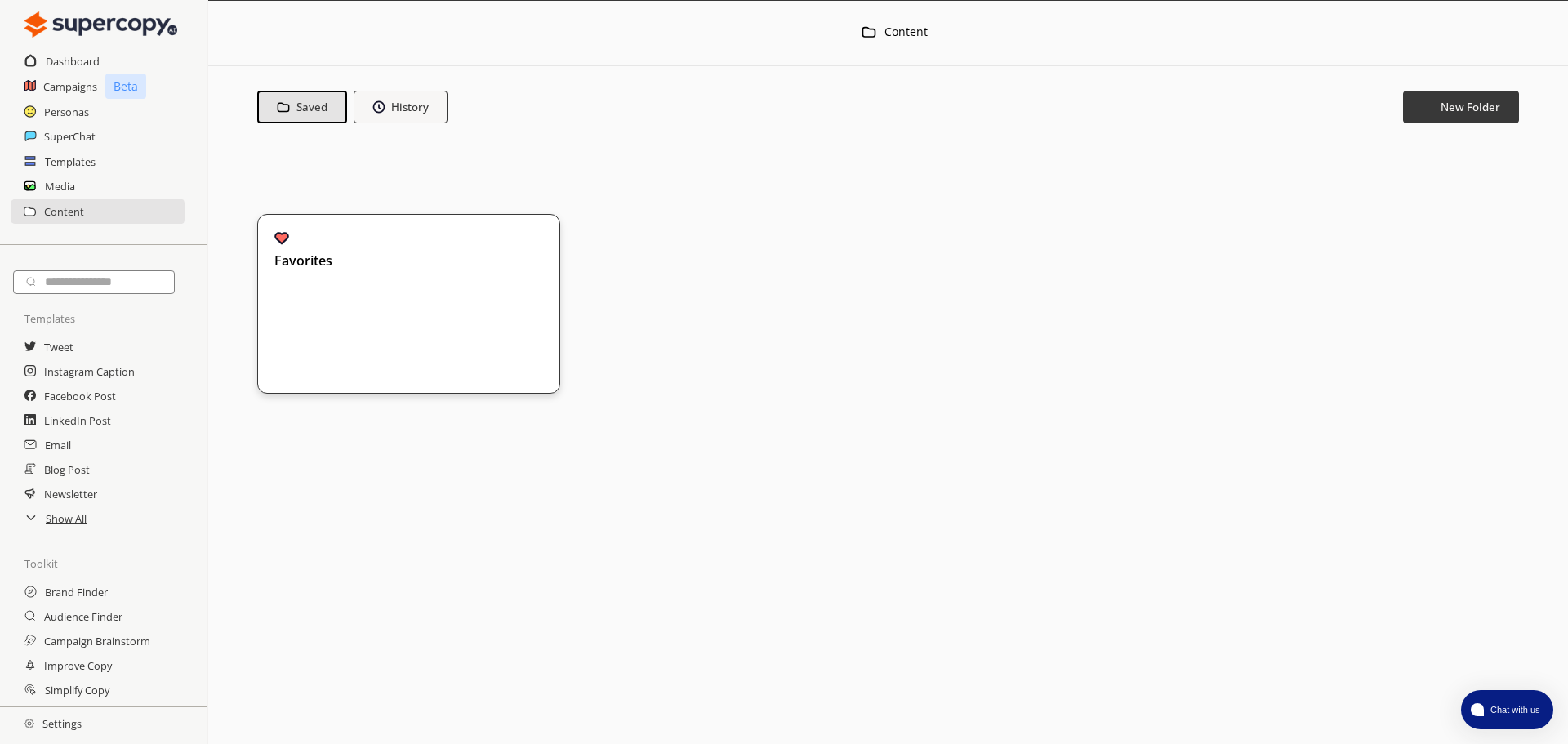
click at [404, 280] on div "Favorites" at bounding box center [399, 299] width 250 height 137
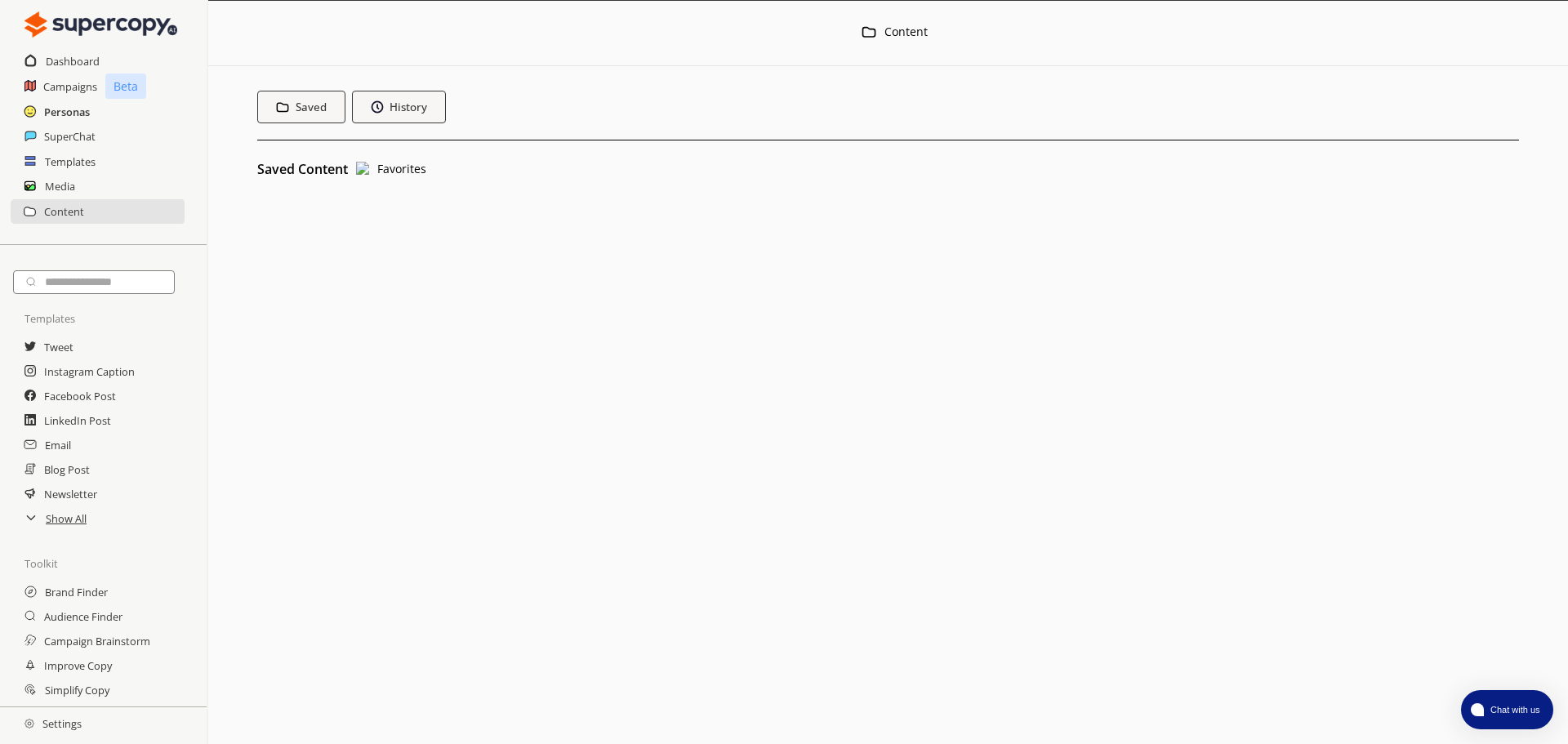
click at [66, 106] on h2 "Personas" at bounding box center [66, 111] width 46 height 24
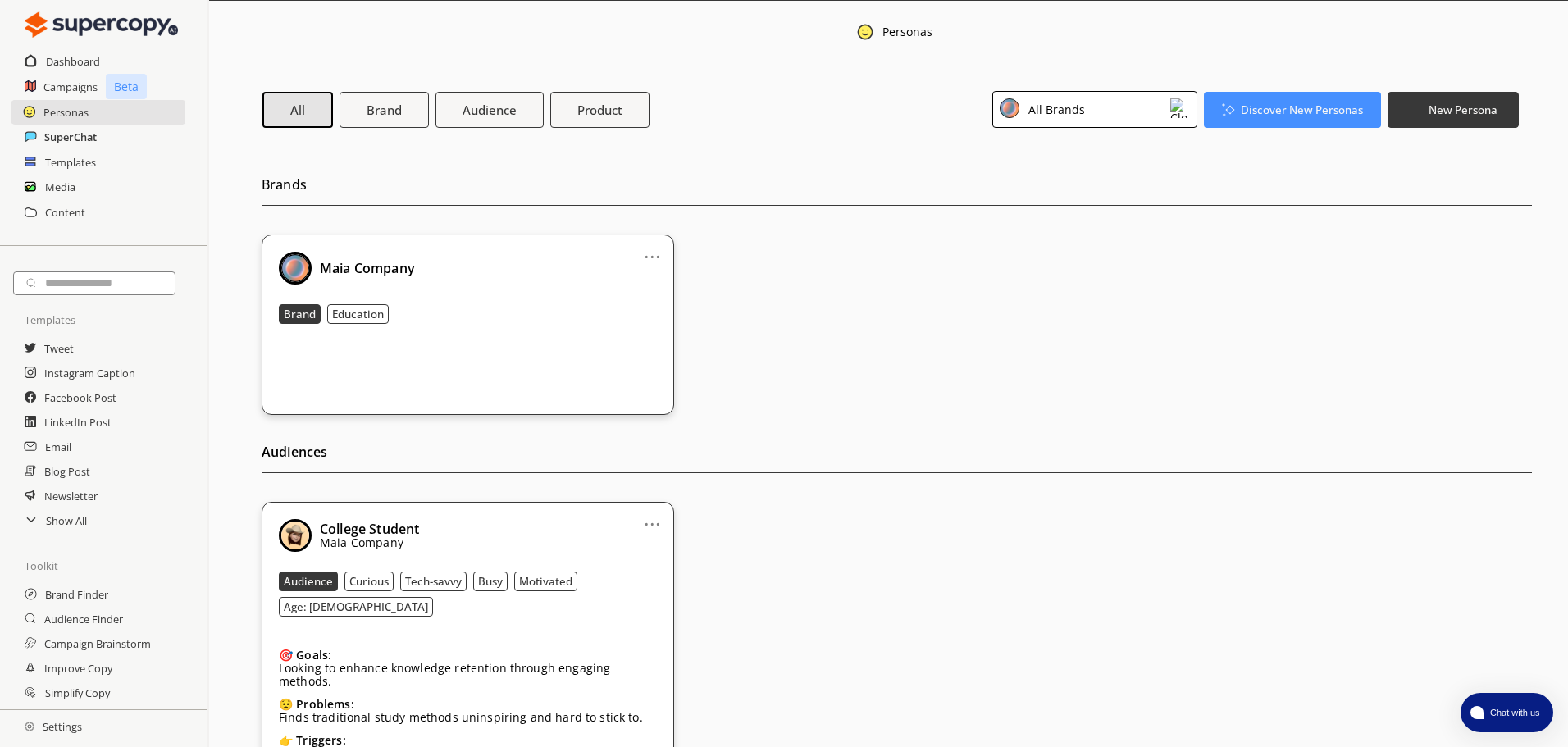
click at [77, 138] on h2 "SuperChat" at bounding box center [70, 136] width 52 height 24
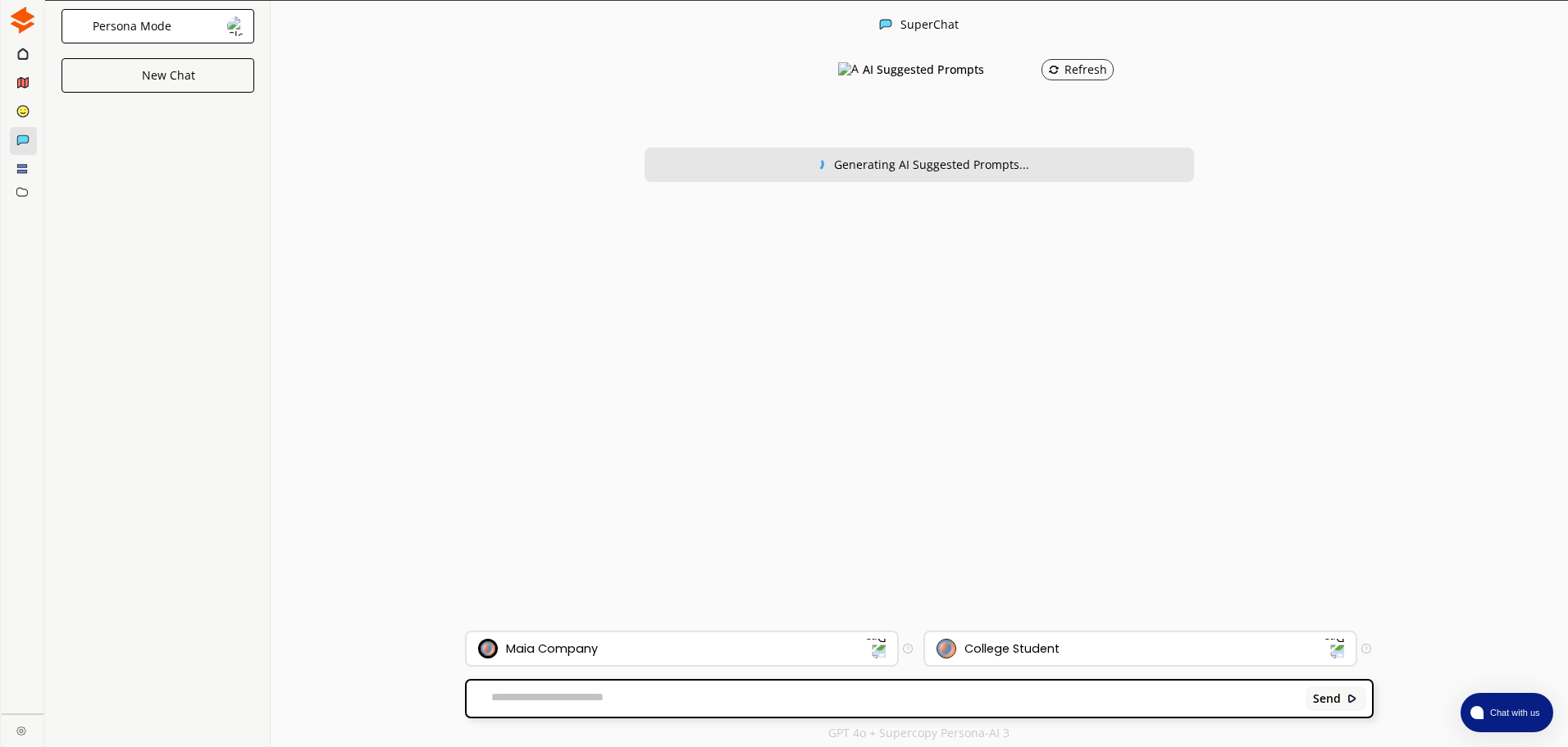
click at [43, 104] on div at bounding box center [23, 113] width 42 height 29
click at [43, 115] on div at bounding box center [23, 113] width 42 height 29
click at [34, 112] on div at bounding box center [24, 113] width 29 height 29
click at [28, 113] on ellipse at bounding box center [23, 110] width 12 height 12
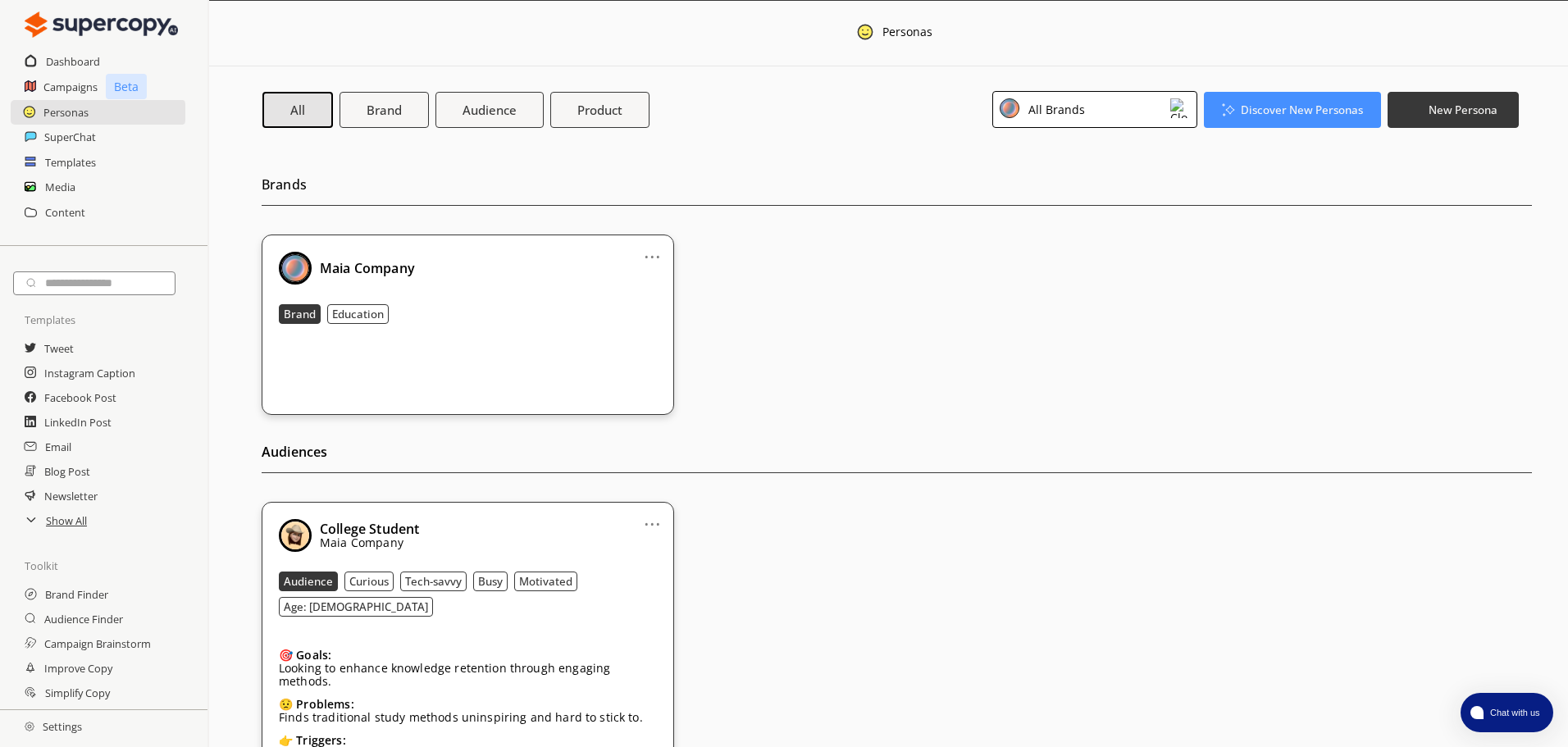
click at [649, 254] on link "..." at bounding box center [652, 250] width 17 height 14
click at [360, 306] on button "Education" at bounding box center [358, 314] width 61 height 20
click at [297, 309] on b "Brand" at bounding box center [299, 314] width 32 height 14
click at [361, 272] on b "Maia Company" at bounding box center [366, 268] width 95 height 18
click at [313, 264] on div "Maia Company" at bounding box center [363, 268] width 103 height 14
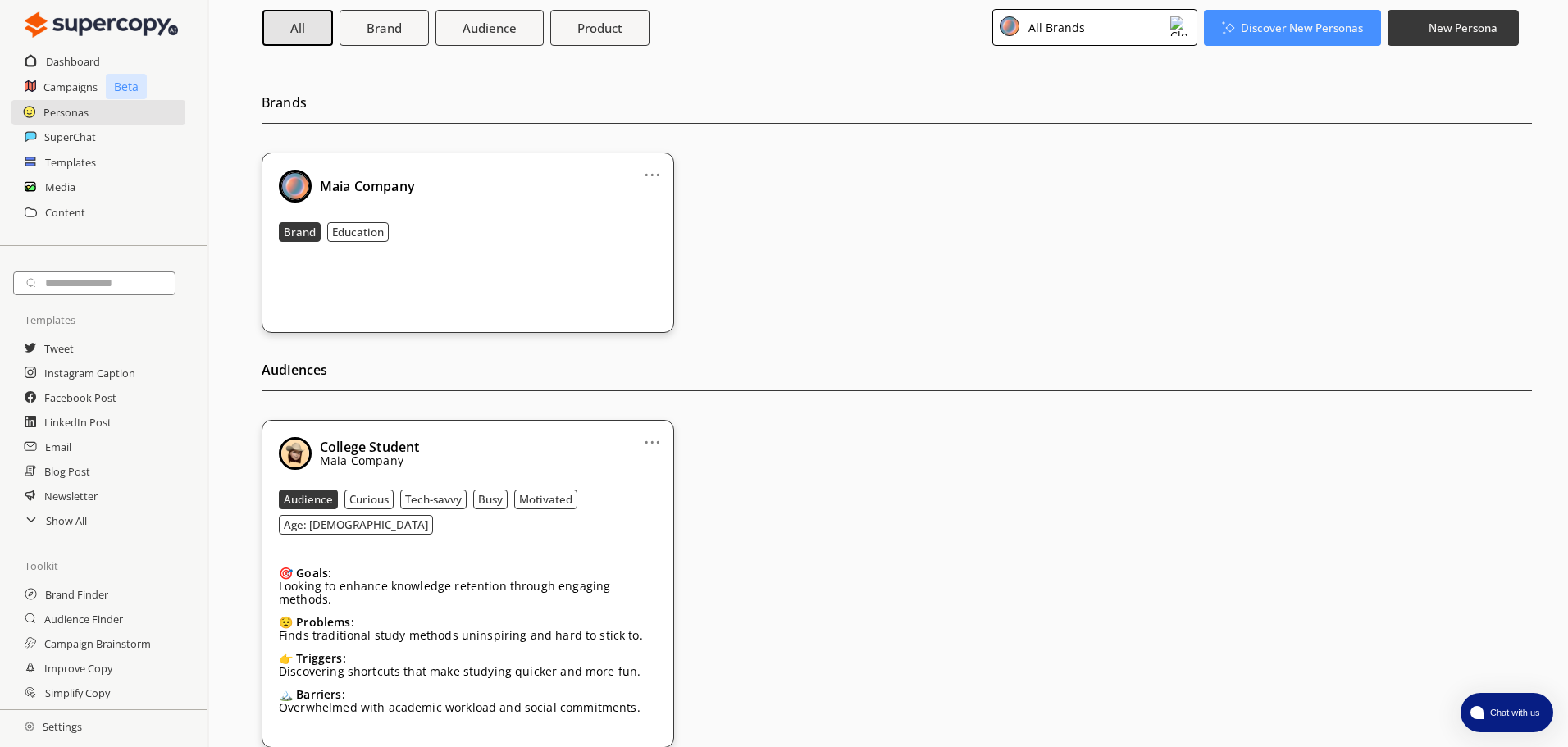
scroll to position [200, 0]
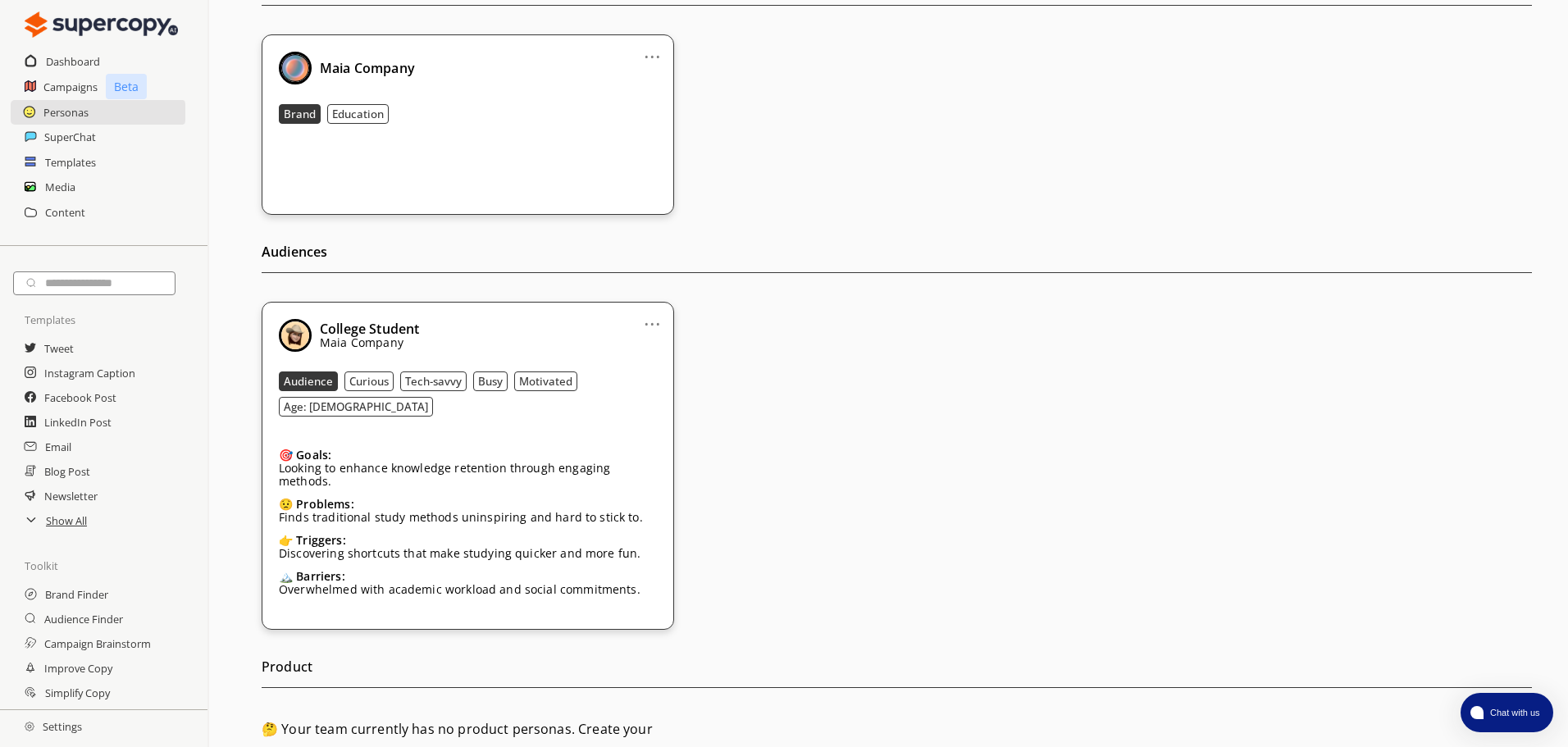
click at [660, 318] on link "..." at bounding box center [652, 317] width 17 height 14
click at [738, 318] on div "... Edit Duplicate Remove College Student Maia Company Audience Curious Tech-sa…" at bounding box center [897, 465] width 1271 height 327
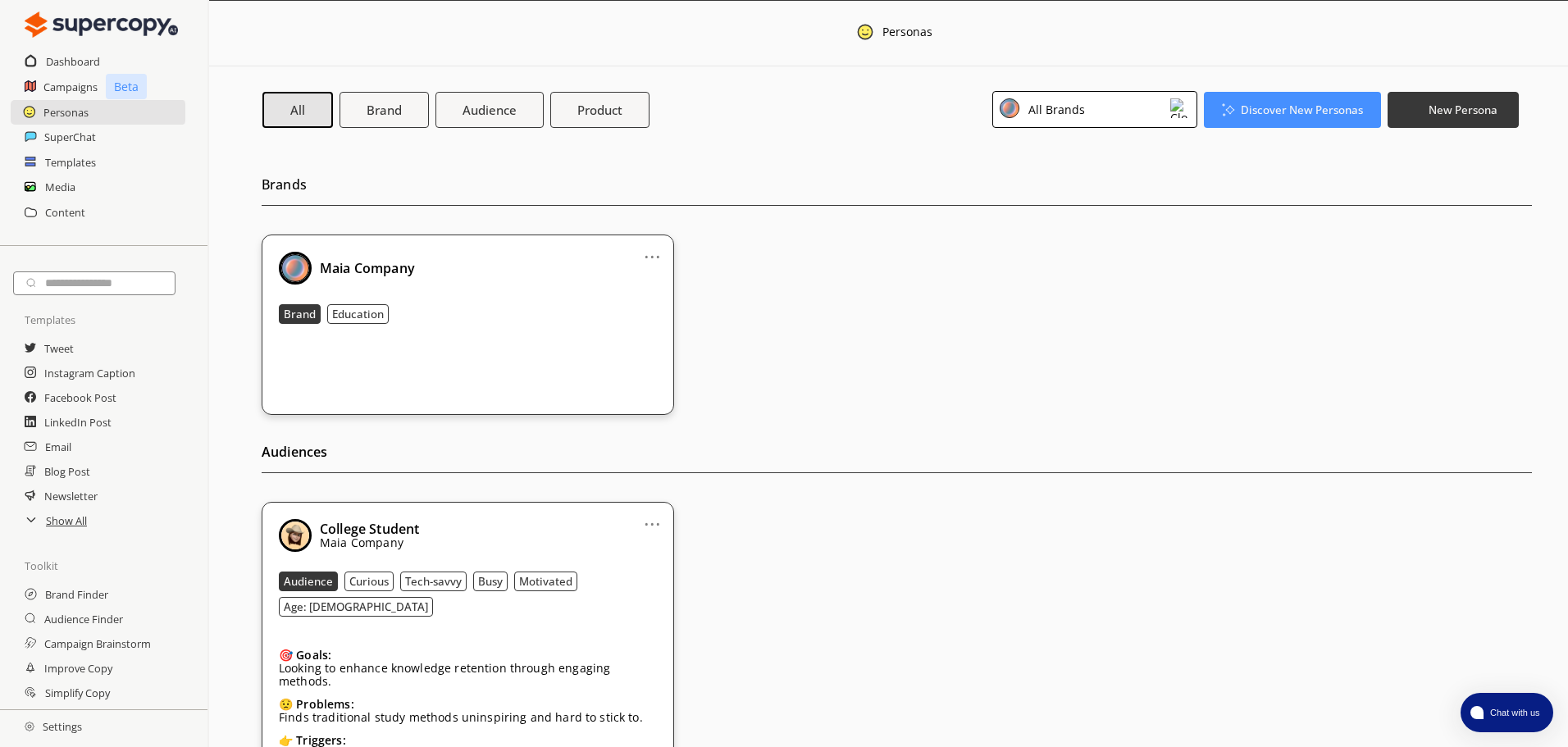
click at [1163, 111] on div "All Brands" at bounding box center [1094, 109] width 205 height 37
click at [1281, 151] on div "Brands ... Maia Company Brand Education" at bounding box center [897, 281] width 1271 height 267
